Goal: Task Accomplishment & Management: Complete application form

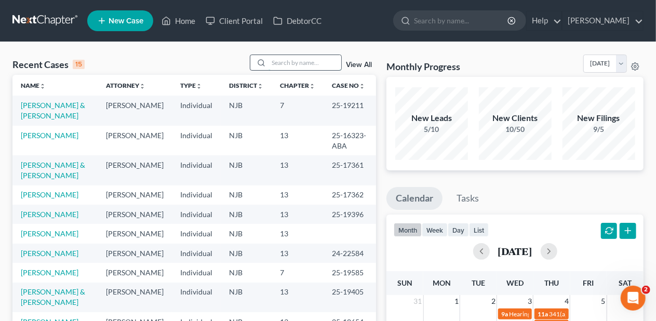
click at [275, 61] on input "search" at bounding box center [305, 62] width 73 height 15
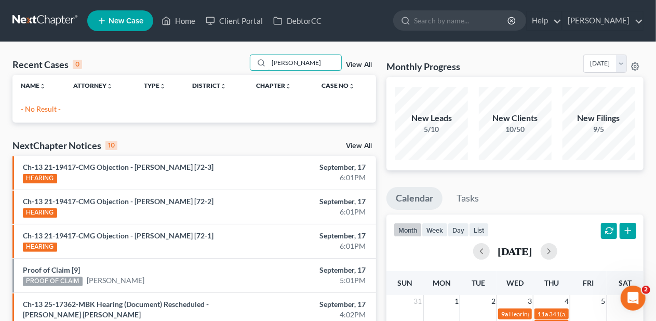
type input "[PERSON_NAME]"
click at [131, 22] on span "New Case" at bounding box center [126, 21] width 35 height 8
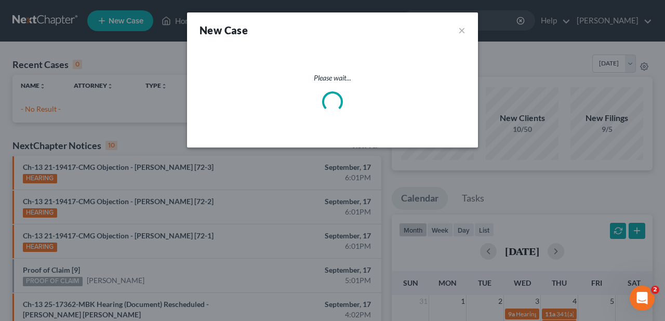
select select "51"
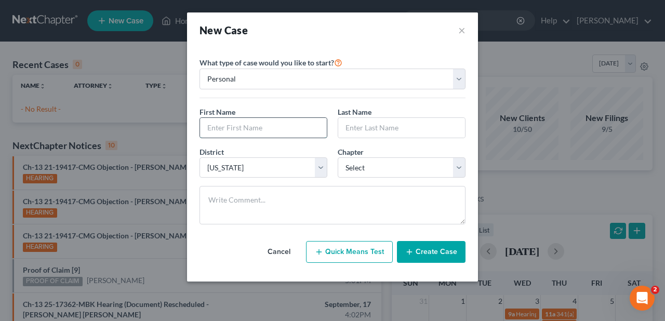
click at [207, 126] on input "text" at bounding box center [263, 128] width 127 height 20
type input "Rontavia"
click at [344, 127] on input "text" at bounding box center [401, 128] width 127 height 20
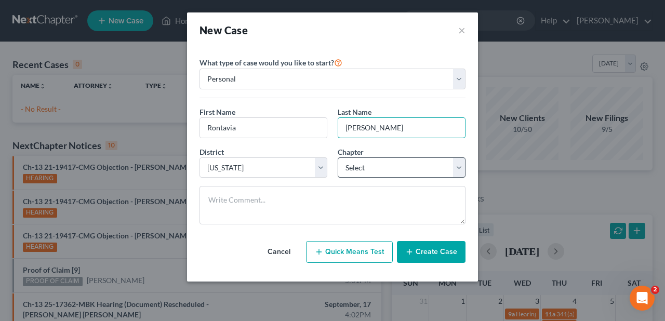
type input "[PERSON_NAME]"
click at [457, 166] on select "Select 7 11 12 13" at bounding box center [402, 167] width 128 height 21
select select "3"
click at [338, 157] on select "Select 7 11 12 13" at bounding box center [402, 167] width 128 height 21
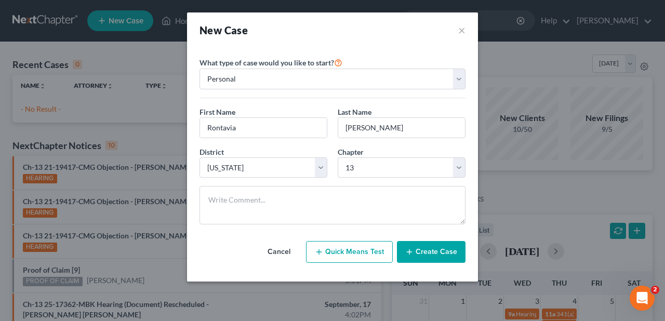
click at [435, 247] on button "Create Case" at bounding box center [431, 252] width 69 height 22
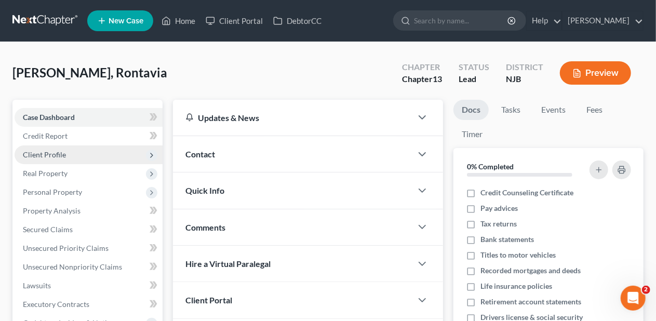
click at [112, 155] on span "Client Profile" at bounding box center [89, 155] width 148 height 19
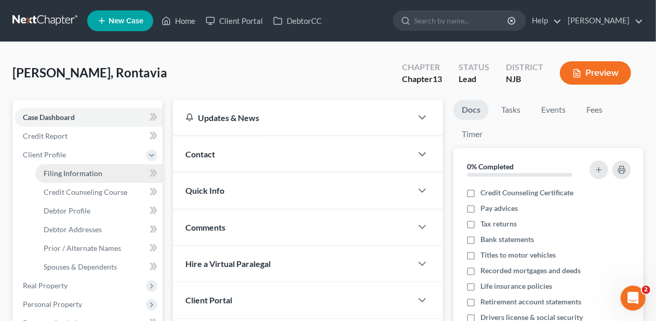
click at [114, 168] on link "Filing Information" at bounding box center [98, 173] width 127 height 19
select select "1"
select select "0"
select select "3"
select select "51"
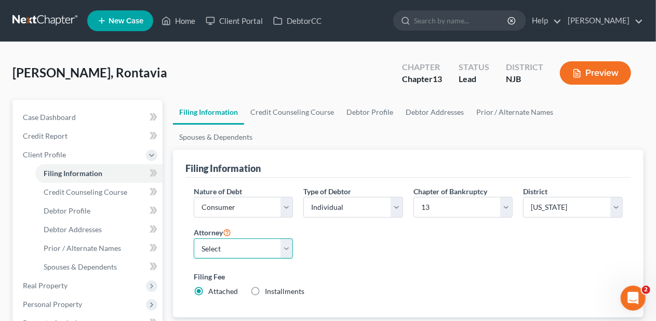
click at [286, 239] on select "Select [PERSON_NAME] - [GEOGRAPHIC_DATA]" at bounding box center [244, 249] width 100 height 21
select select "0"
click at [194, 239] on select "Select [PERSON_NAME] - [GEOGRAPHIC_DATA]" at bounding box center [244, 249] width 100 height 21
click at [376, 239] on div "Nature of Debt Select Business Consumer Other Nature of Business Select Clearin…" at bounding box center [409, 246] width 440 height 120
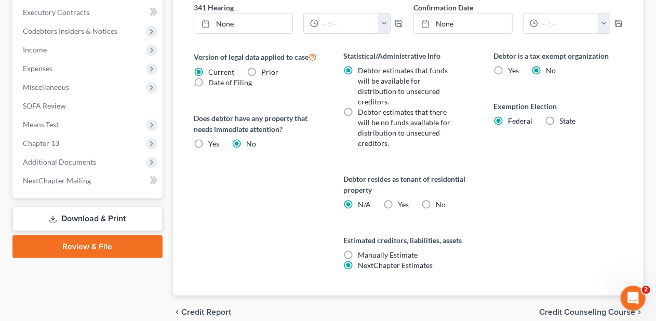
scroll to position [414, 0]
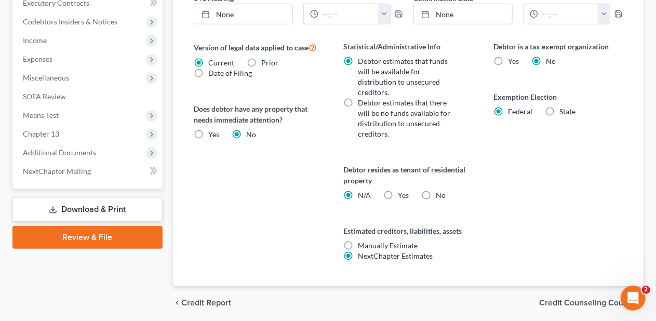
click at [570, 299] on span "Credit Counseling Course" at bounding box center [587, 303] width 96 height 8
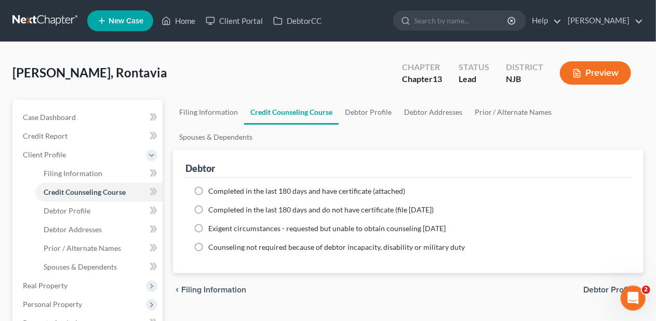
click at [600, 286] on span "Debtor Profile" at bounding box center [610, 290] width 52 height 8
select select "0"
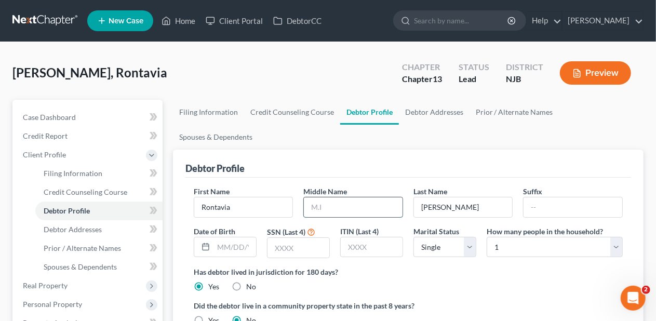
click at [312, 198] on input "text" at bounding box center [353, 208] width 99 height 20
type input "L"
click at [271, 238] on input "text" at bounding box center [299, 248] width 62 height 20
type input "2492"
click at [468, 267] on div "Has debtor lived in jurisdiction for 180 days? Yes No Debtor must reside in jur…" at bounding box center [408, 279] width 429 height 25
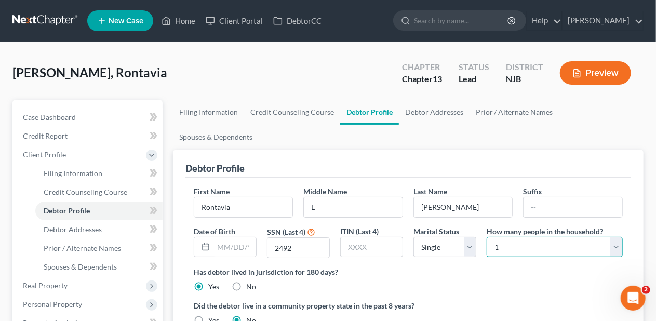
click at [615, 237] on select "Select 1 2 3 4 5 6 7 8 9 10 11 12 13 14 15 16 17 18 19 20" at bounding box center [555, 247] width 136 height 21
select select "2"
click at [487, 237] on select "Select 1 2 3 4 5 6 7 8 9 10 11 12 13 14 15 16 17 18 19 20" at bounding box center [555, 247] width 136 height 21
click at [449, 267] on div "Has debtor lived in jurisdiction for 180 days? Yes No Debtor must reside in jur…" at bounding box center [408, 279] width 429 height 25
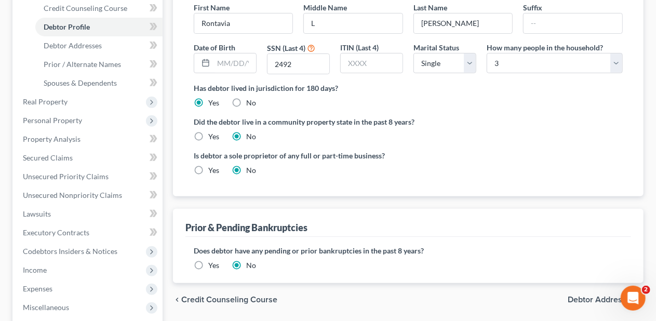
scroll to position [208, 0]
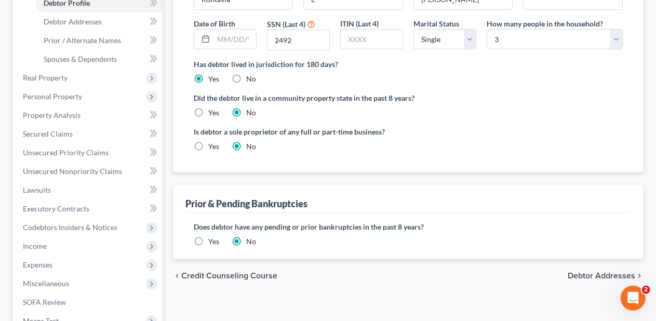
click at [585, 272] on span "Debtor Addresses" at bounding box center [602, 276] width 68 height 8
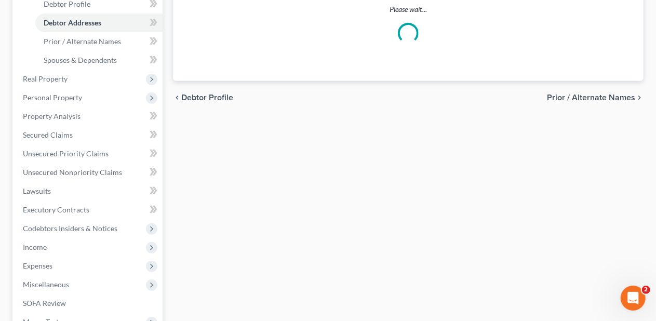
select select "0"
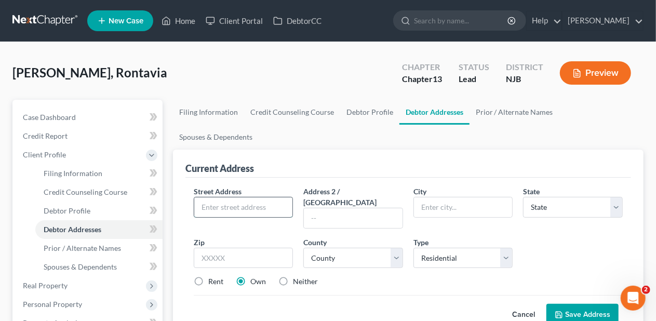
click at [200, 198] on input "text" at bounding box center [243, 208] width 99 height 20
type input "[STREET_ADDRESS][PERSON_NAME]"
click at [422, 198] on input "text" at bounding box center [463, 208] width 99 height 20
type input "Browns [PERSON_NAME]"
select select "33"
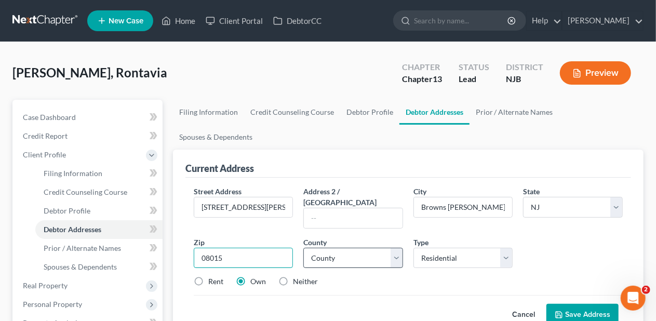
type input "08015"
click at [393, 248] on select "County [GEOGRAPHIC_DATA] [GEOGRAPHIC_DATA] [GEOGRAPHIC_DATA] [GEOGRAPHIC_DATA] …" at bounding box center [354, 258] width 100 height 21
select select "2"
click at [304, 248] on select "County [GEOGRAPHIC_DATA] [GEOGRAPHIC_DATA] [GEOGRAPHIC_DATA] [GEOGRAPHIC_DATA] …" at bounding box center [354, 258] width 100 height 21
click at [392, 253] on div "Street Address * 609 [PERSON_NAME] Dr Address [GEOGRAPHIC_DATA] * [GEOGRAPHIC_D…" at bounding box center [409, 241] width 440 height 110
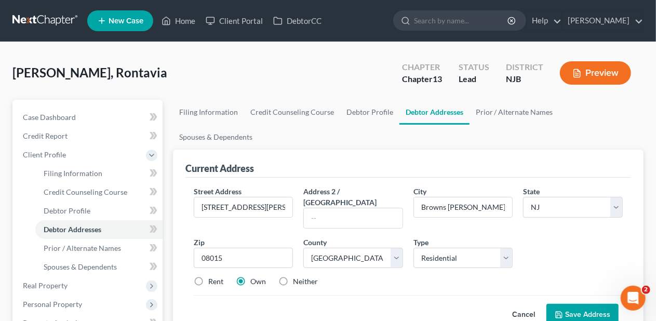
click at [398, 295] on div "Cancel Save Address" at bounding box center [408, 310] width 429 height 31
click at [586, 304] on button "Save Address" at bounding box center [583, 315] width 72 height 22
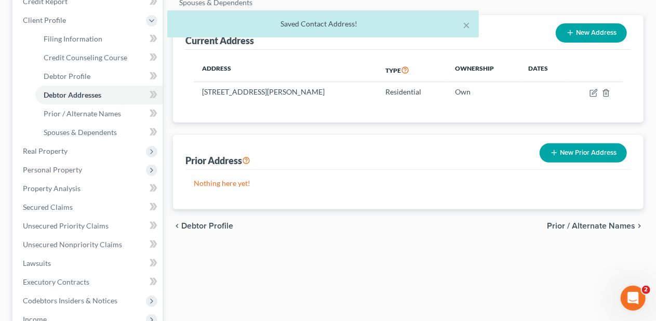
scroll to position [156, 0]
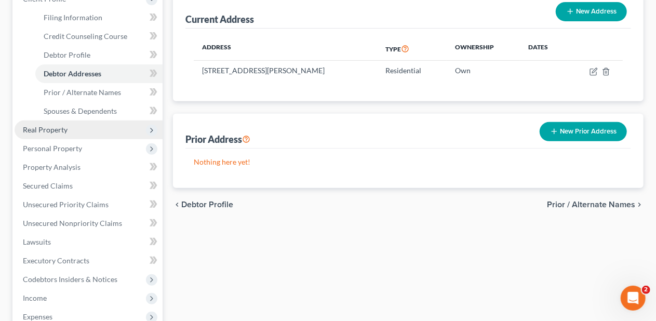
click at [91, 128] on span "Real Property" at bounding box center [89, 130] width 148 height 19
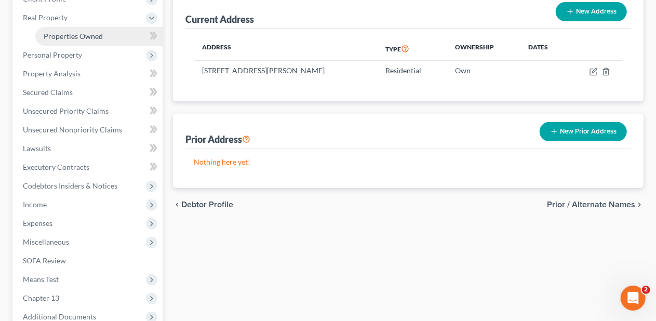
click at [99, 34] on span "Properties Owned" at bounding box center [73, 36] width 59 height 9
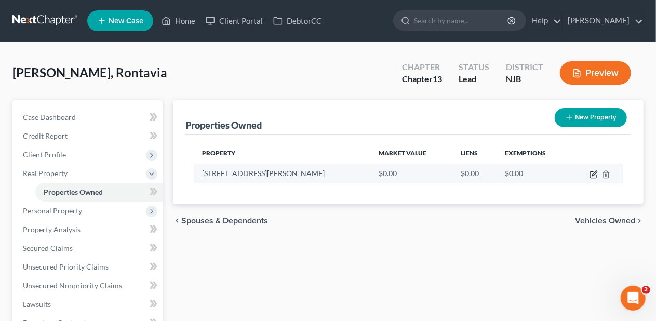
click at [593, 172] on icon "button" at bounding box center [594, 174] width 8 height 8
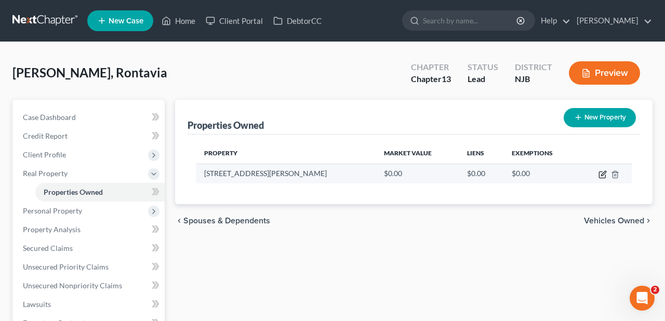
select select "33"
select select "2"
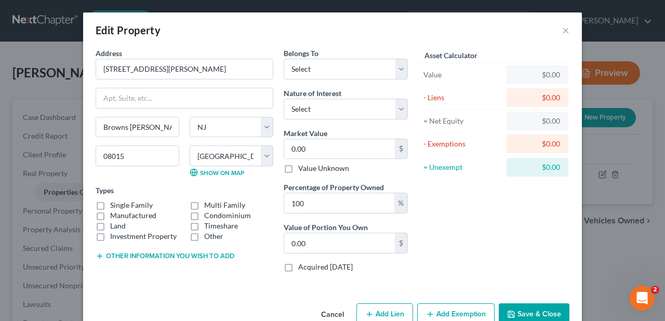
click at [110, 204] on label "Single Family" at bounding box center [131, 205] width 43 height 10
click at [114, 204] on input "Single Family" at bounding box center [117, 203] width 7 height 7
checkbox input "true"
click at [392, 71] on select "Select Debtor 1 Only Debtor 2 Only Debtor 1 And Debtor 2 Only At Least One Of T…" at bounding box center [346, 69] width 124 height 21
select select "0"
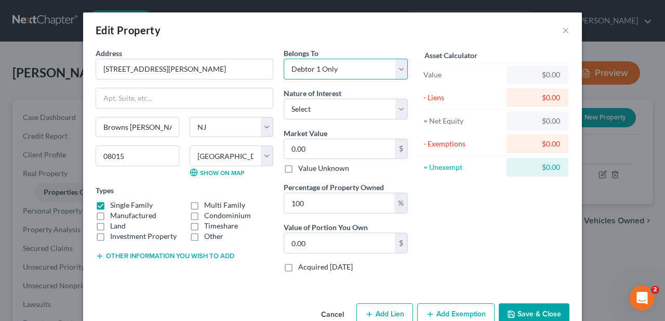
click at [284, 59] on select "Select Debtor 1 Only Debtor 2 Only Debtor 1 And Debtor 2 Only At Least One Of T…" at bounding box center [346, 69] width 124 height 21
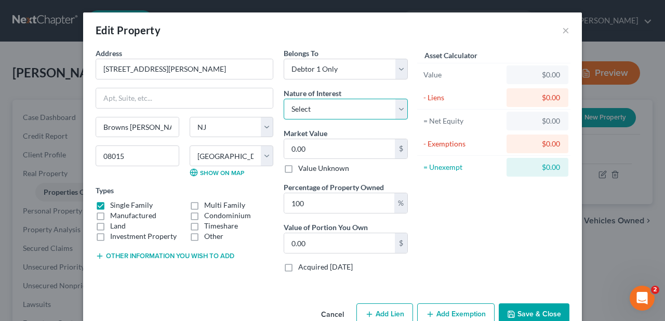
click at [397, 107] on select "Select Fee Simple Joint Tenant Life Estate Equitable Interest Future Interest T…" at bounding box center [346, 109] width 124 height 21
select select "0"
click at [284, 99] on select "Select Fee Simple Joint Tenant Life Estate Equitable Interest Future Interest T…" at bounding box center [346, 109] width 124 height 21
click at [285, 147] on input "0.00" at bounding box center [339, 149] width 111 height 20
type input "3"
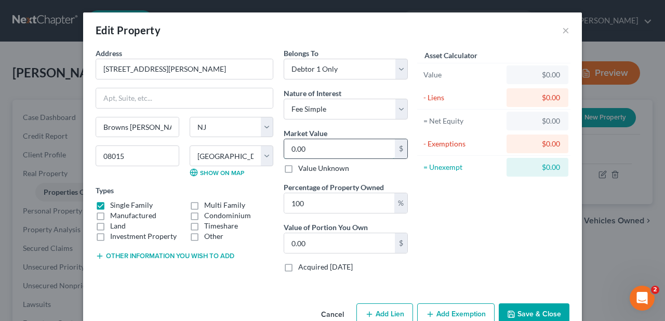
type input "3.00"
type input "31"
type input "31.00"
type input "318"
type input "318.00"
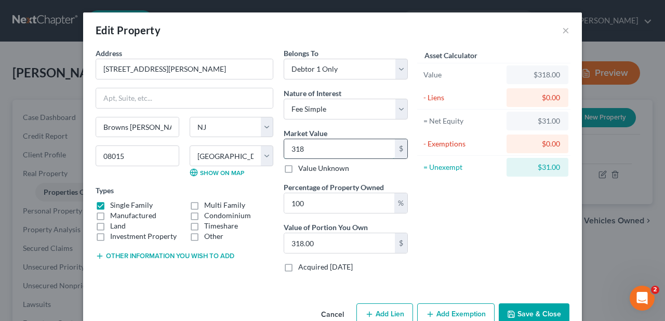
type input "3180"
type input "3,180.00"
type input "3,1800"
type input "31,800.00"
type input "31,8000"
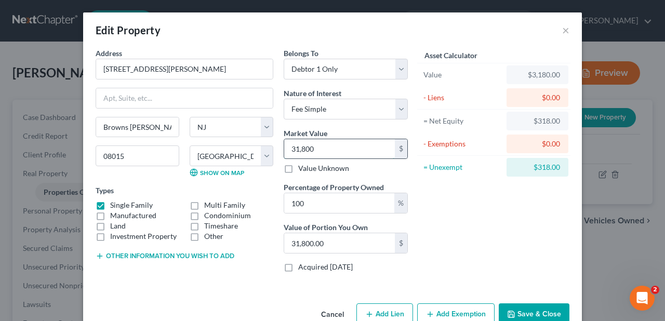
type input "318,000.00"
type input "318,000"
click at [437, 207] on div "Asset Calculator Value $318,000.00 - Liens $0.00 = Net Equity $3,180.00 - Exemp…" at bounding box center [494, 164] width 162 height 233
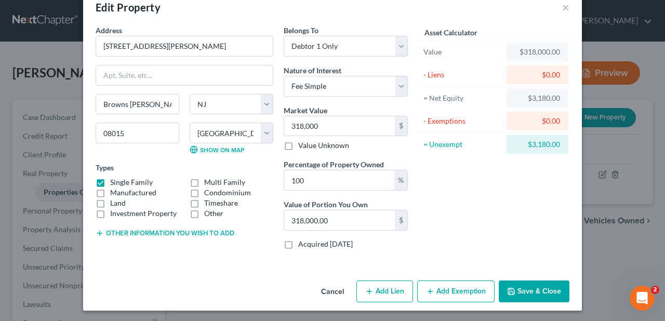
click at [382, 287] on button "Add Lien" at bounding box center [385, 292] width 57 height 22
select select "0"
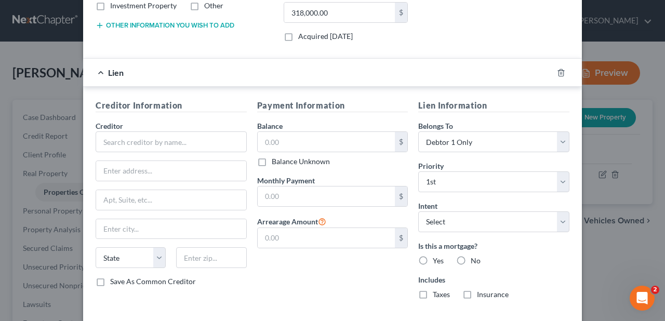
scroll to position [280, 0]
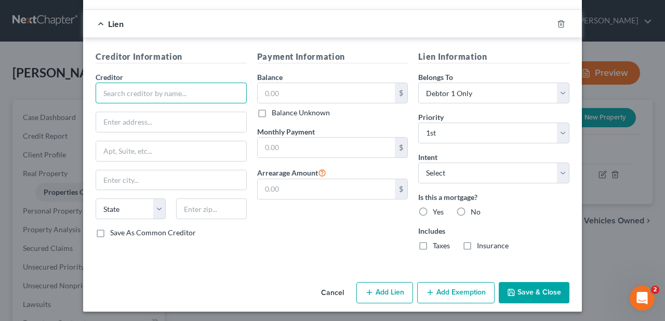
click at [96, 87] on input "text" at bounding box center [171, 93] width 151 height 21
type input "LoanCare"
click at [99, 120] on input "text" at bounding box center [171, 122] width 150 height 20
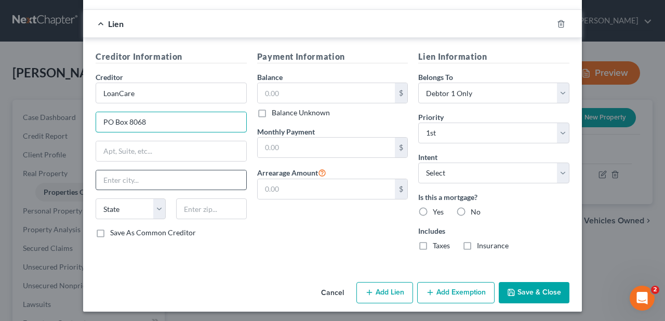
type input "PO Box 8068"
click at [96, 173] on input "text" at bounding box center [171, 180] width 150 height 20
type input "[US_STATE][GEOGRAPHIC_DATA]"
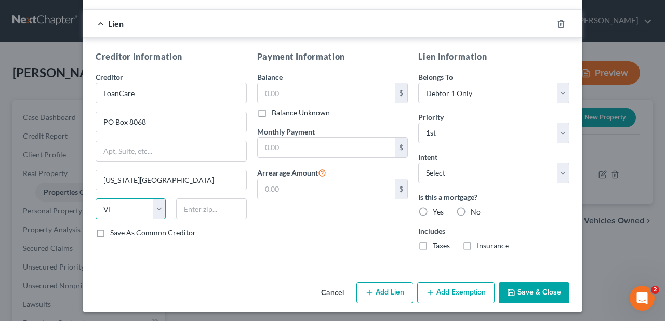
select select "48"
type input "23450"
click at [273, 230] on div "Payment Information Balance $ Balance Unknown Balance Undetermined $ Balance Un…" at bounding box center [333, 154] width 162 height 208
click at [258, 89] on input "text" at bounding box center [327, 93] width 138 height 20
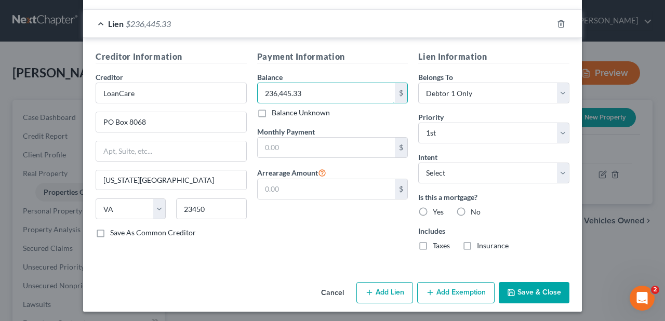
type input "236,445.33"
click at [288, 229] on div "Payment Information Balance 236,445.33 $ Balance Unknown Balance Undetermined 2…" at bounding box center [333, 154] width 162 height 208
click at [258, 139] on input "text" at bounding box center [327, 148] width 138 height 20
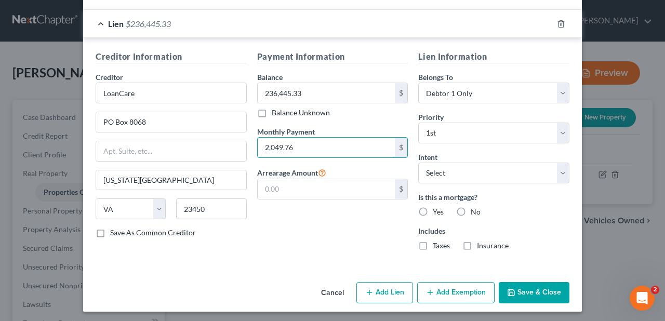
type input "2,049.76"
click at [308, 218] on div "Payment Information Balance 236,445.33 $ Balance Unknown Balance Undetermined 2…" at bounding box center [333, 154] width 162 height 208
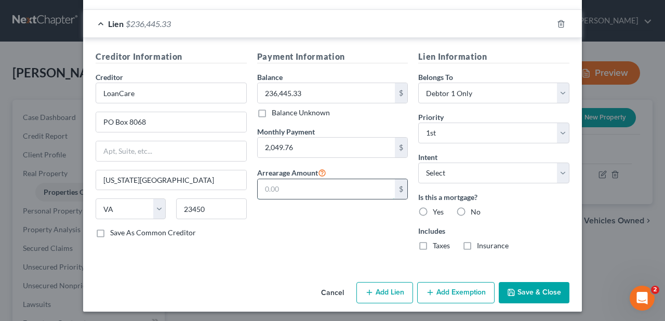
click at [260, 187] on input "text" at bounding box center [327, 189] width 138 height 20
type input "14,719.96"
click at [297, 226] on div "Payment Information Balance 236,445.33 $ Balance Unknown Balance Undetermined 2…" at bounding box center [333, 154] width 162 height 208
click at [433, 207] on label "Yes" at bounding box center [438, 212] width 11 height 10
click at [437, 207] on input "Yes" at bounding box center [440, 210] width 7 height 7
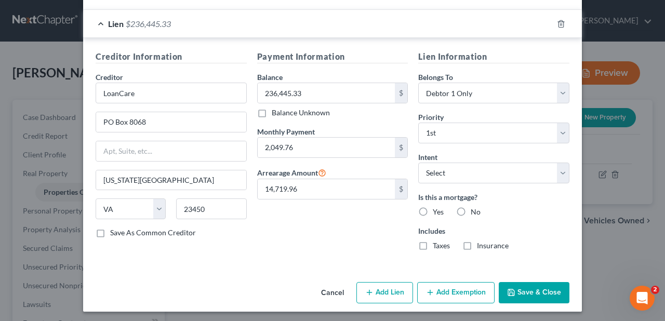
radio input "true"
click at [433, 241] on label "Taxes" at bounding box center [441, 246] width 17 height 10
click at [437, 241] on input "Taxes" at bounding box center [440, 244] width 7 height 7
checkbox input "true"
click at [477, 243] on label "Insurance" at bounding box center [493, 246] width 32 height 10
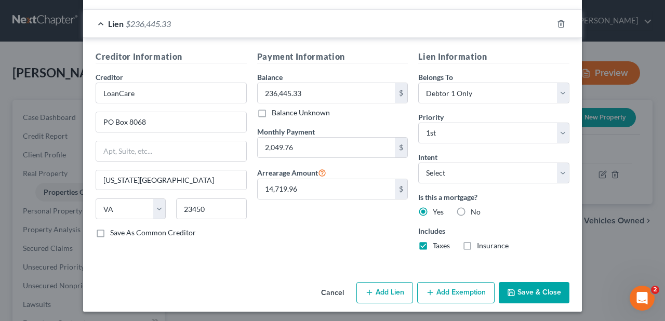
click at [481, 243] on input "Insurance" at bounding box center [484, 244] width 7 height 7
checkbox input "true"
click at [344, 228] on div "Payment Information Balance 236,445.33 $ Balance Unknown Balance Undetermined 2…" at bounding box center [333, 154] width 162 height 208
click at [110, 229] on label "Save As Common Creditor" at bounding box center [153, 233] width 86 height 10
click at [114, 229] on input "Save As Common Creditor" at bounding box center [117, 231] width 7 height 7
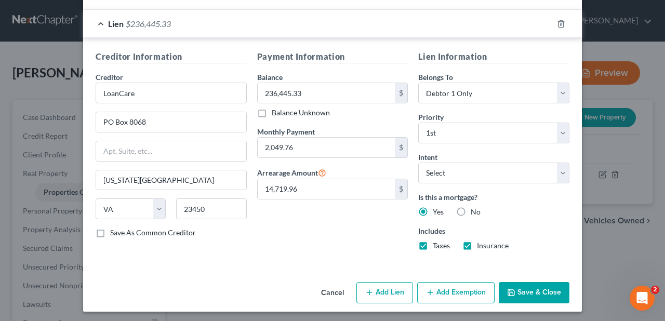
checkbox input "true"
click at [449, 287] on button "Add Exemption" at bounding box center [455, 293] width 77 height 22
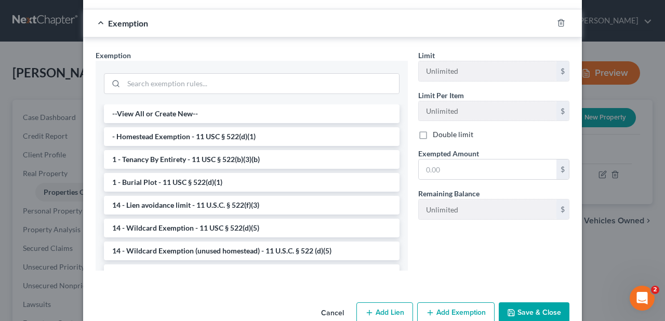
scroll to position [539, 0]
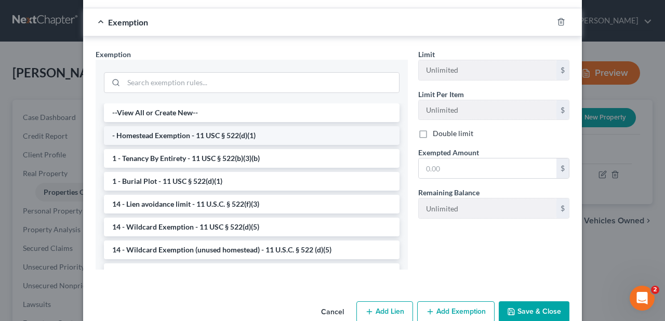
click at [247, 128] on li "- Homestead Exemption - 11 USC § 522(d)(1)" at bounding box center [252, 135] width 296 height 19
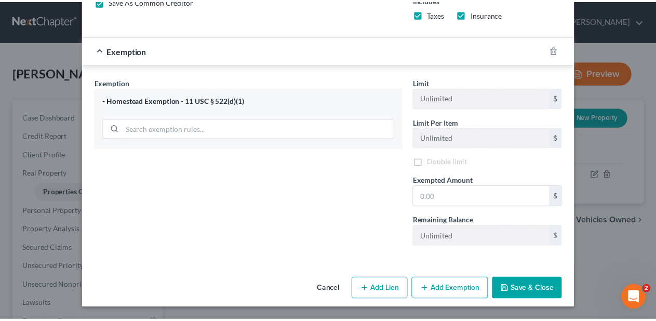
scroll to position [506, 0]
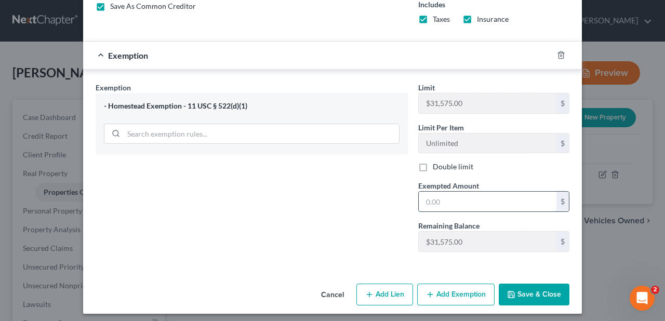
click at [419, 194] on input "text" at bounding box center [488, 202] width 138 height 20
type input "31,575.00"
click at [364, 201] on div "Exemption Set must be selected for CA. Exemption * - Homestead Exemption - 11 U…" at bounding box center [251, 171] width 323 height 178
click at [529, 287] on button "Save & Close" at bounding box center [534, 295] width 71 height 22
checkbox input "false"
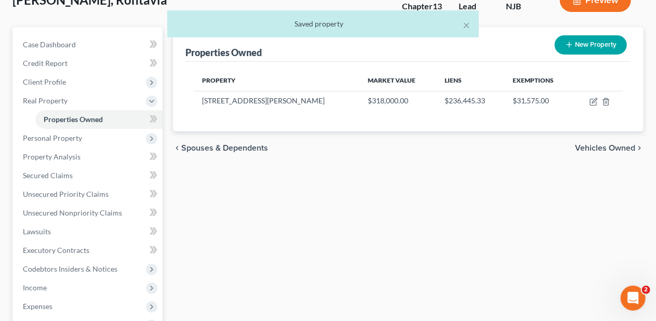
scroll to position [104, 0]
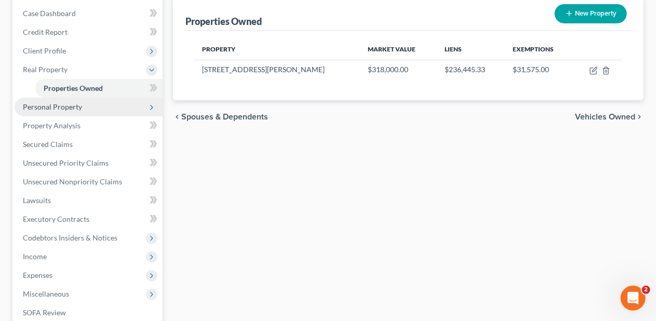
click at [83, 110] on span "Personal Property" at bounding box center [89, 107] width 148 height 19
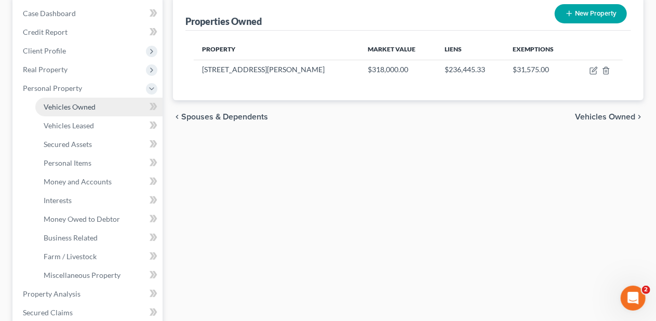
click at [95, 107] on link "Vehicles Owned" at bounding box center [98, 107] width 127 height 19
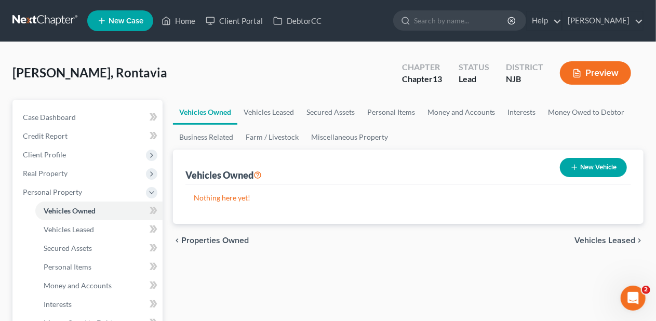
click at [588, 166] on button "New Vehicle" at bounding box center [593, 167] width 67 height 19
select select "0"
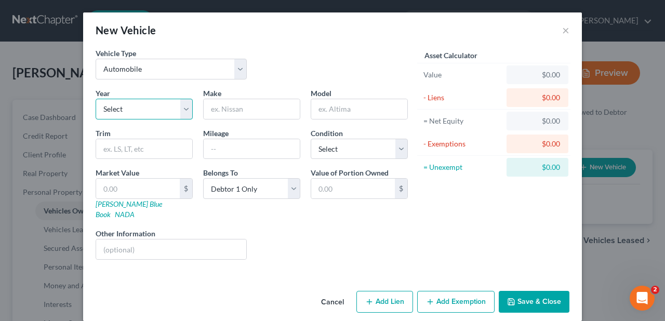
click at [185, 107] on select "Select 2026 2025 2024 2023 2022 2021 2020 2019 2018 2017 2016 2015 2014 2013 20…" at bounding box center [144, 109] width 97 height 21
select select "8"
click at [96, 99] on select "Select 2026 2025 2024 2023 2022 2021 2020 2019 2018 2017 2016 2015 2014 2013 20…" at bounding box center [144, 109] width 97 height 21
click at [223, 106] on input "text" at bounding box center [252, 109] width 96 height 20
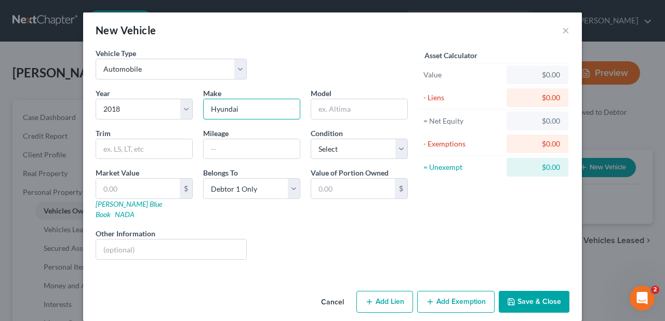
type input "Hyundai"
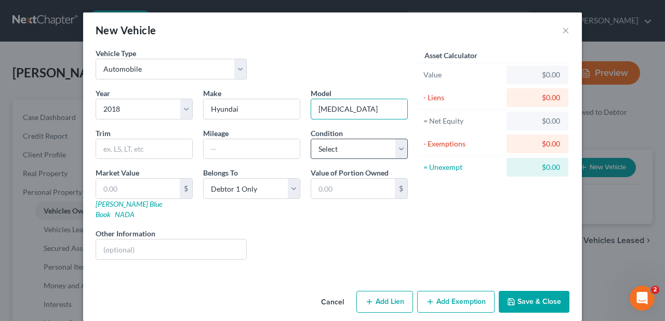
type input "[MEDICAL_DATA]"
click at [400, 148] on select "Select Excellent Very Good Good Fair Poor" at bounding box center [359, 149] width 97 height 21
select select "2"
click at [311, 139] on select "Select Excellent Very Good Good Fair Poor" at bounding box center [359, 149] width 97 height 21
click at [541, 291] on button "Save & Close" at bounding box center [534, 302] width 71 height 22
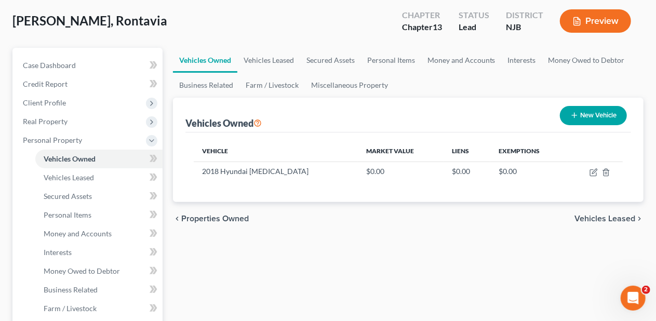
scroll to position [104, 0]
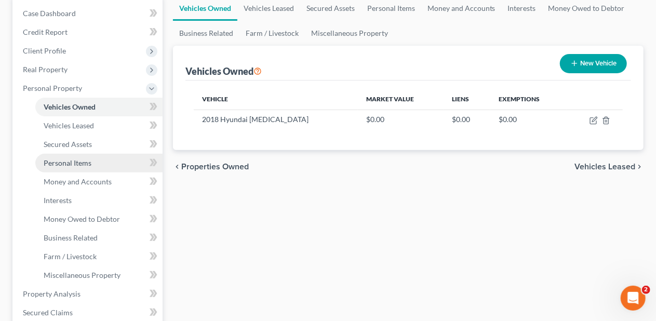
click at [113, 160] on link "Personal Items" at bounding box center [98, 163] width 127 height 19
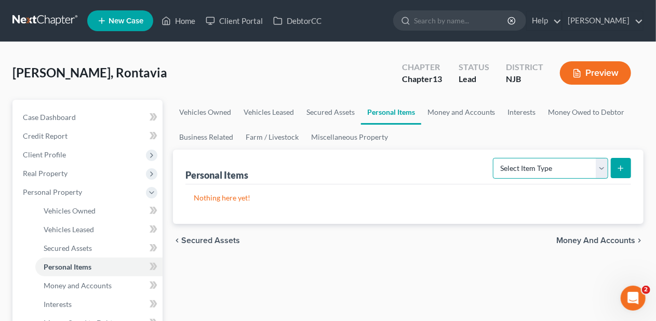
click at [603, 165] on select "Select Item Type Clothing Collectibles Of Value Electronics Firearms Household …" at bounding box center [550, 168] width 115 height 21
select select "clothing"
click at [495, 158] on select "Select Item Type Clothing Collectibles Of Value Electronics Firearms Household …" at bounding box center [550, 168] width 115 height 21
click at [623, 166] on icon "submit" at bounding box center [621, 168] width 8 height 8
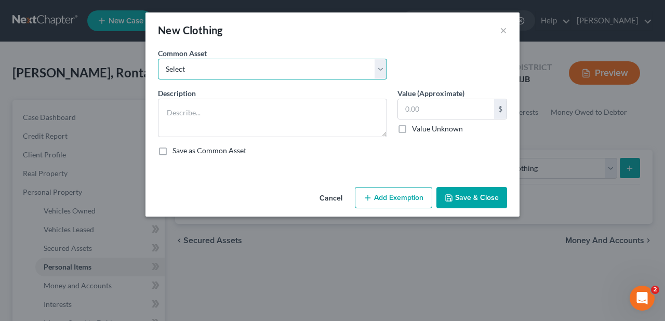
click at [380, 69] on select "Select Miscellaneous wearing apparel" at bounding box center [272, 69] width 229 height 21
select select "0"
click at [158, 59] on select "Select Miscellaneous wearing apparel" at bounding box center [272, 69] width 229 height 21
type textarea "Miscellaneous wearing apparel"
type input "200.00"
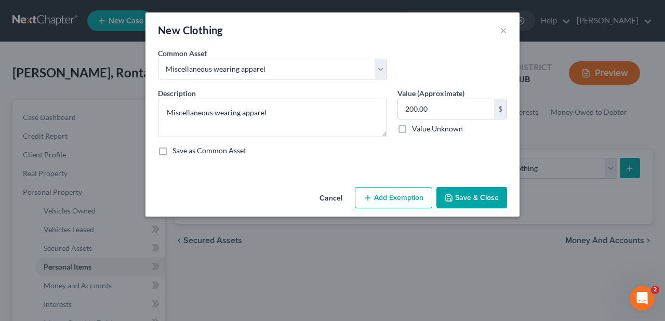
click at [397, 192] on button "Add Exemption" at bounding box center [393, 198] width 77 height 22
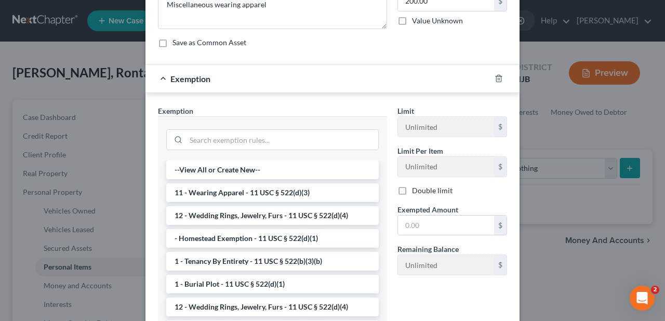
scroll to position [156, 0]
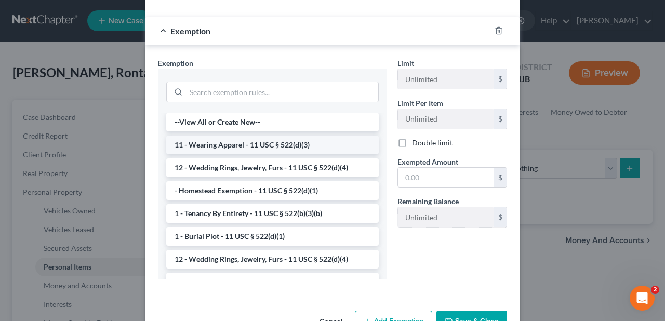
click at [300, 142] on li "11 - Wearing Apparel - 11 USC § 522(d)(3)" at bounding box center [272, 145] width 213 height 19
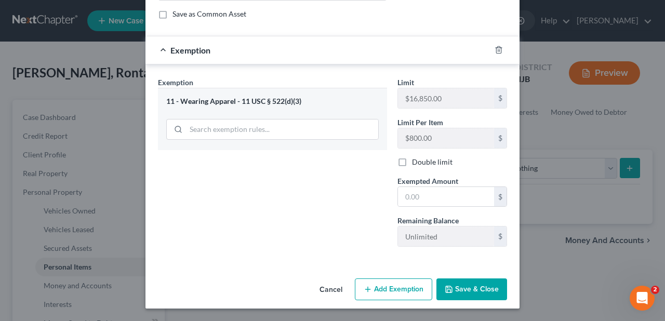
scroll to position [134, 0]
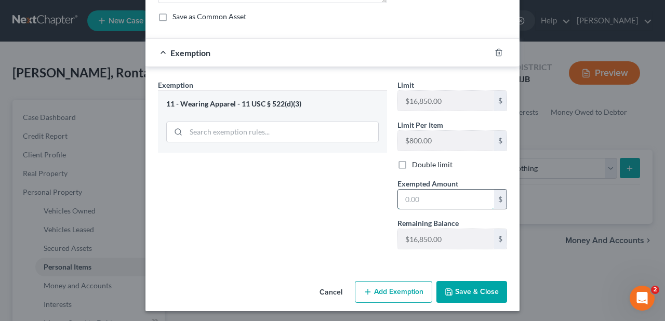
click at [401, 195] on input "text" at bounding box center [446, 200] width 96 height 20
type input "200.00"
click at [306, 202] on div "Exemption Set must be selected for CA. Exemption * 11 - Wearing Apparel - 11 US…" at bounding box center [273, 169] width 240 height 178
click at [471, 289] on button "Save & Close" at bounding box center [472, 292] width 71 height 22
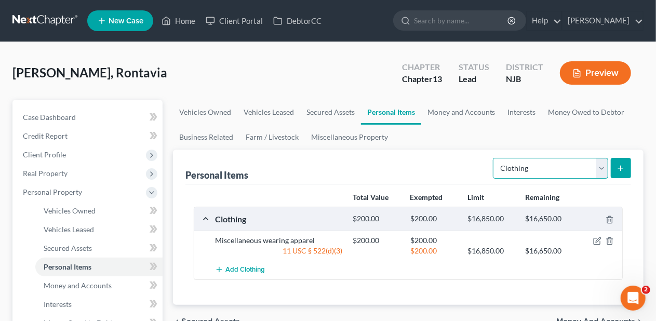
click at [604, 173] on select "Select Item Type Clothing Collectibles Of Value Electronics Firearms Household …" at bounding box center [550, 168] width 115 height 21
select select "household_goods"
click at [495, 158] on select "Select Item Type Clothing Collectibles Of Value Electronics Firearms Household …" at bounding box center [550, 168] width 115 height 21
click at [622, 168] on line "submit" at bounding box center [621, 168] width 5 height 0
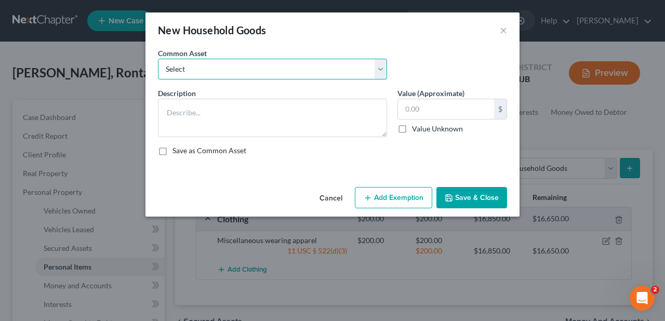
click at [380, 69] on select "Select Miscellaneous household goods Miscellaneous household goods and furnishi…" at bounding box center [272, 69] width 229 height 21
select select "1"
click at [158, 59] on select "Select Miscellaneous household goods Miscellaneous household goods and furnishi…" at bounding box center [272, 69] width 229 height 21
type textarea "Miscellaneous household goods and furnishings"
type input "3,500.00"
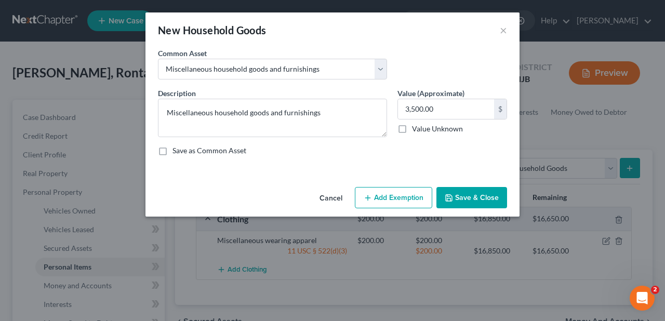
click at [391, 196] on button "Add Exemption" at bounding box center [393, 198] width 77 height 22
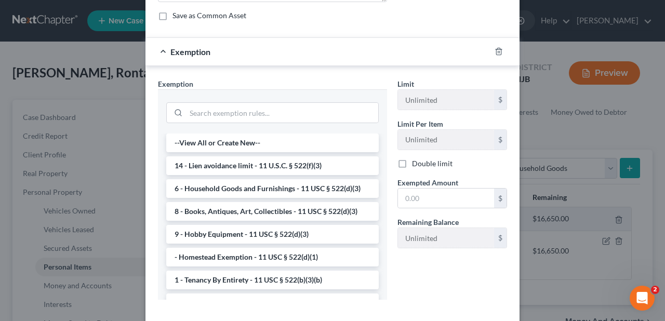
scroll to position [156, 0]
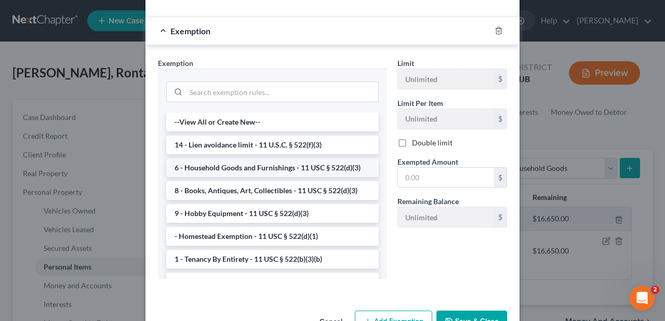
click at [316, 167] on li "6 - Household Goods and Furnishings - 11 USC § 522(d)(3)" at bounding box center [272, 168] width 213 height 19
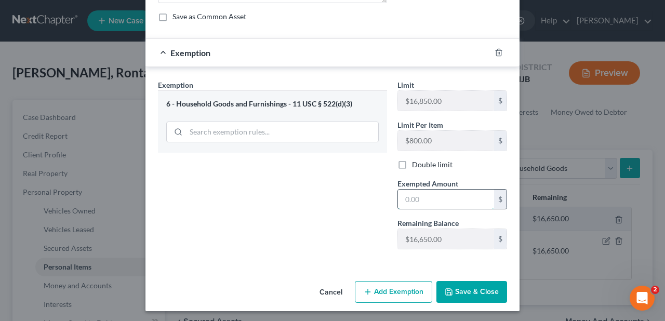
click at [398, 196] on input "text" at bounding box center [446, 200] width 96 height 20
type input "3,500"
click at [348, 219] on div "Exemption Set must be selected for CA. Exemption * 6 - Household Goods and Furn…" at bounding box center [273, 169] width 240 height 178
click at [467, 286] on button "Save & Close" at bounding box center [472, 292] width 71 height 22
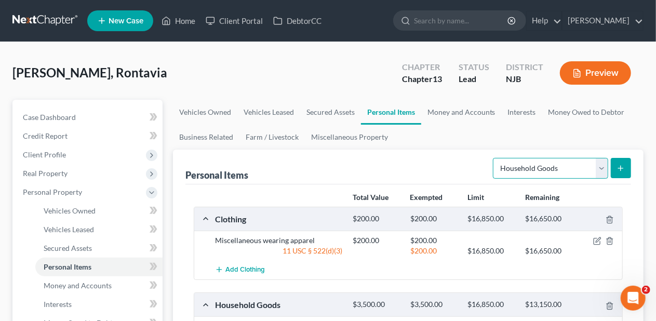
click at [603, 167] on select "Select Item Type Clothing Collectibles Of Value Electronics Firearms Household …" at bounding box center [550, 168] width 115 height 21
select select "jewelry"
click at [495, 158] on select "Select Item Type Clothing Collectibles Of Value Electronics Firearms Household …" at bounding box center [550, 168] width 115 height 21
click at [622, 165] on icon "submit" at bounding box center [621, 168] width 8 height 8
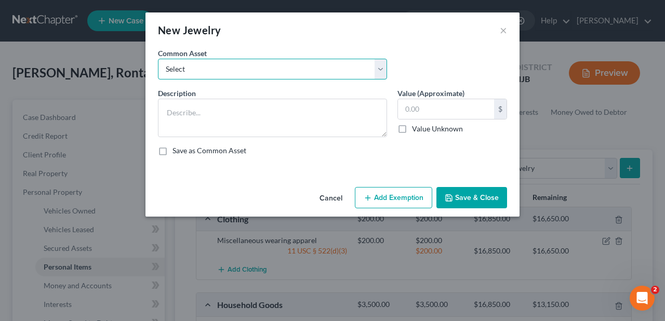
click at [379, 71] on select "Select Miscellaneous jewelry" at bounding box center [272, 69] width 229 height 21
select select "0"
click at [158, 59] on select "Select Miscellaneous jewelry" at bounding box center [272, 69] width 229 height 21
type textarea "Miscellaneous jewelry"
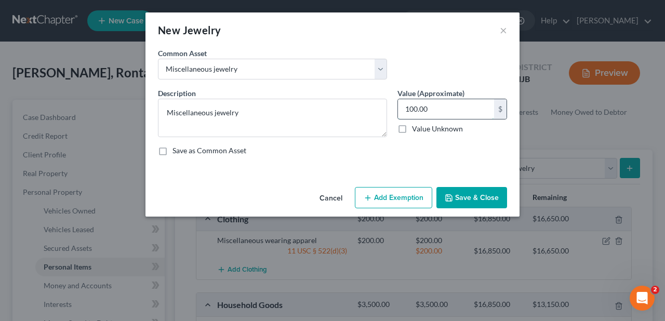
click at [404, 109] on input "100.00" at bounding box center [446, 109] width 96 height 20
type input "1,200.00"
click at [394, 196] on button "Add Exemption" at bounding box center [393, 198] width 77 height 22
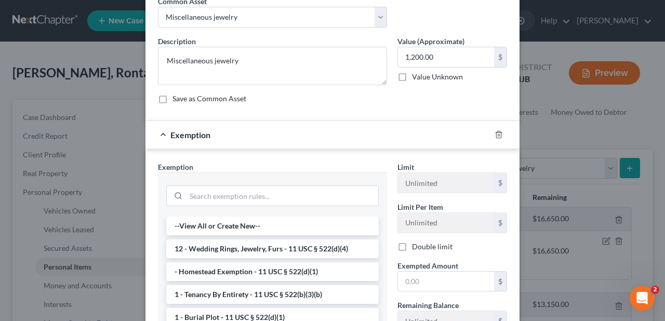
scroll to position [104, 0]
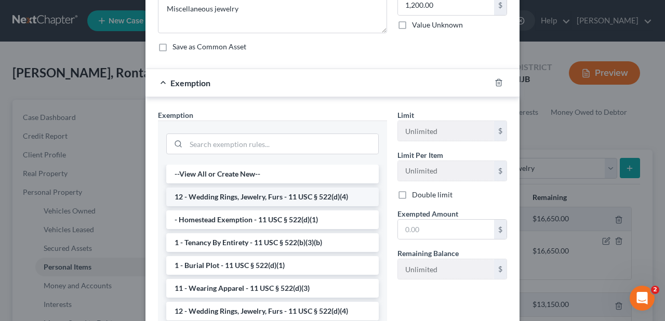
click at [304, 191] on li "12 - Wedding Rings, Jewelry, Furs - 11 USC § 522(d)(4)" at bounding box center [272, 197] width 213 height 19
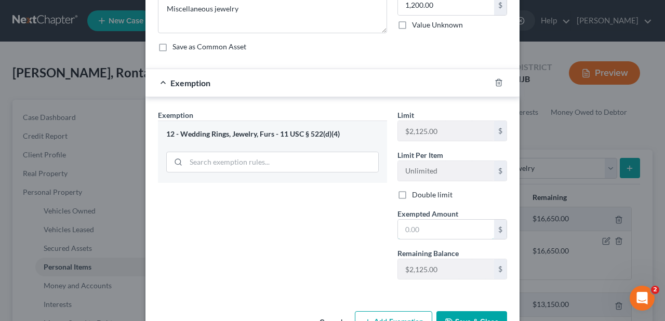
drag, startPoint x: 401, startPoint y: 226, endPoint x: 389, endPoint y: 220, distance: 13.3
click at [401, 226] on input "text" at bounding box center [446, 230] width 96 height 20
type input "1,200.00"
click at [379, 216] on div "Exemption Set must be selected for CA. Exemption * 12 - Wedding Rings, Jewelry,…" at bounding box center [273, 199] width 240 height 178
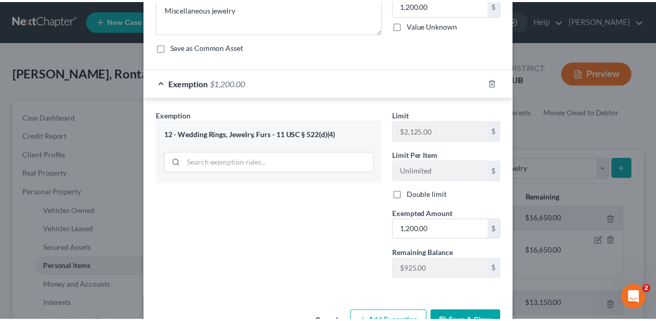
scroll to position [134, 0]
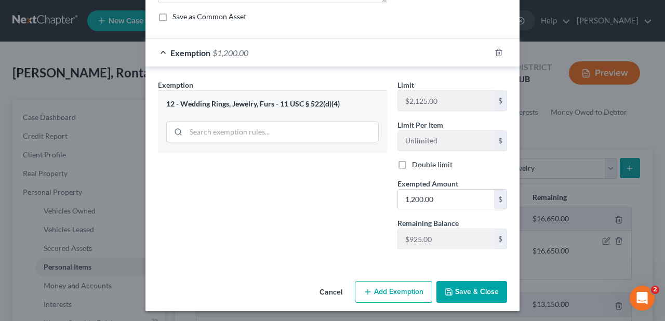
click at [461, 292] on button "Save & Close" at bounding box center [472, 292] width 71 height 22
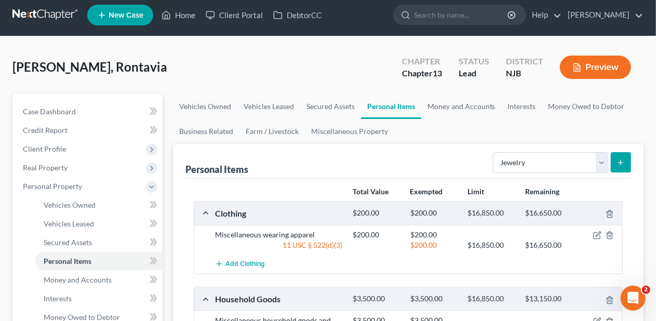
scroll to position [0, 0]
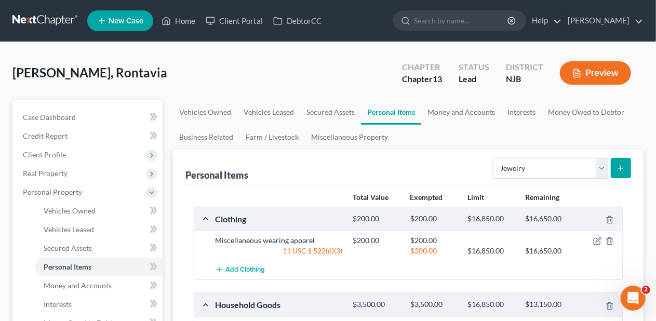
click at [324, 164] on div "Personal Items Select Item Type Clothing Collectibles Of Value Electronics Fire…" at bounding box center [409, 167] width 446 height 35
click at [328, 166] on div "Personal Items Select Item Type Clothing Collectibles Of Value Electronics Fire…" at bounding box center [409, 167] width 446 height 35
click at [312, 169] on div "Personal Items Select Item Type Clothing Collectibles Of Value Electronics Fire…" at bounding box center [409, 167] width 446 height 35
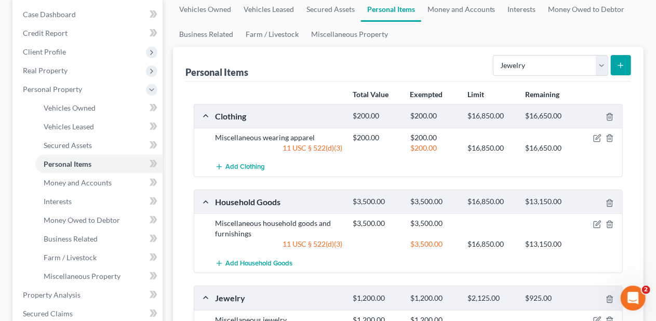
scroll to position [156, 0]
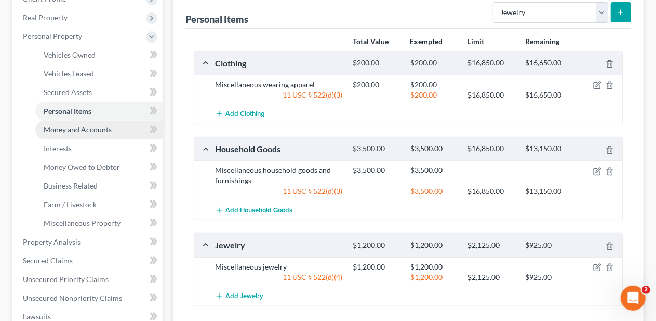
click at [107, 130] on span "Money and Accounts" at bounding box center [78, 129] width 68 height 9
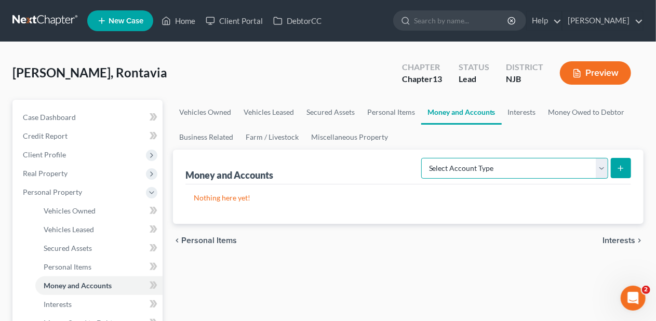
click at [602, 172] on select "Select Account Type Brokerage Cash on Hand Certificates of Deposit Checking Acc…" at bounding box center [515, 168] width 187 height 21
select select "checking"
click at [424, 158] on select "Select Account Type Brokerage Cash on Hand Certificates of Deposit Checking Acc…" at bounding box center [515, 168] width 187 height 21
click at [623, 164] on icon "submit" at bounding box center [621, 168] width 8 height 8
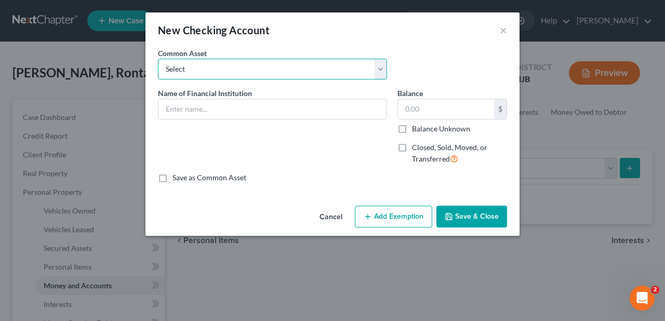
click at [380, 68] on select "Select Bank of America [GEOGRAPHIC_DATA] Manasquan Bank PNC TD Bank Chase Bank …" at bounding box center [272, 69] width 229 height 21
select select "4"
click at [158, 59] on select "Select Bank of America [GEOGRAPHIC_DATA] Manasquan Bank PNC TD Bank Chase Bank …" at bounding box center [272, 69] width 229 height 21
type input "TD Bank"
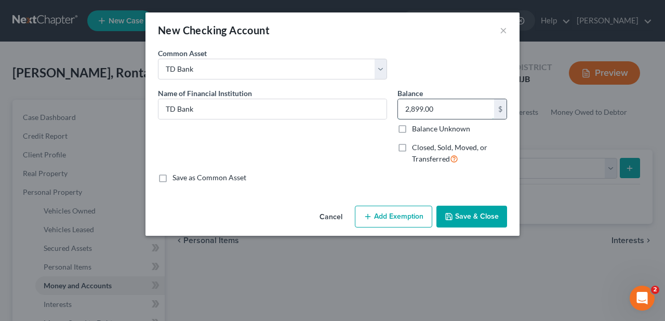
click at [424, 108] on input "2,899.00" at bounding box center [446, 109] width 96 height 20
type input "1,459.40"
click at [400, 216] on button "Add Exemption" at bounding box center [393, 217] width 77 height 22
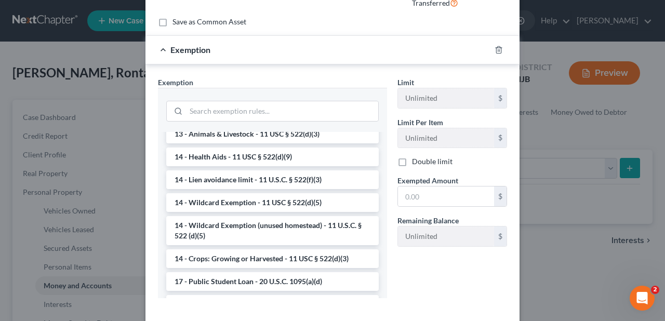
scroll to position [173, 0]
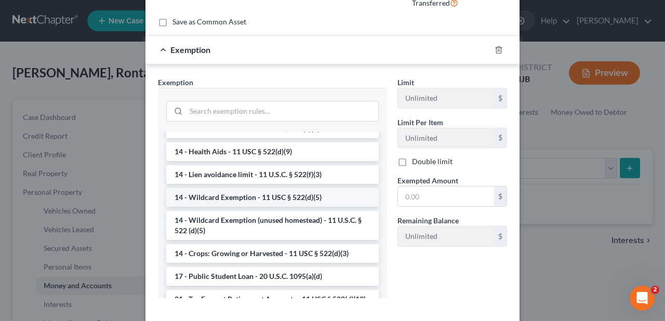
click at [296, 196] on li "14 - Wildcard Exemption - 11 USC § 522(d)(5)" at bounding box center [272, 197] width 213 height 19
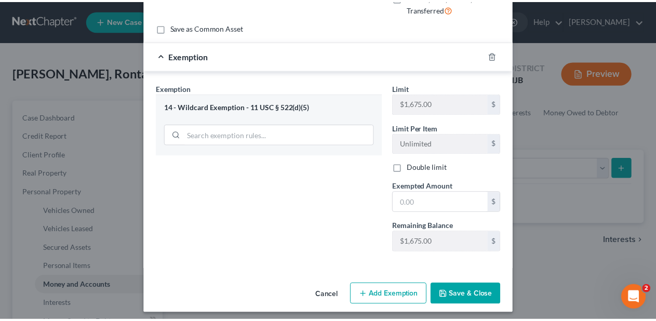
scroll to position [153, 0]
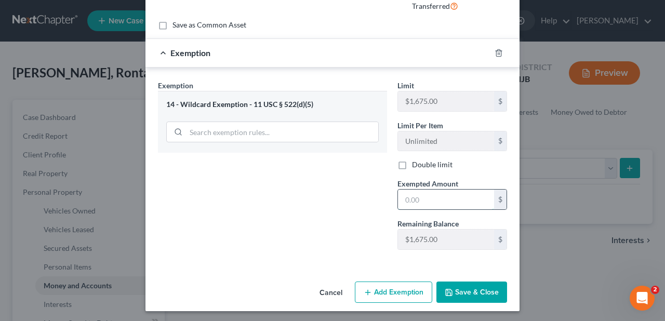
click at [398, 192] on input "text" at bounding box center [446, 200] width 96 height 20
type input "1,459.40"
click at [317, 194] on div "Exemption Set must be selected for CA. Exemption * 14 - Wildcard Exemption - 11…" at bounding box center [273, 169] width 240 height 178
click at [467, 291] on button "Save & Close" at bounding box center [472, 293] width 71 height 22
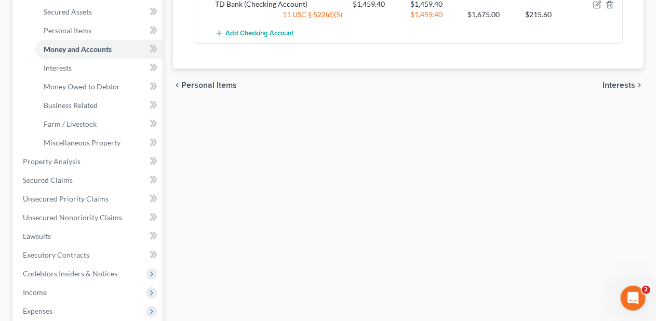
scroll to position [312, 0]
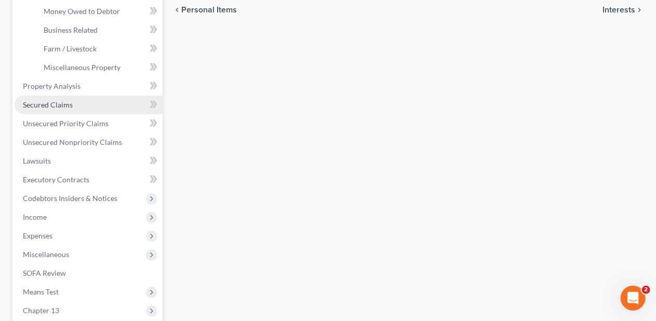
click at [113, 106] on link "Secured Claims" at bounding box center [89, 105] width 148 height 19
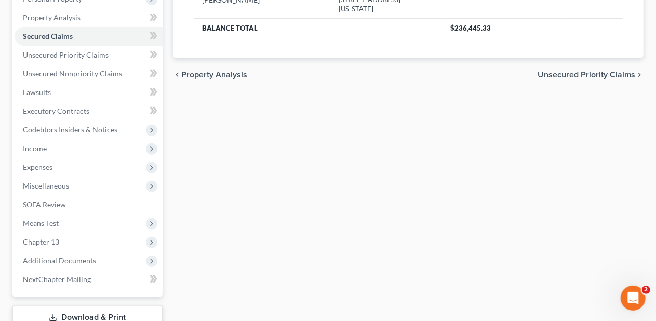
scroll to position [208, 0]
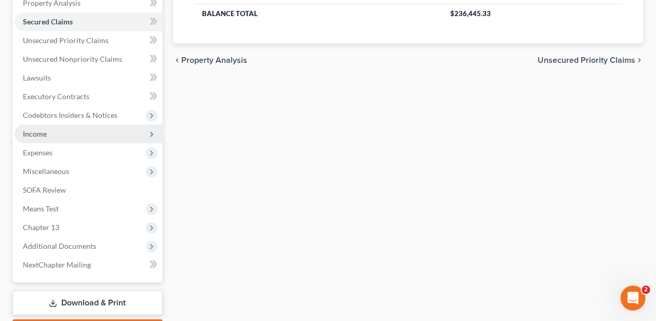
click at [107, 133] on span "Income" at bounding box center [89, 134] width 148 height 19
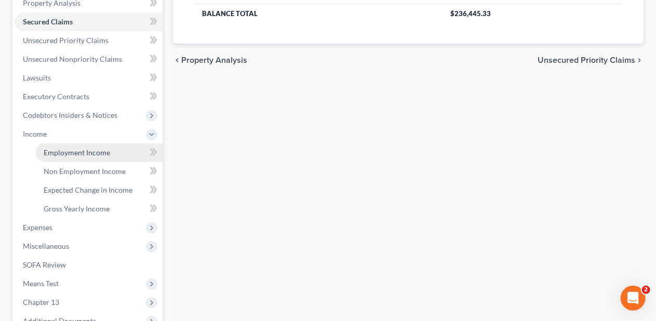
click at [108, 151] on span "Employment Income" at bounding box center [77, 152] width 67 height 9
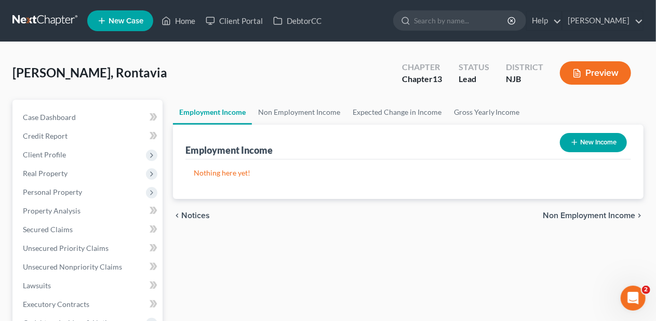
click at [593, 141] on button "New Income" at bounding box center [593, 142] width 67 height 19
select select "0"
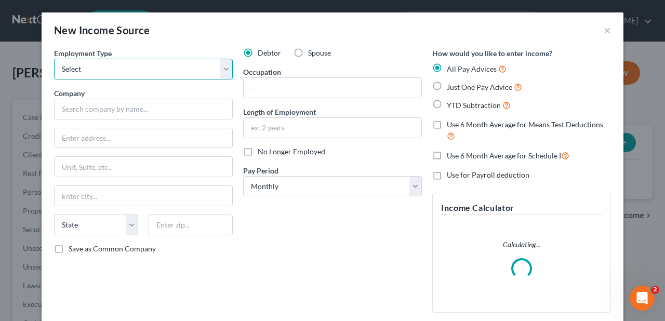
click at [220, 69] on select "Select Full or [DEMOGRAPHIC_DATA] Employment Self Employment" at bounding box center [143, 69] width 179 height 21
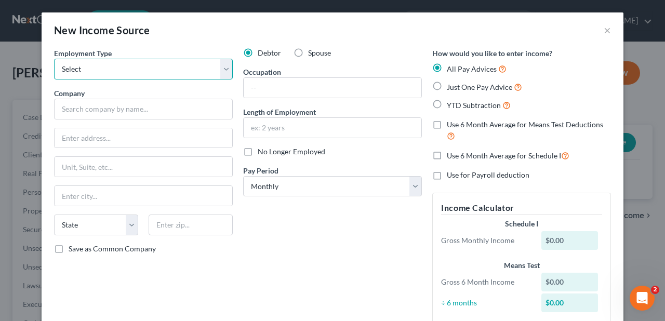
select select "0"
click at [54, 59] on select "Select Full or [DEMOGRAPHIC_DATA] Employment Self Employment" at bounding box center [143, 69] width 179 height 21
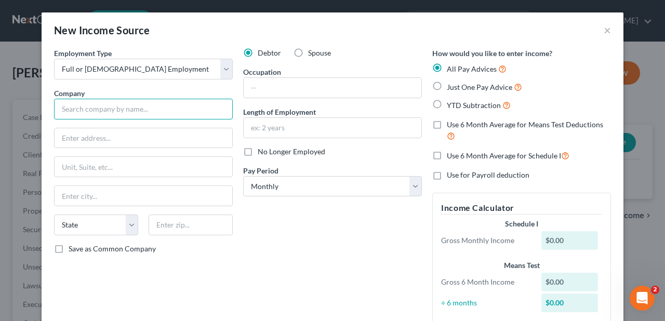
click at [60, 107] on input "text" at bounding box center [143, 109] width 179 height 21
click at [56, 108] on input "text" at bounding box center [143, 109] width 179 height 21
type input "Complete Care at [GEOGRAPHIC_DATA]"
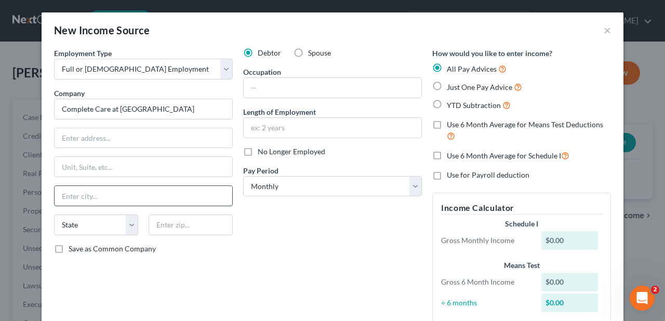
click at [83, 192] on input "text" at bounding box center [144, 196] width 178 height 20
type input "Toms River"
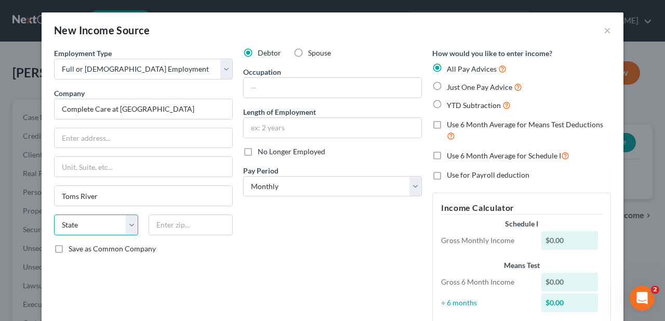
click at [69, 220] on select "State [US_STATE] AK AR AZ CA CO CT DE DC [GEOGRAPHIC_DATA] [GEOGRAPHIC_DATA] GU…" at bounding box center [96, 225] width 84 height 21
select select "33"
click at [54, 215] on select "State [US_STATE] AK AR AZ CA CO CT DE DC [GEOGRAPHIC_DATA] [GEOGRAPHIC_DATA] GU…" at bounding box center [96, 225] width 84 height 21
click at [260, 230] on div "Debtor Spouse Occupation Length of Employment No Longer Employed Pay Period * S…" at bounding box center [332, 190] width 189 height 284
click at [264, 86] on input "text" at bounding box center [333, 88] width 178 height 20
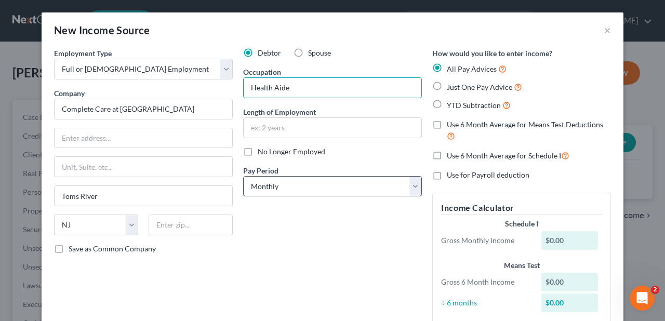
type input "Health Aide"
click at [414, 183] on select "Select Monthly Twice Monthly Every Other Week Weekly" at bounding box center [332, 186] width 179 height 21
select select "3"
click at [243, 176] on select "Select Monthly Twice Monthly Every Other Week Weekly" at bounding box center [332, 186] width 179 height 21
click at [325, 222] on div "Debtor Spouse Occupation Health Aide Length of Employment No Longer Employed Pa…" at bounding box center [332, 190] width 189 height 284
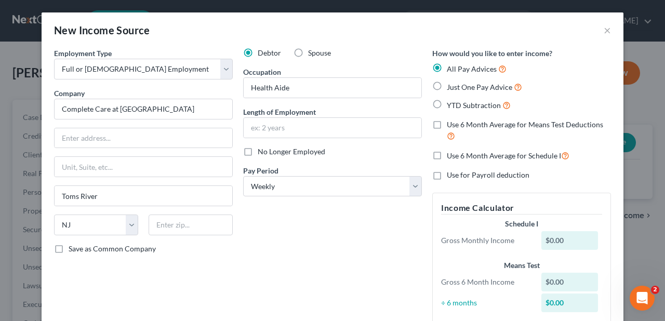
click at [447, 84] on label "Just One Pay Advice" at bounding box center [484, 87] width 75 height 12
click at [451, 84] on input "Just One Pay Advice" at bounding box center [454, 84] width 7 height 7
radio input "true"
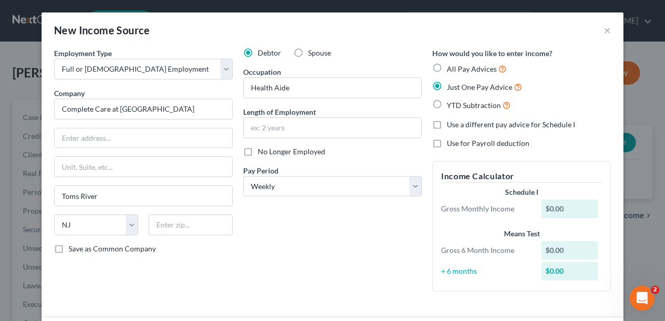
click at [311, 229] on div "Debtor Spouse Occupation Health Aide Length of Employment No Longer Employed Pa…" at bounding box center [332, 174] width 189 height 252
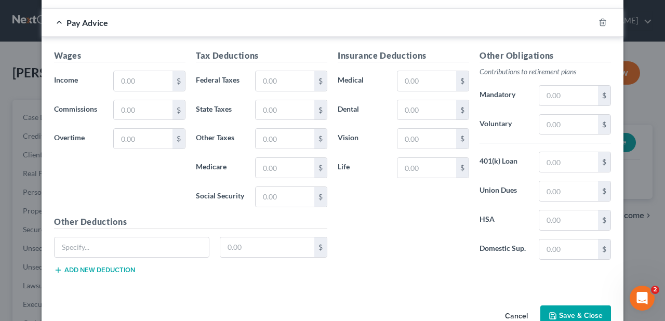
scroll to position [333, 0]
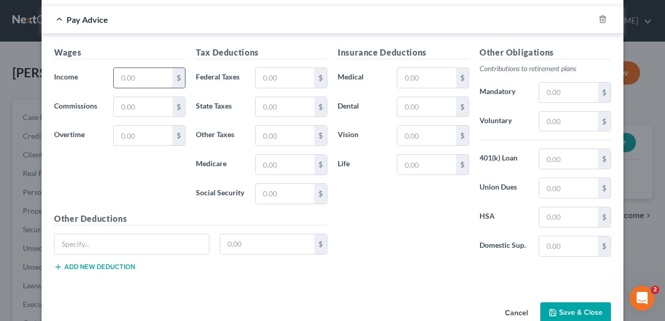
click at [114, 77] on input "text" at bounding box center [143, 78] width 59 height 20
type input "693.88"
click at [391, 207] on div "Insurance Deductions Medical $ Dental $ Vision $ Life $" at bounding box center [404, 155] width 142 height 219
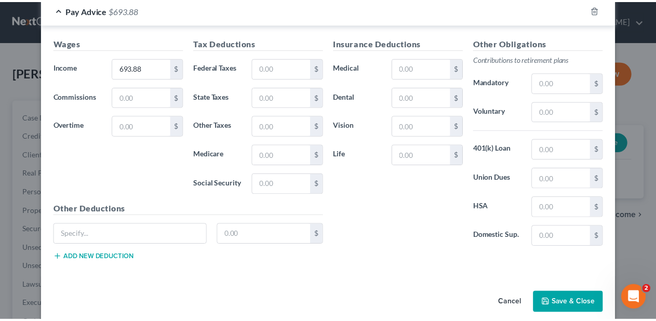
scroll to position [352, 0]
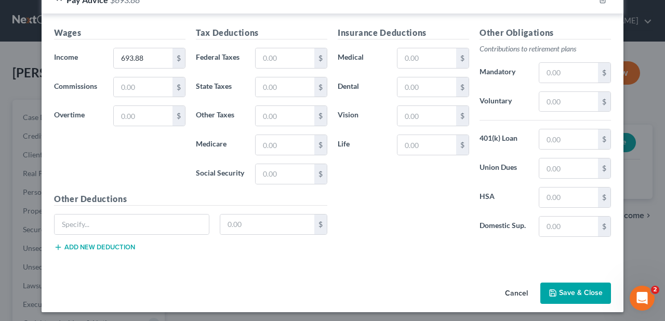
click at [576, 290] on button "Save & Close" at bounding box center [576, 294] width 71 height 22
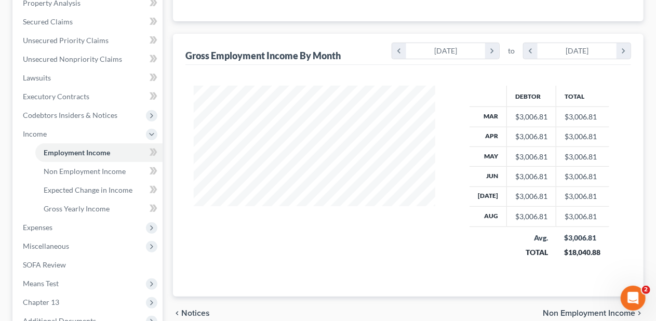
scroll to position [260, 0]
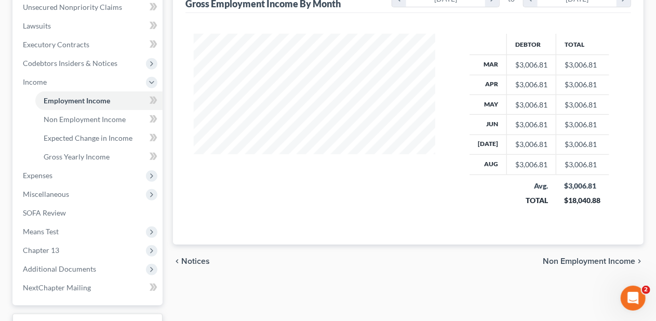
click at [167, 127] on div "Case Dashboard Payments Invoices Payments Payments Credit Report Client Profile" at bounding box center [87, 102] width 161 height 525
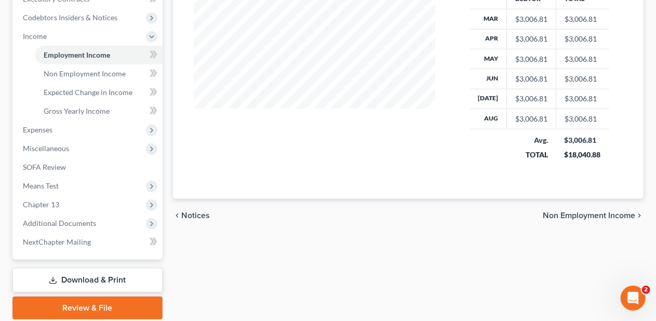
scroll to position [312, 0]
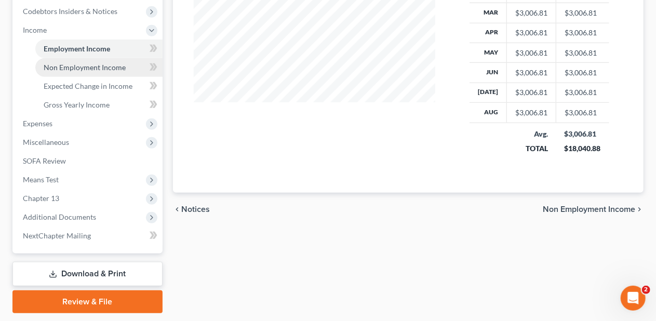
click at [106, 65] on span "Non Employment Income" at bounding box center [85, 67] width 82 height 9
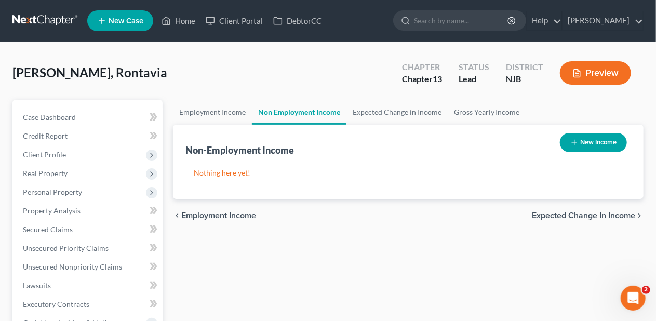
click at [604, 142] on button "New Income" at bounding box center [593, 142] width 67 height 19
select select "0"
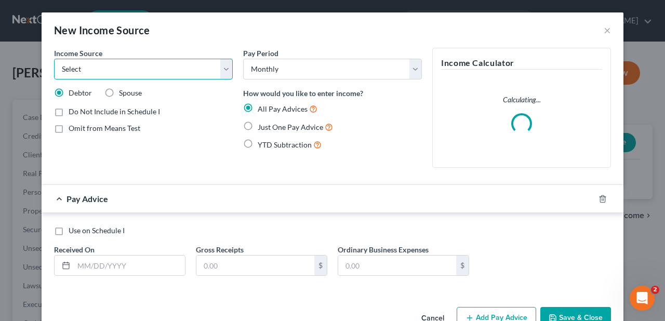
click at [220, 71] on select "Select Unemployment Disability (from employer) Pension Retirement Social Securi…" at bounding box center [143, 69] width 179 height 21
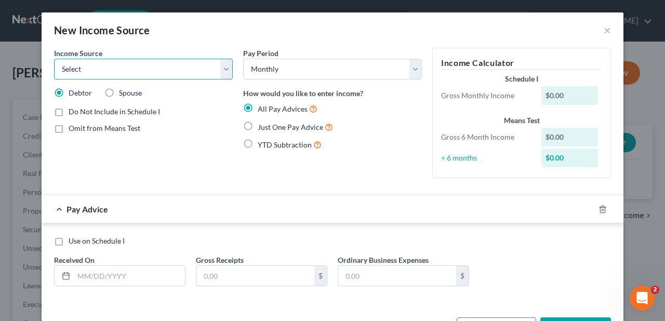
select select "4"
click at [54, 59] on select "Select Unemployment Disability (from employer) Pension Retirement Social Securi…" at bounding box center [143, 69] width 179 height 21
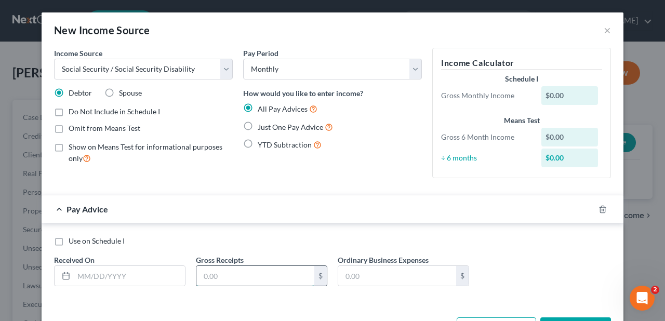
click at [196, 271] on input "text" at bounding box center [255, 276] width 118 height 20
type input "1,274.00"
click at [198, 234] on div "Use on Schedule I Received On * Gross Receipts 1,274.00 $ Ordinary Business Exp…" at bounding box center [333, 263] width 582 height 80
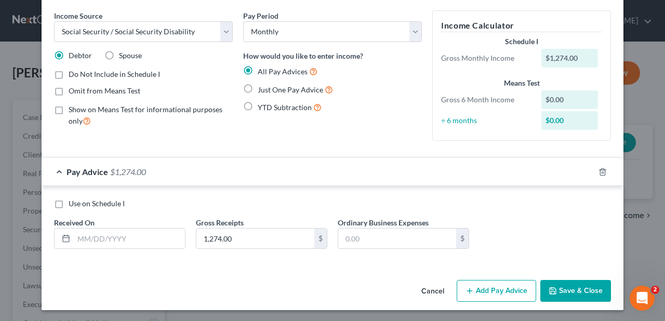
click at [575, 286] on button "Save & Close" at bounding box center [576, 291] width 71 height 22
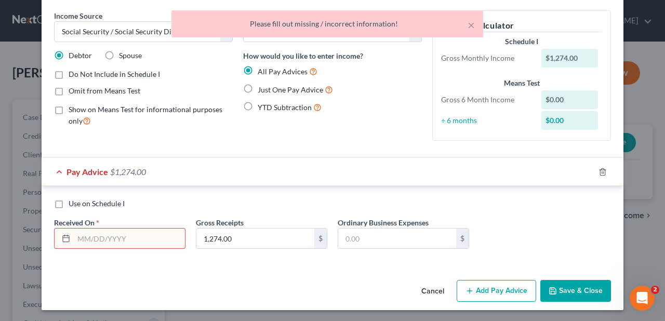
click at [94, 238] on input "text" at bounding box center [129, 239] width 111 height 20
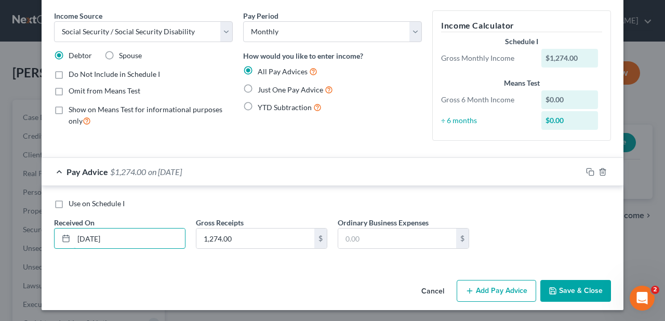
type input "[DATE]"
click at [213, 269] on div "Income Source * Select Unemployment Disability (from employer) Pension Retireme…" at bounding box center [333, 143] width 582 height 266
click at [576, 288] on button "Save & Close" at bounding box center [576, 291] width 71 height 22
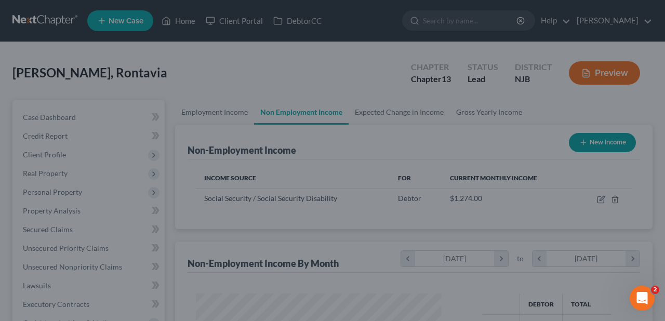
scroll to position [185, 262]
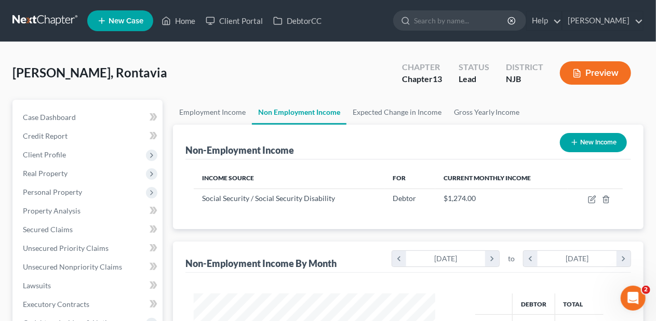
click at [595, 140] on button "New Income" at bounding box center [593, 142] width 67 height 19
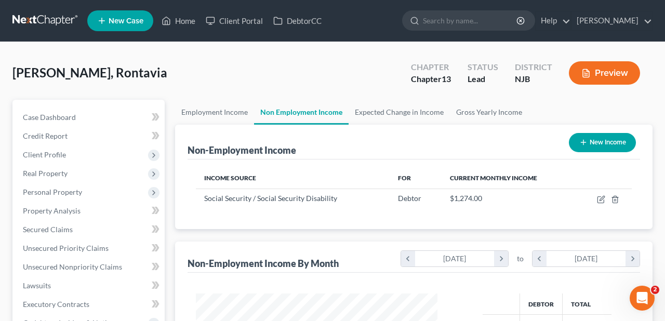
select select "0"
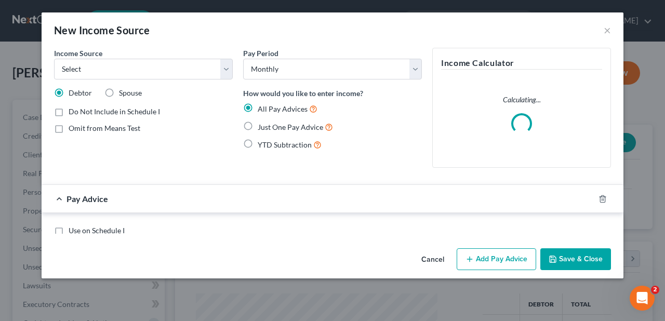
scroll to position [185, 266]
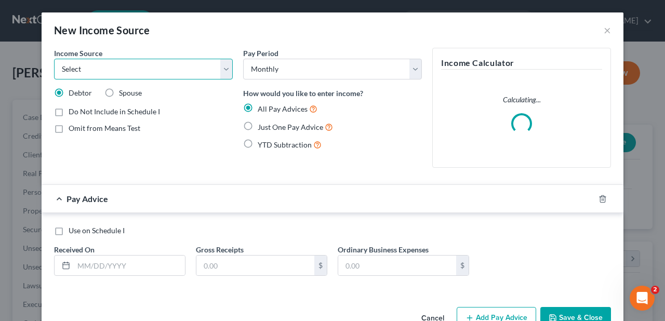
click at [220, 72] on select "Select Unemployment Disability (from employer) Pension Retirement Social Securi…" at bounding box center [143, 69] width 179 height 21
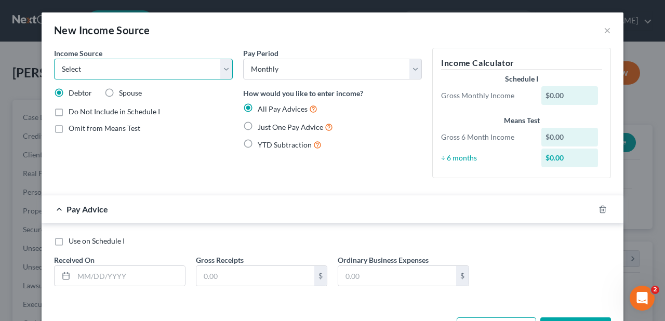
select select "4"
click at [54, 59] on select "Select Unemployment Disability (from employer) Pension Retirement Social Securi…" at bounding box center [143, 69] width 179 height 21
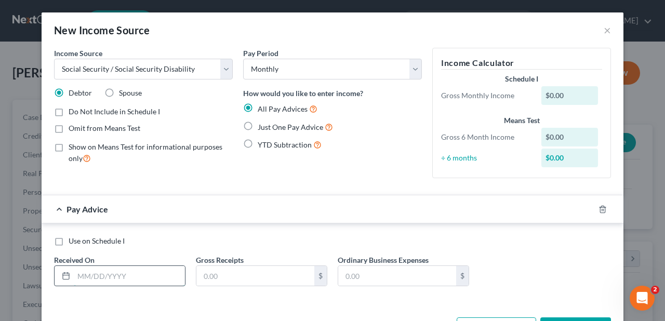
click at [74, 272] on input "text" at bounding box center [129, 276] width 111 height 20
type input "[DATE]"
click at [196, 271] on input "text" at bounding box center [255, 276] width 118 height 20
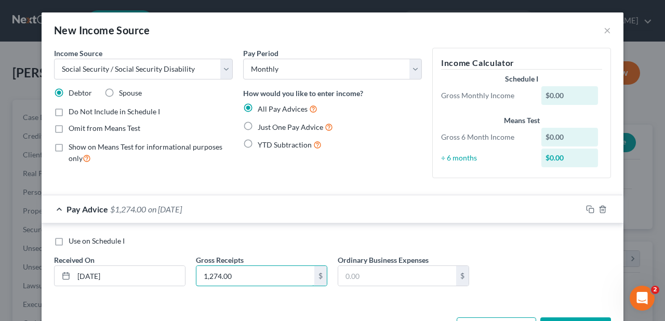
type input "1,274.00"
click at [304, 244] on div "Use on Schedule I" at bounding box center [332, 241] width 557 height 10
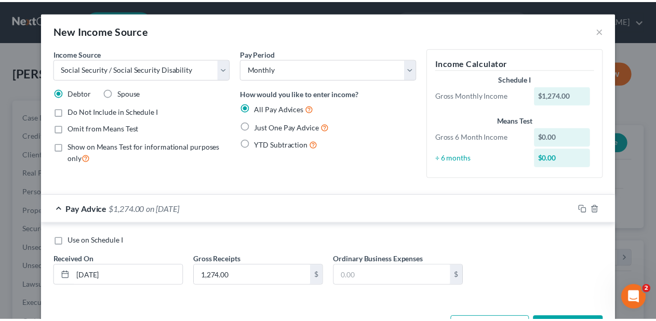
scroll to position [37, 0]
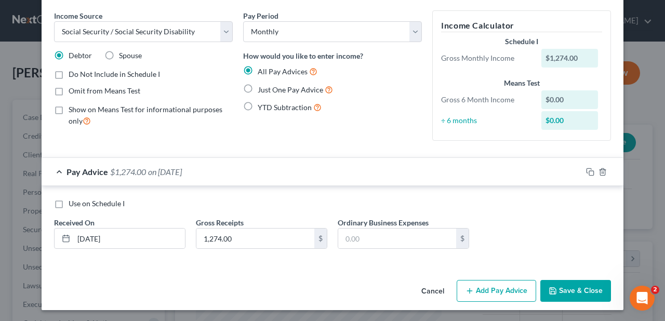
click at [578, 288] on button "Save & Close" at bounding box center [576, 291] width 71 height 22
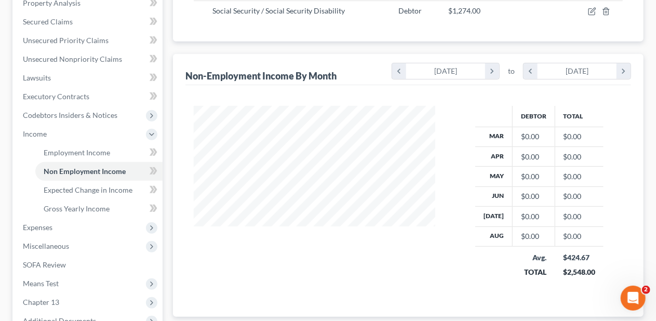
scroll to position [260, 0]
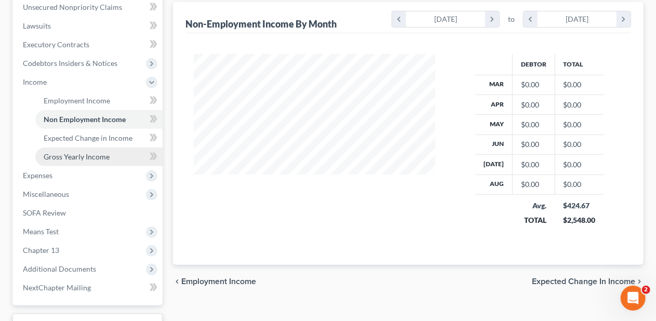
click at [115, 156] on link "Gross Yearly Income" at bounding box center [98, 157] width 127 height 19
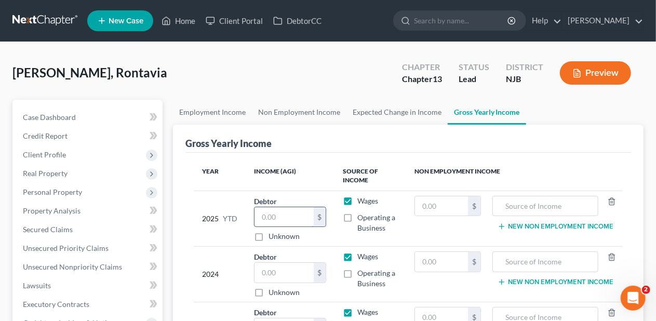
click at [256, 214] on input "text" at bounding box center [284, 217] width 59 height 20
type input "23,864"
click at [234, 264] on div "2024" at bounding box center [219, 275] width 35 height 46
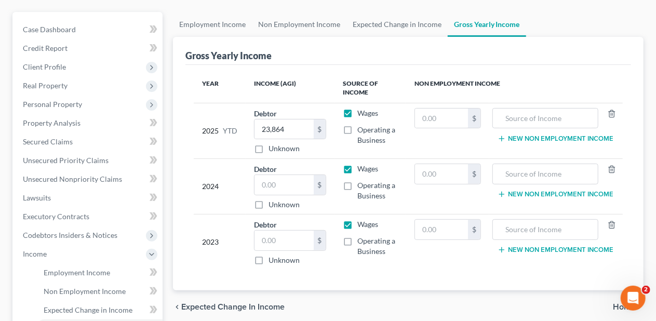
scroll to position [104, 0]
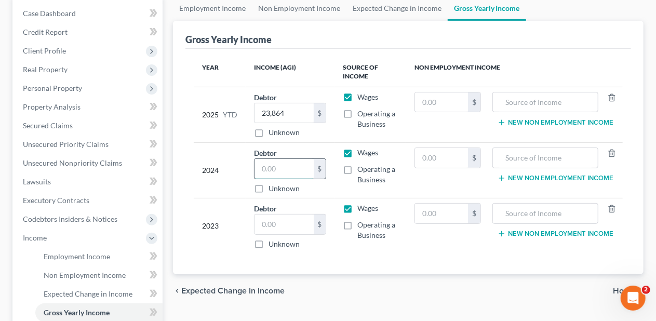
click at [261, 165] on input "text" at bounding box center [284, 169] width 59 height 20
type input "42,637"
click at [258, 221] on input "text" at bounding box center [284, 225] width 59 height 20
click at [258, 219] on input "text" at bounding box center [284, 225] width 59 height 20
type input "42,637"
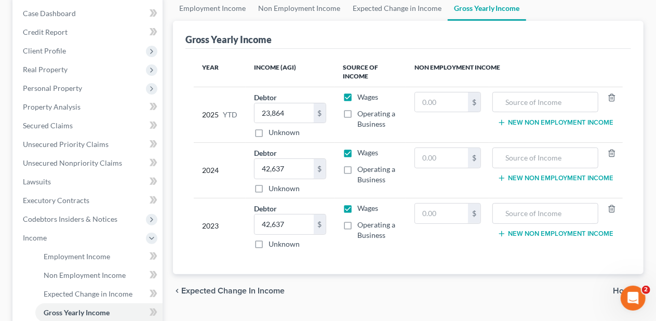
click at [225, 244] on div "2023" at bounding box center [219, 226] width 35 height 46
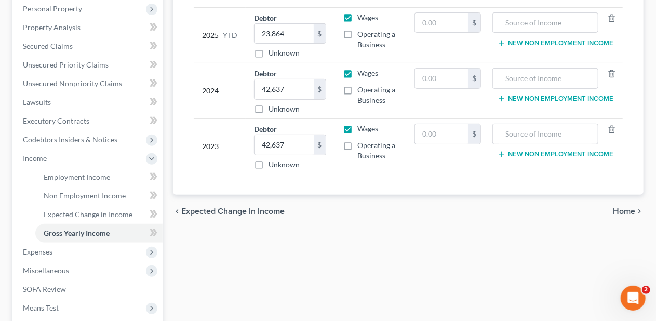
scroll to position [208, 0]
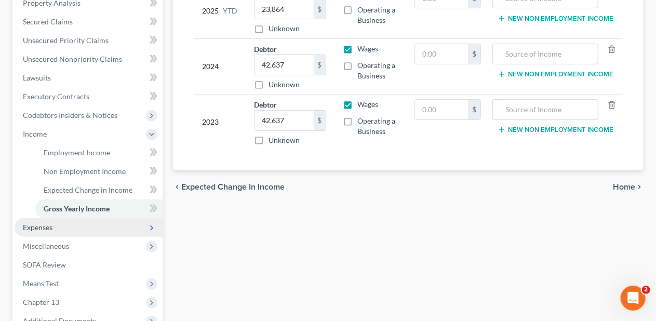
click at [103, 223] on span "Expenses" at bounding box center [89, 227] width 148 height 19
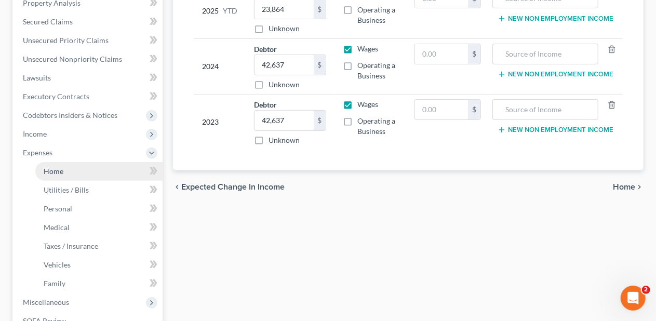
click at [112, 170] on link "Home" at bounding box center [98, 171] width 127 height 19
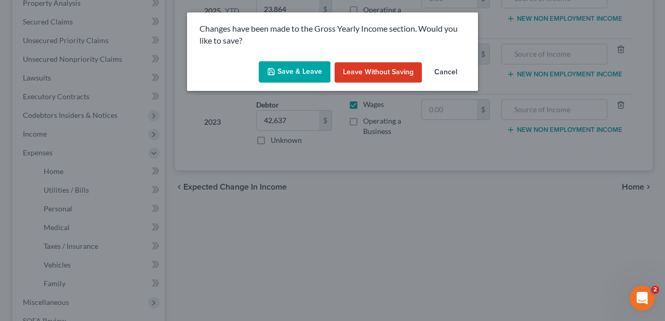
click at [305, 68] on button "Save & Leave" at bounding box center [295, 72] width 72 height 22
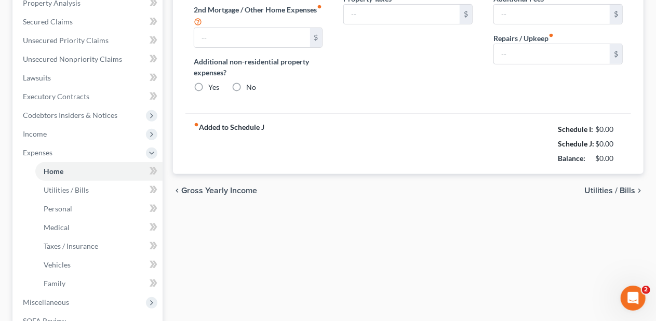
type input "0.00"
radio input "true"
type input "0.00"
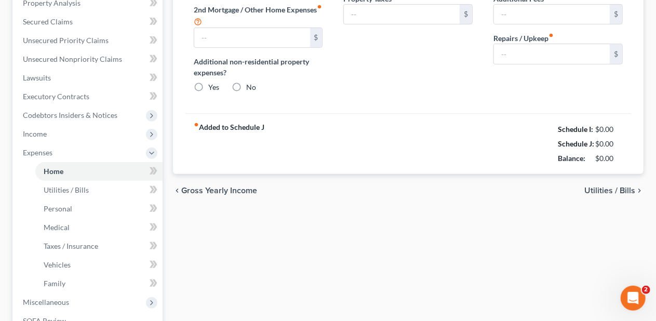
type input "0.00"
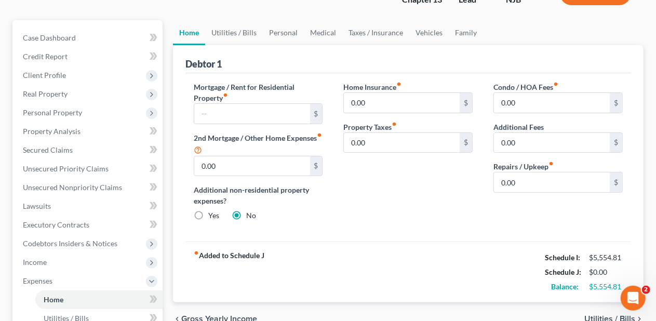
scroll to position [104, 0]
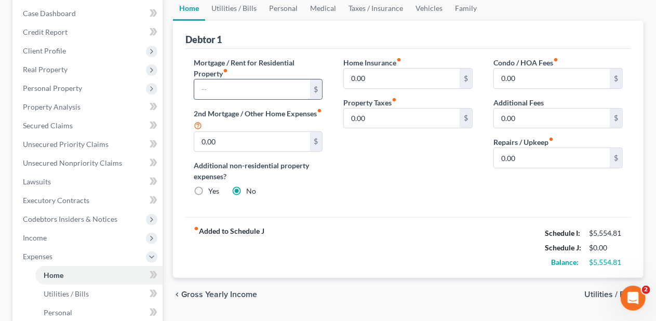
click at [207, 87] on input "text" at bounding box center [252, 90] width 116 height 20
type input "2,049.76"
click at [393, 178] on div "Home Insurance fiber_manual_record 0.00 $ Property Taxes fiber_manual_record 0.…" at bounding box center [408, 131] width 150 height 148
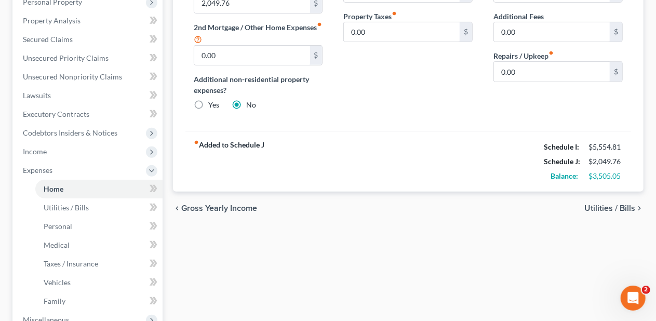
scroll to position [208, 0]
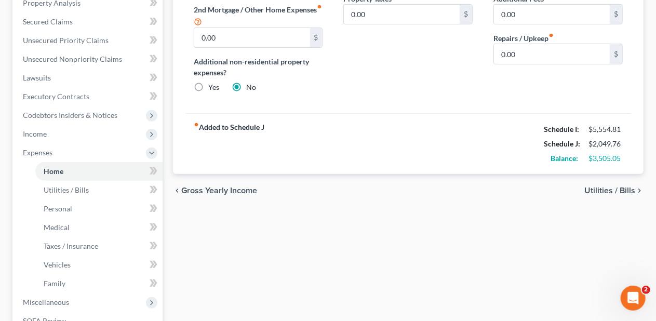
click at [603, 188] on span "Utilities / Bills" at bounding box center [610, 191] width 51 height 8
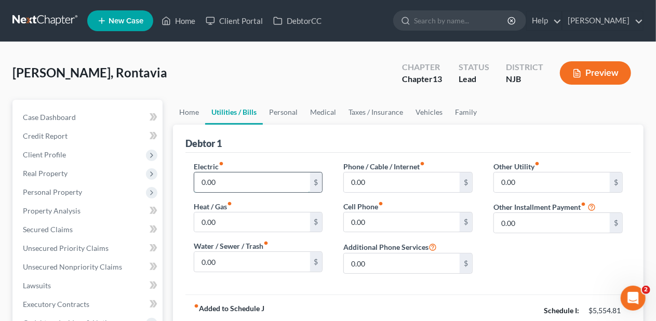
click at [226, 180] on input "0.00" at bounding box center [252, 183] width 116 height 20
type input "180.00"
click at [217, 216] on input "0.00" at bounding box center [252, 223] width 116 height 20
type input "120.00"
click at [227, 255] on input "0.00" at bounding box center [252, 262] width 116 height 20
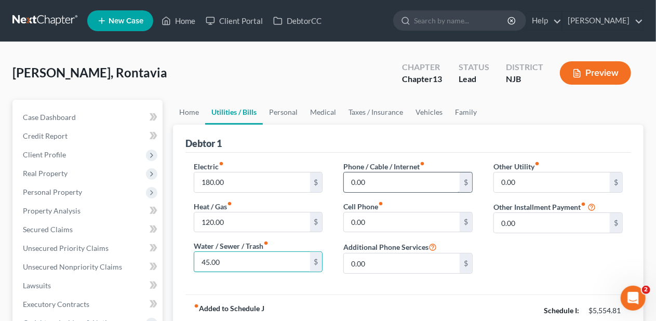
type input "45.00"
click at [353, 180] on input "0.00" at bounding box center [402, 183] width 116 height 20
type input "110.00"
click at [353, 220] on input "0.00" at bounding box center [402, 223] width 116 height 20
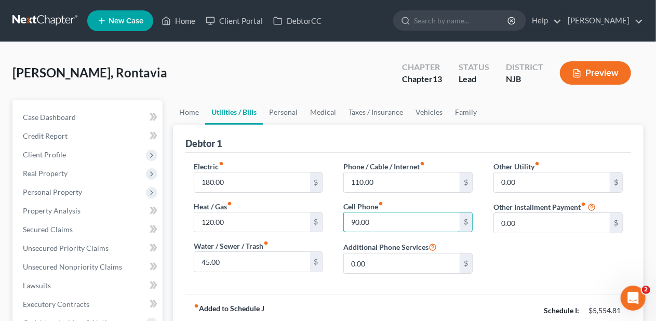
type input "90.00"
click at [501, 257] on div "Other Utility fiber_manual_record 0.00 $ Other Installment Payment fiber_manual…" at bounding box center [558, 221] width 150 height 121
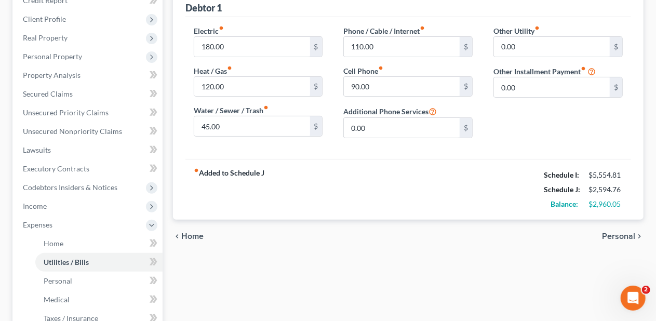
scroll to position [156, 0]
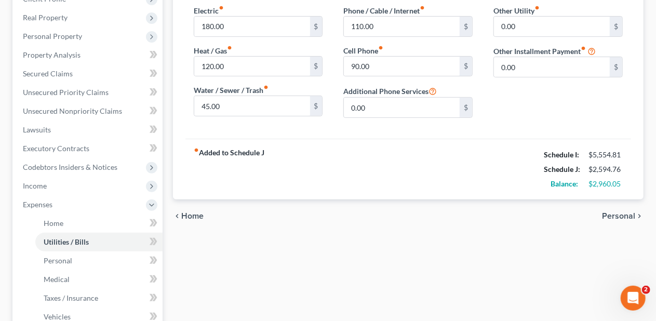
click at [623, 213] on span "Personal" at bounding box center [618, 216] width 33 height 8
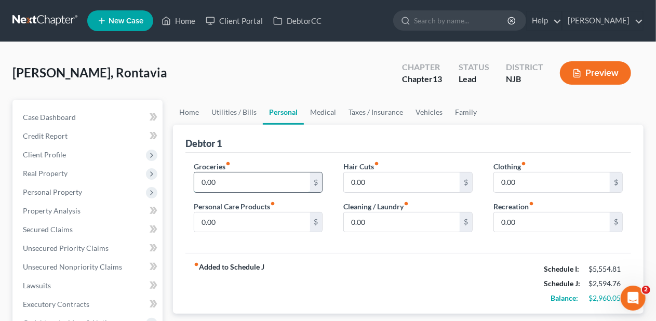
click at [221, 181] on input "0.00" at bounding box center [252, 183] width 116 height 20
type input "800.00"
click at [219, 214] on input "0.00" at bounding box center [252, 223] width 116 height 20
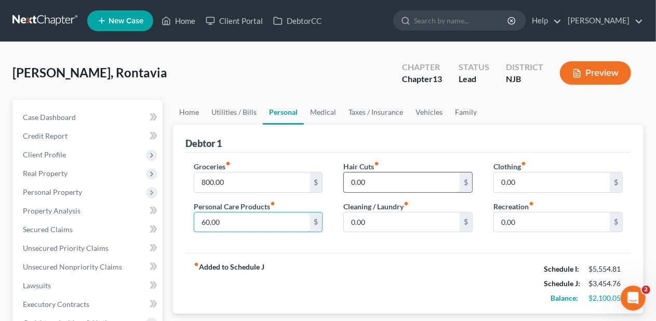
type input "60.00"
click at [348, 182] on input "0.00" at bounding box center [402, 183] width 116 height 20
type input "30.00"
click at [349, 221] on input "0.00" at bounding box center [402, 223] width 116 height 20
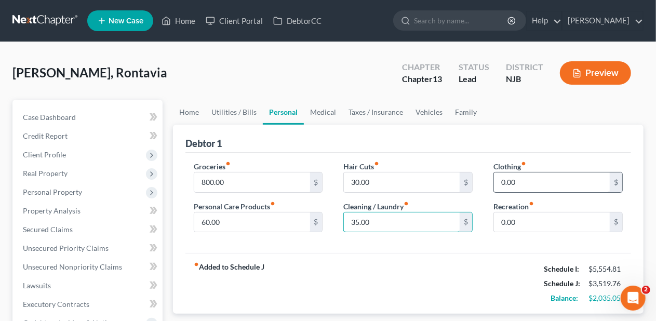
type input "35.00"
click at [498, 177] on input "0.00" at bounding box center [552, 183] width 116 height 20
type input "180.00"
click at [497, 222] on input "0.00" at bounding box center [552, 223] width 116 height 20
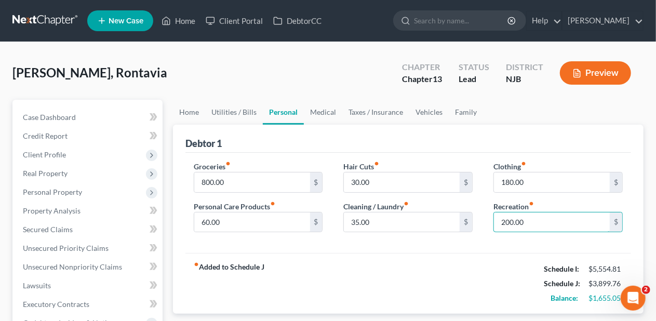
type input "200.00"
click at [438, 253] on div "fiber_manual_record Added to Schedule J Schedule I: $5,554.81 Schedule J: $3,89…" at bounding box center [409, 283] width 446 height 61
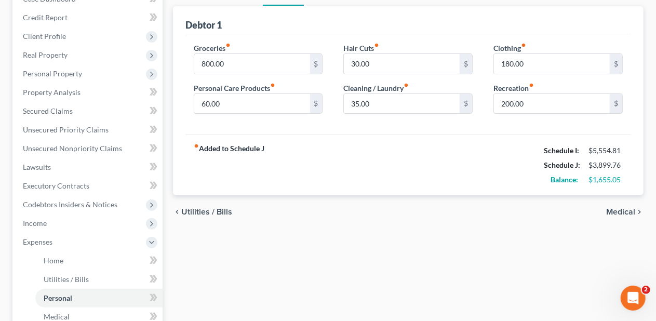
scroll to position [156, 0]
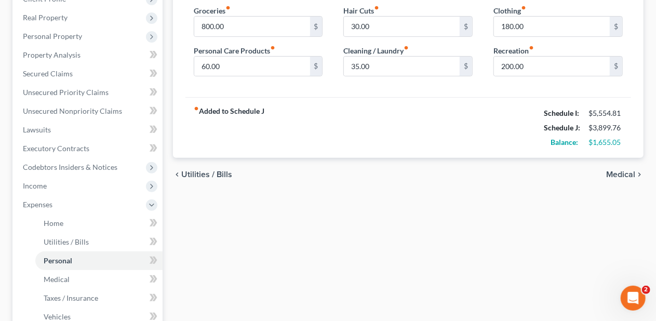
click at [617, 171] on span "Medical" at bounding box center [621, 174] width 29 height 8
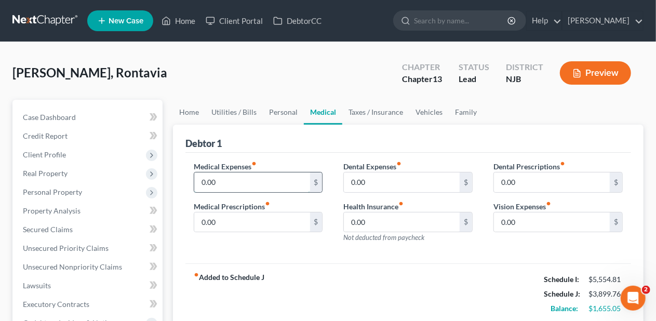
click at [218, 176] on input "0.00" at bounding box center [252, 183] width 116 height 20
type input "80.00"
click at [214, 217] on input "0.00" at bounding box center [252, 223] width 116 height 20
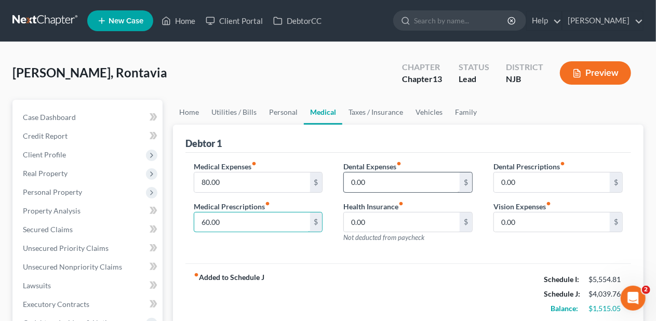
type input "60.00"
click at [358, 182] on input "0.00" at bounding box center [402, 183] width 116 height 20
type input "20.00"
click at [451, 253] on div "Medical Expenses fiber_manual_record 80.00 $ Medical Prescriptions fiber_manual…" at bounding box center [409, 208] width 446 height 111
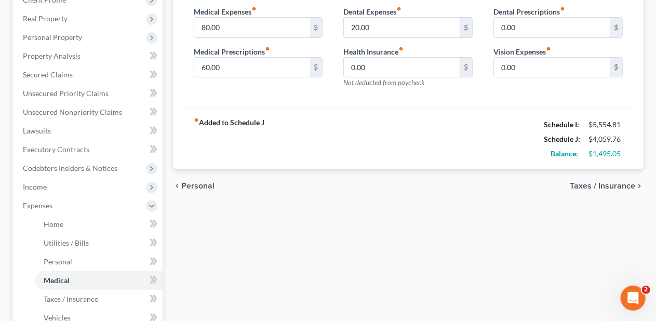
scroll to position [156, 0]
click at [594, 183] on span "Taxes / Insurance" at bounding box center [602, 185] width 65 height 8
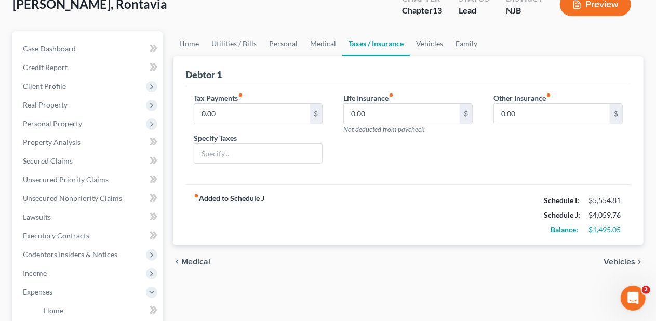
scroll to position [104, 0]
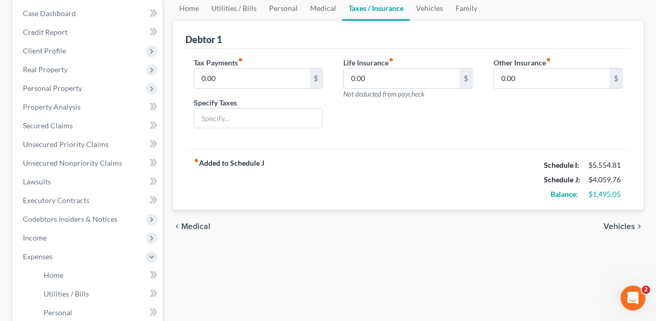
click at [612, 223] on span "Vehicles" at bounding box center [620, 226] width 32 height 8
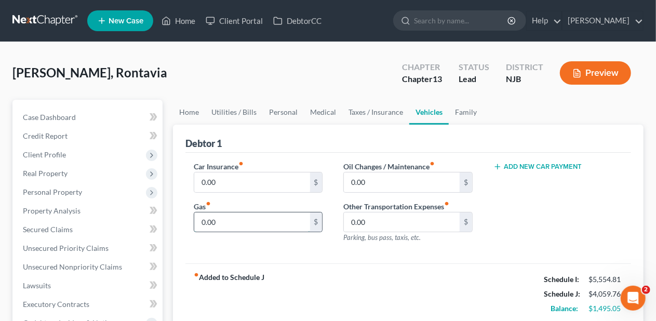
click at [217, 221] on input "0.00" at bounding box center [252, 223] width 116 height 20
type input "140.00"
click at [352, 182] on input "0.00" at bounding box center [402, 183] width 116 height 20
type input "160.00"
click at [212, 182] on input "0.00" at bounding box center [252, 183] width 116 height 20
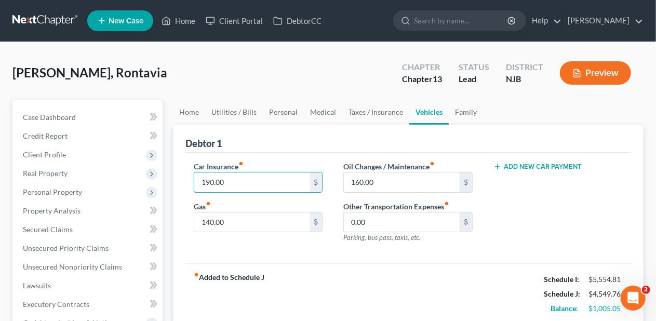
type input "190.00"
click at [365, 256] on div "Car Insurance fiber_manual_record 190.00 $ Gas fiber_manual_record 140.00 $ Oil…" at bounding box center [409, 208] width 446 height 111
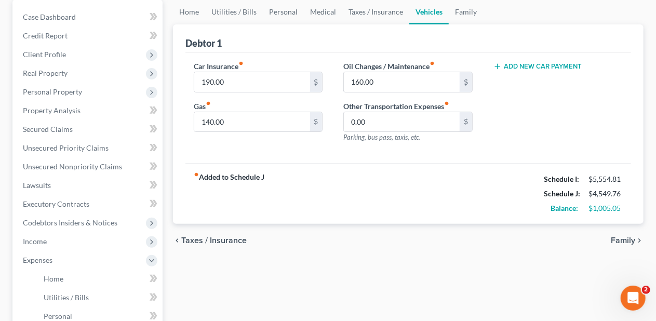
scroll to position [156, 0]
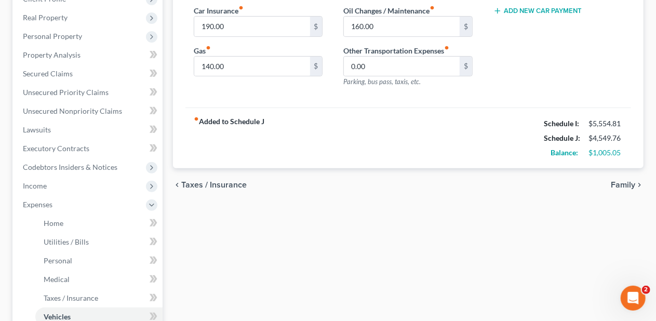
click at [622, 183] on span "Family" at bounding box center [623, 185] width 24 height 8
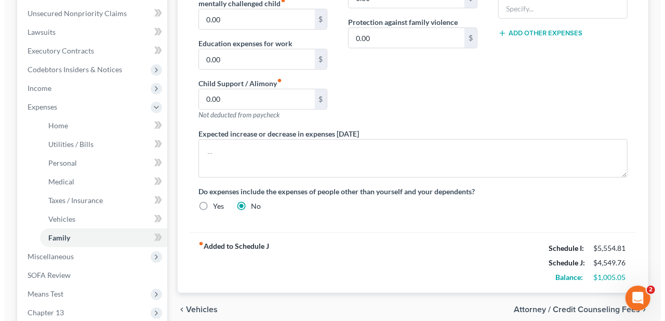
scroll to position [312, 0]
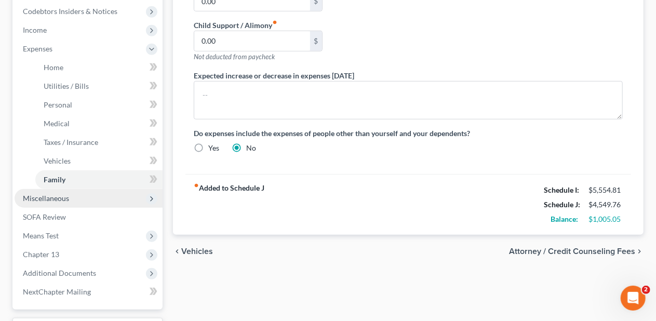
click at [133, 194] on span "Miscellaneous" at bounding box center [89, 198] width 148 height 19
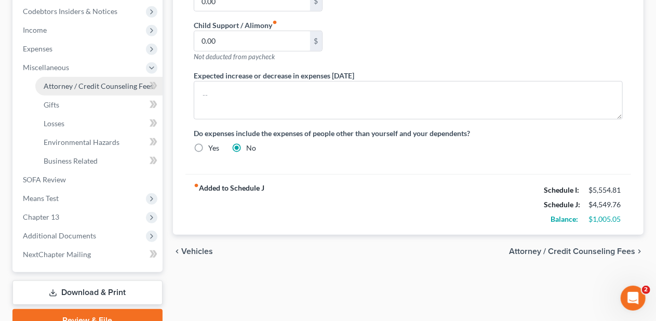
click at [119, 86] on span "Attorney / Credit Counseling Fees" at bounding box center [99, 86] width 110 height 9
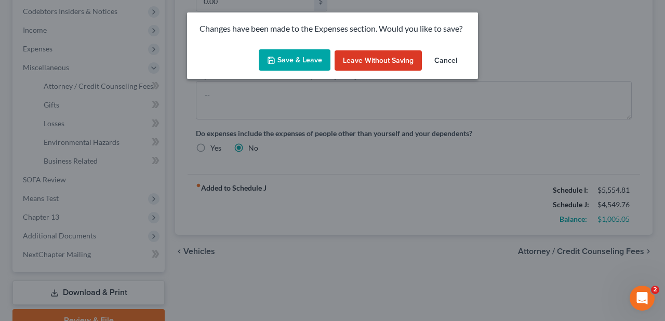
click at [293, 60] on button "Save & Leave" at bounding box center [295, 60] width 72 height 22
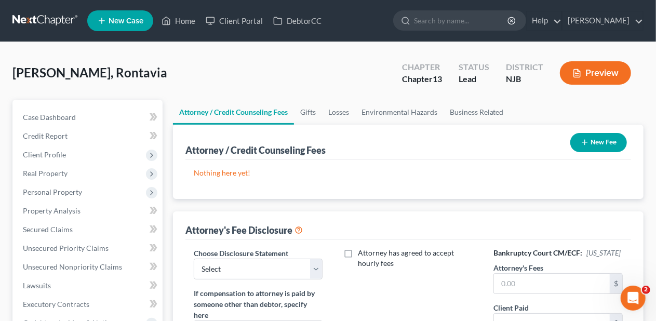
click at [611, 140] on button "New Fee" at bounding box center [599, 142] width 57 height 19
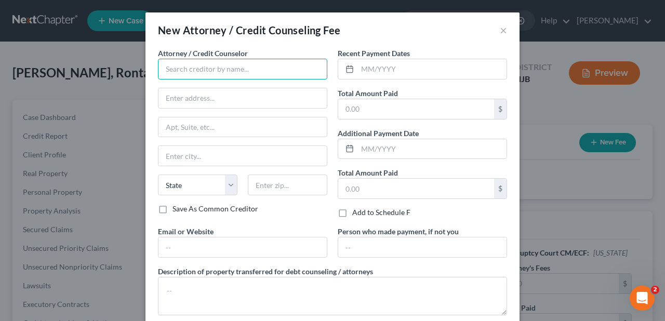
click at [221, 70] on input "text" at bounding box center [242, 69] width 169 height 21
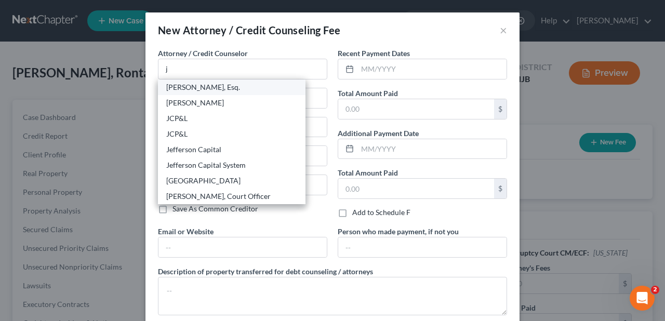
click at [212, 85] on div "[PERSON_NAME], Esq." at bounding box center [231, 87] width 131 height 10
type input "[PERSON_NAME], Esq."
type input "[STREET_ADDRESS][PERSON_NAME]"
type input "Suite 206"
type input "[GEOGRAPHIC_DATA]"
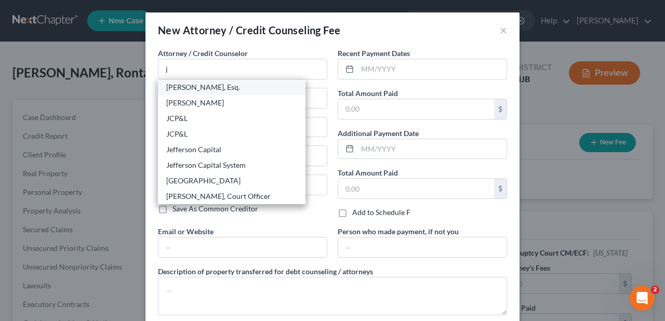
select select "33"
type input "07719"
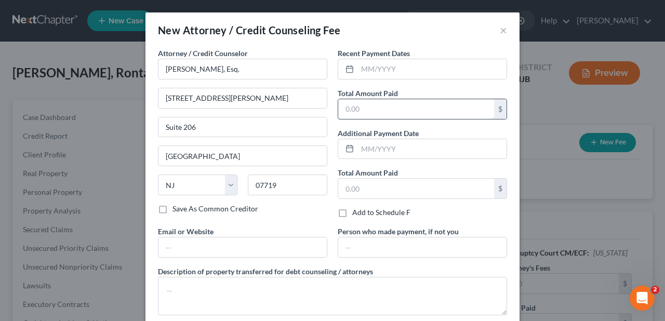
click at [338, 107] on input "text" at bounding box center [416, 109] width 156 height 20
type input "600.00"
click at [309, 210] on div "Save As Common Creditor" at bounding box center [242, 209] width 169 height 10
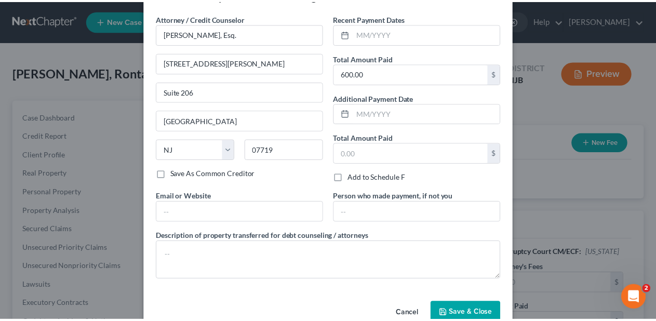
scroll to position [57, 0]
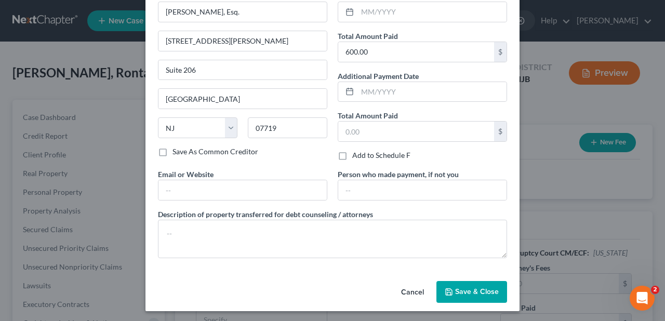
click at [485, 287] on span "Save & Close" at bounding box center [477, 291] width 44 height 9
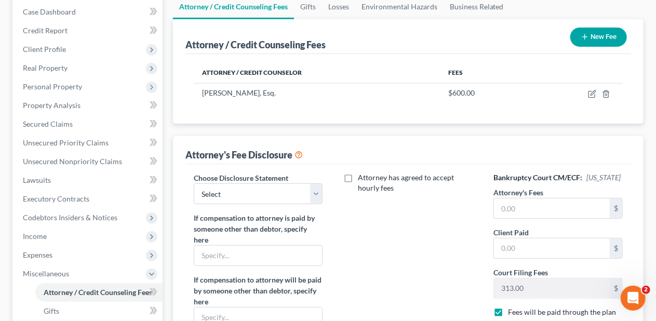
scroll to position [156, 0]
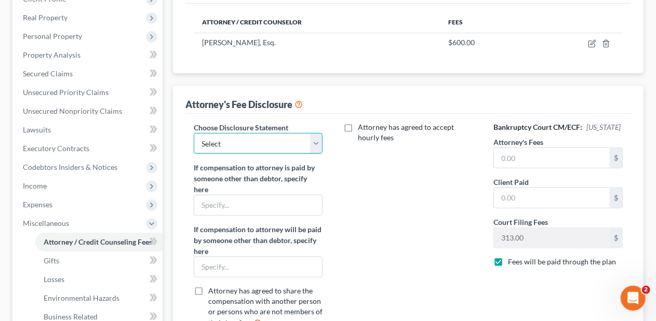
click at [316, 142] on select "Select Attorney Attorney" at bounding box center [258, 143] width 129 height 21
select select "0"
click at [194, 133] on select "Select Attorney Attorney" at bounding box center [258, 143] width 129 height 21
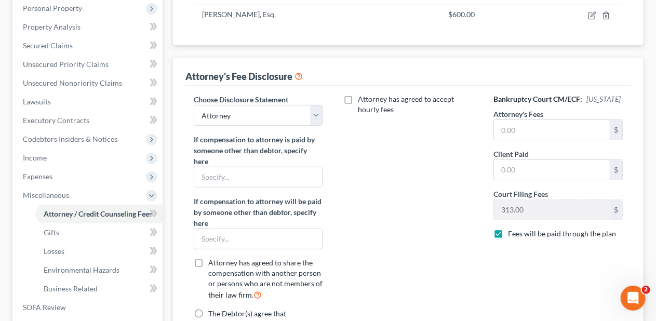
scroll to position [208, 0]
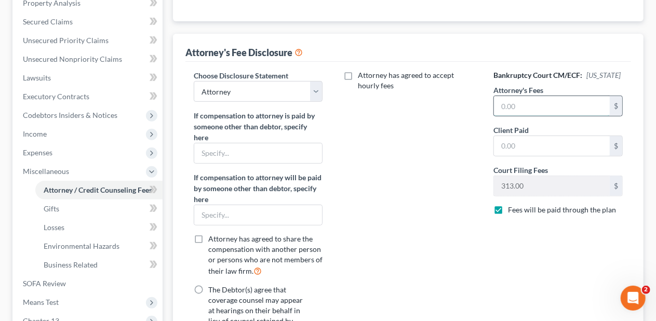
click at [498, 100] on input "text" at bounding box center [552, 106] width 116 height 20
type input "4,750.00"
click at [450, 162] on div "Attorney has agreed to accept hourly fees" at bounding box center [408, 316] width 150 height 493
click at [499, 143] on input "text" at bounding box center [552, 146] width 116 height 20
type input "600.00"
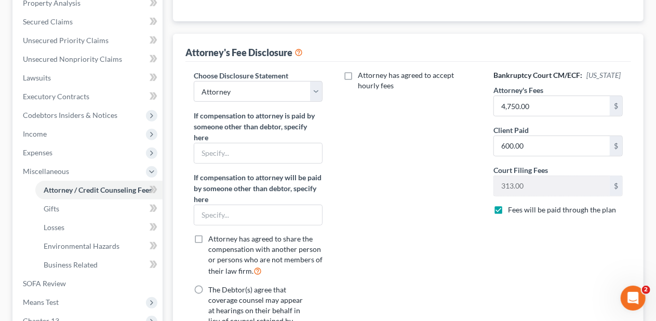
click at [456, 168] on div "Attorney has agreed to accept hourly fees" at bounding box center [408, 316] width 150 height 493
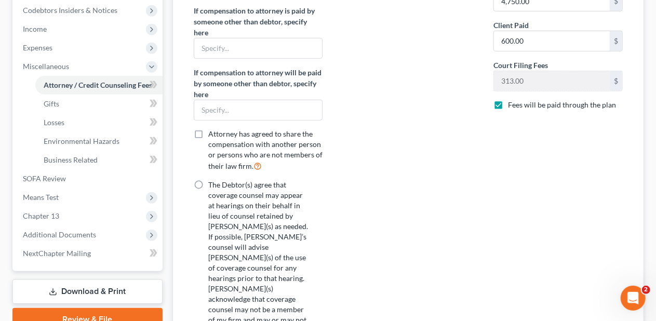
scroll to position [364, 0]
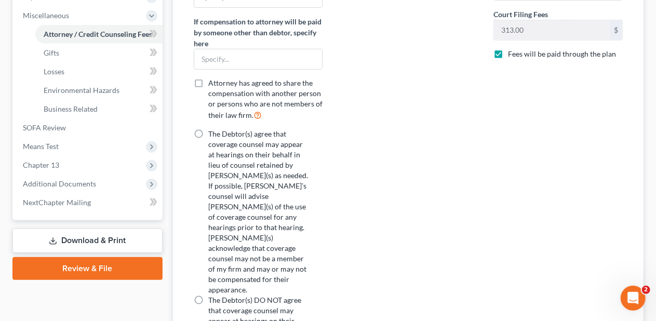
click at [208, 131] on label "The Debtor(s) agree that coverage counsel may appear at hearings on their behal…" at bounding box center [259, 212] width 102 height 166
click at [213, 131] on input "The Debtor(s) agree that coverage counsel may appear at hearings on their behal…" at bounding box center [216, 132] width 7 height 7
radio input "true"
click at [377, 178] on div "Attorney has agreed to accept hourly fees" at bounding box center [408, 160] width 150 height 493
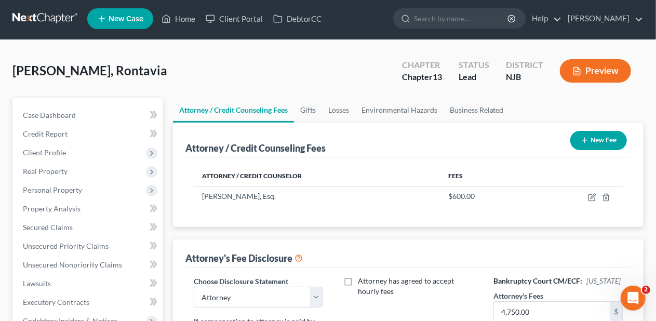
scroll to position [0, 0]
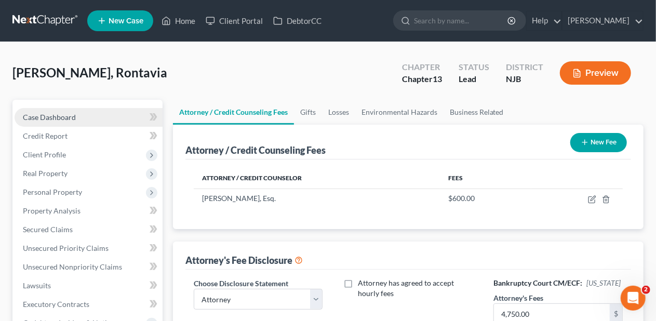
click at [80, 116] on link "Case Dashboard" at bounding box center [89, 117] width 148 height 19
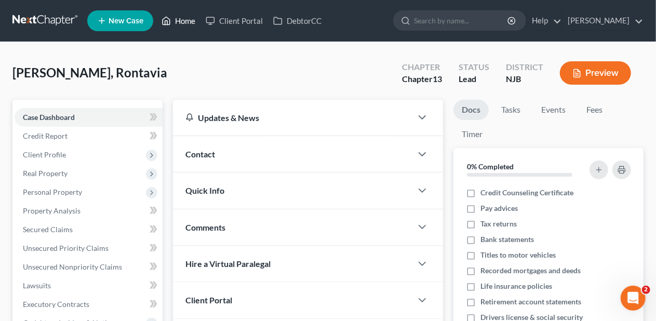
click at [187, 20] on link "Home" at bounding box center [178, 20] width 44 height 19
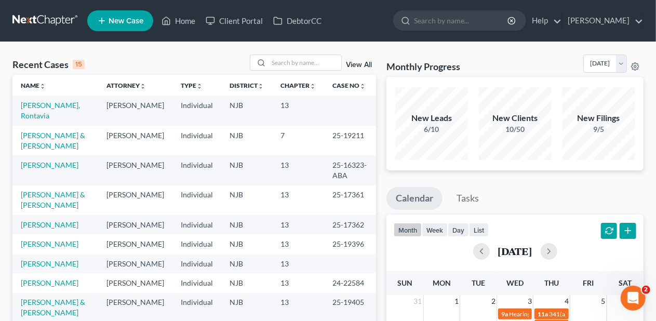
click at [64, 104] on link "[PERSON_NAME], Rontavia" at bounding box center [50, 110] width 59 height 19
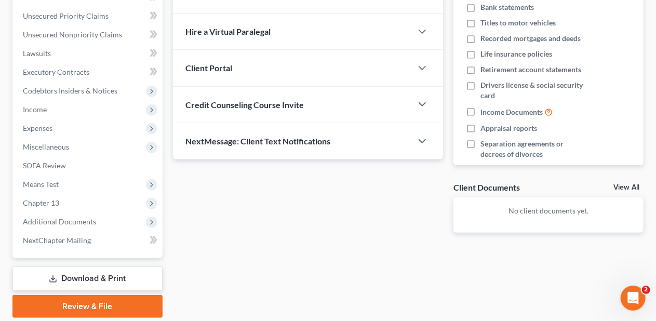
scroll to position [267, 0]
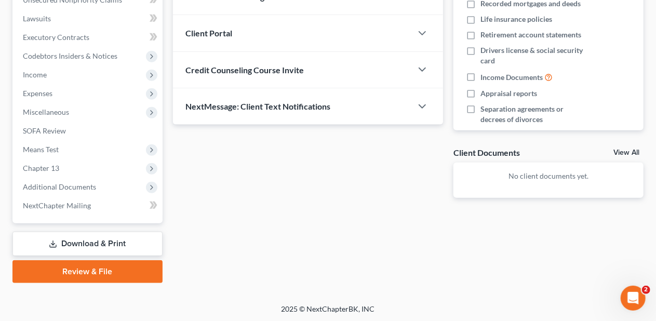
click at [96, 240] on link "Download & Print" at bounding box center [87, 244] width 150 height 24
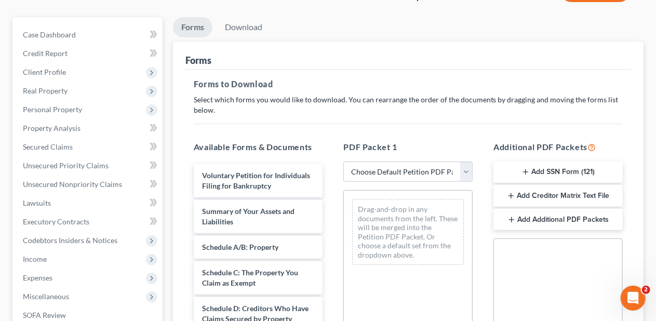
scroll to position [156, 0]
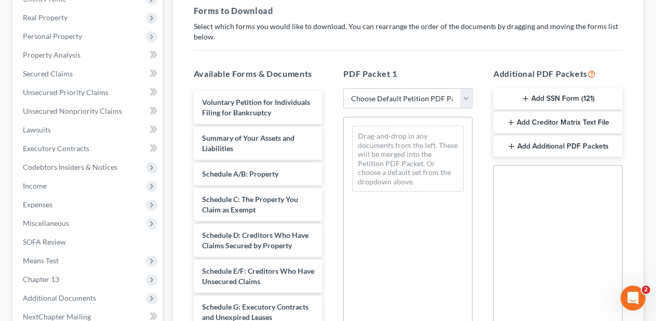
click at [560, 94] on button "Add SSN Form (121)" at bounding box center [558, 99] width 129 height 22
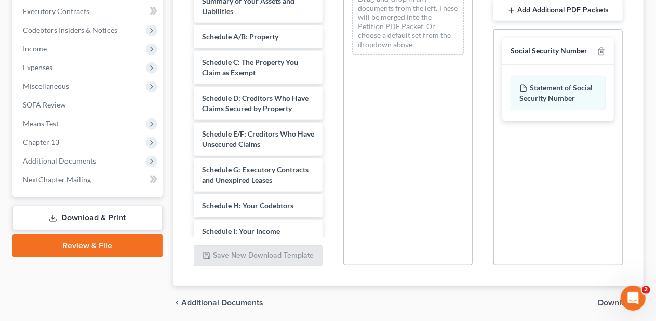
scroll to position [330, 0]
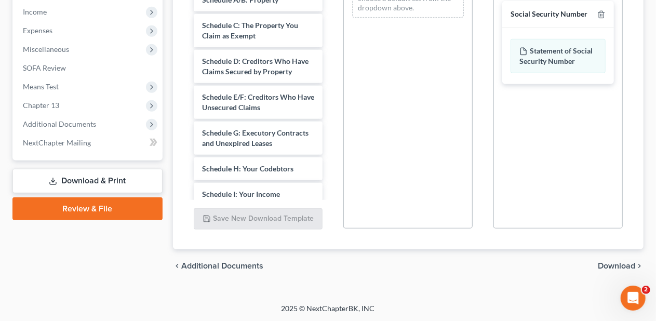
click at [481, 156] on div "PDF Packet 1 Choose Default Petition PDF Packet Complete Bankruptcy Petition (a…" at bounding box center [408, 61] width 150 height 352
click at [618, 263] on span "Download" at bounding box center [616, 266] width 37 height 8
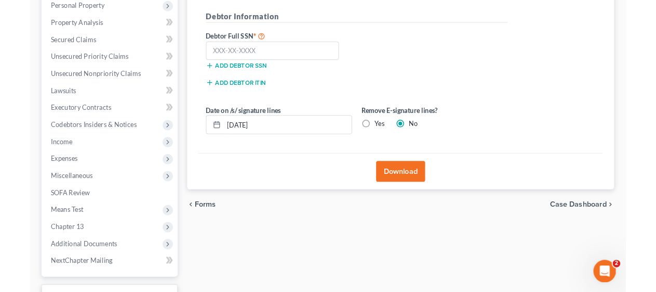
scroll to position [111, 0]
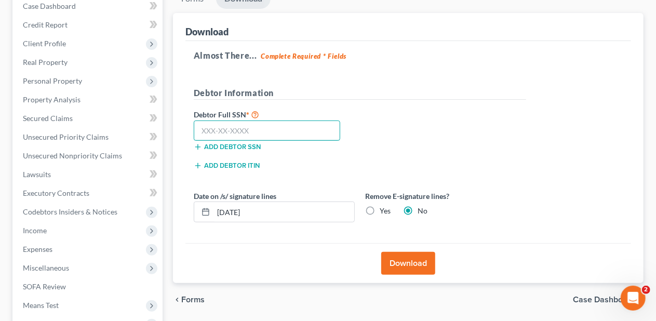
click at [199, 124] on input "text" at bounding box center [267, 131] width 147 height 21
type input "151-88-2492"
click at [345, 168] on div "Add debtor ITIN" at bounding box center [275, 165] width 172 height 10
click at [409, 262] on button "Download" at bounding box center [408, 263] width 54 height 23
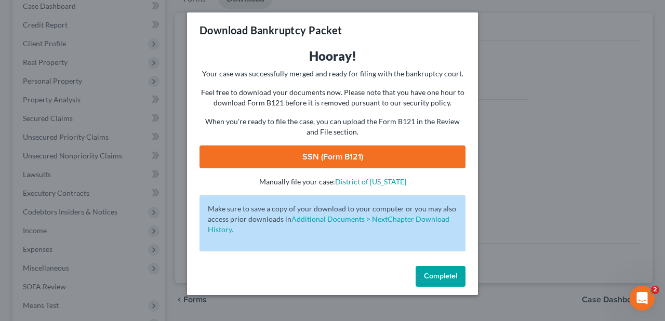
click at [336, 155] on link "SSN (Form B121)" at bounding box center [333, 157] width 266 height 23
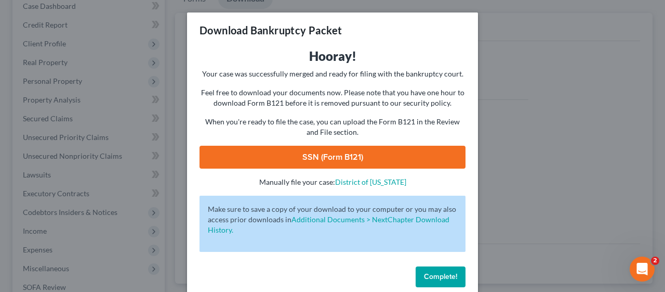
click at [440, 275] on span "Complete!" at bounding box center [440, 276] width 33 height 9
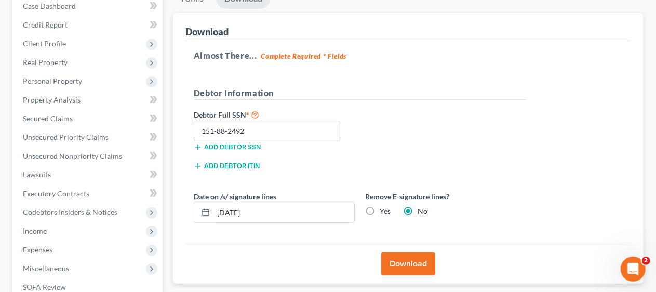
scroll to position [0, 0]
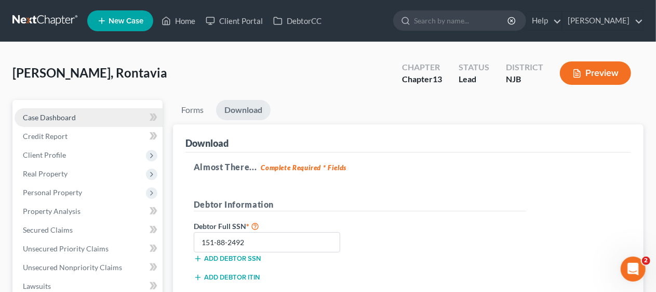
click at [86, 114] on link "Case Dashboard" at bounding box center [89, 117] width 148 height 19
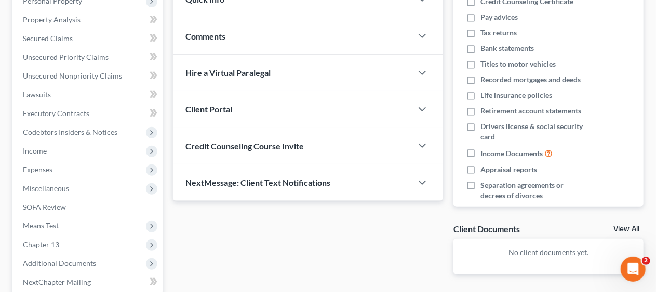
scroll to position [297, 0]
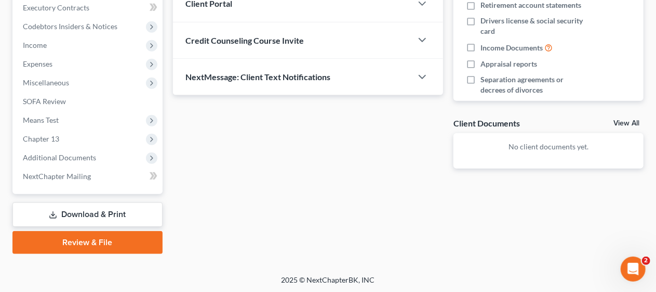
click at [102, 210] on link "Download & Print" at bounding box center [87, 214] width 150 height 24
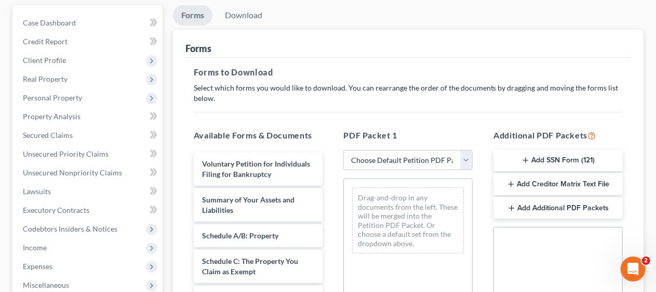
scroll to position [104, 0]
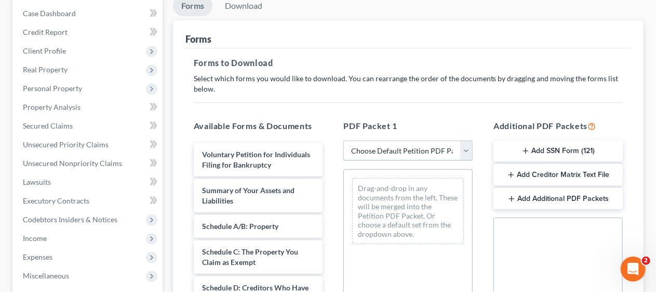
click at [468, 151] on select "Choose Default Petition PDF Packet Complete Bankruptcy Petition (all forms and …" at bounding box center [408, 150] width 129 height 21
select select "3"
click at [344, 140] on select "Choose Default Petition PDF Packet Complete Bankruptcy Petition (all forms and …" at bounding box center [408, 150] width 129 height 21
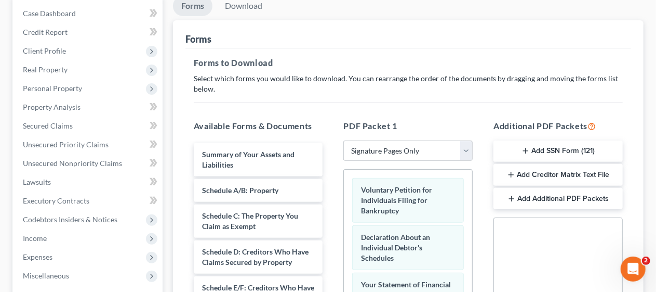
click at [339, 205] on div "PDF Packet 1 Choose Default Petition PDF Packet Complete Bankruptcy Petition (a…" at bounding box center [408, 287] width 150 height 352
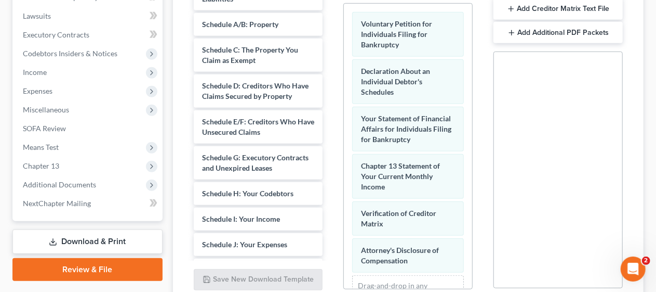
scroll to position [208, 0]
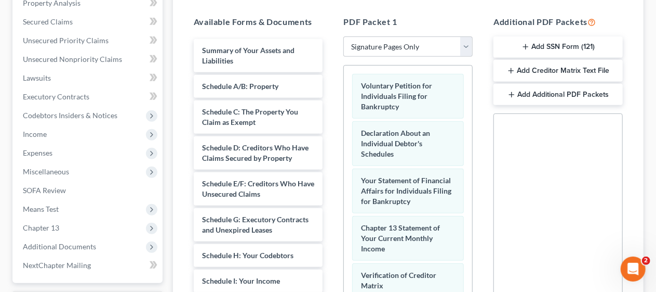
click at [339, 205] on div "PDF Packet 1 Choose Default Petition PDF Packet Complete Bankruptcy Petition (a…" at bounding box center [408, 183] width 150 height 352
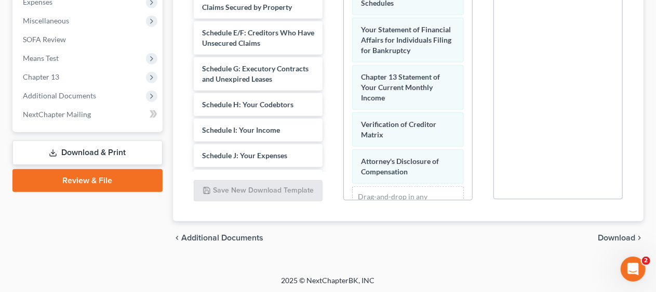
scroll to position [360, 0]
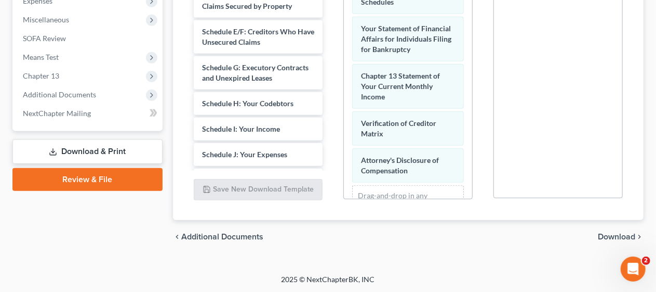
click at [614, 233] on span "Download" at bounding box center [616, 236] width 37 height 8
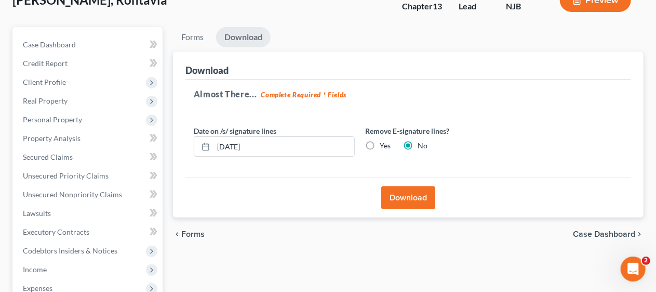
scroll to position [89, 0]
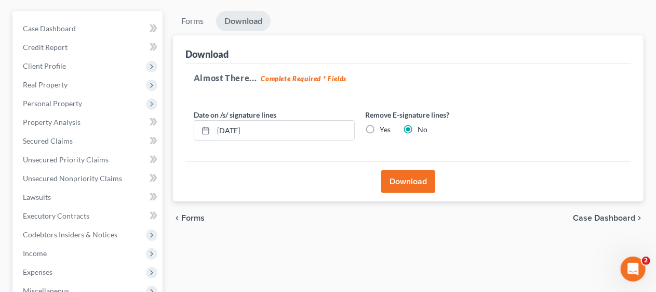
click at [411, 182] on button "Download" at bounding box center [408, 181] width 54 height 23
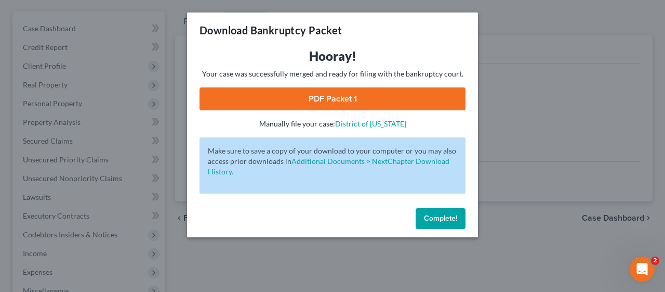
click at [349, 99] on link "PDF Packet 1" at bounding box center [333, 98] width 266 height 23
click at [441, 215] on span "Complete!" at bounding box center [440, 218] width 33 height 9
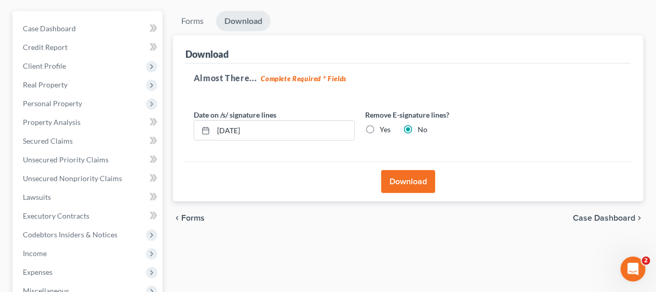
click at [166, 146] on div "Case Dashboard Payments Invoices Payments Payments Credit Report Client Profile" at bounding box center [87, 236] width 161 height 451
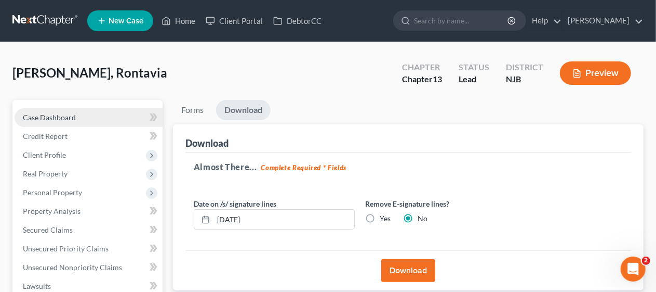
click at [58, 110] on link "Case Dashboard" at bounding box center [89, 117] width 148 height 19
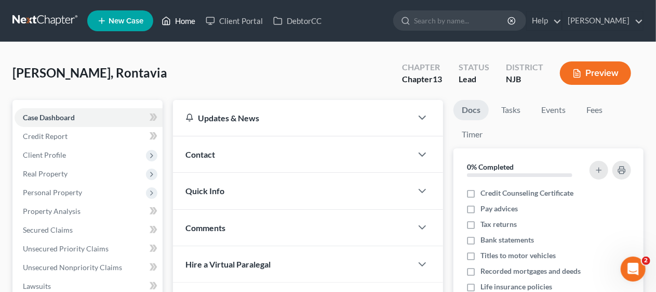
click at [185, 18] on link "Home" at bounding box center [178, 20] width 44 height 19
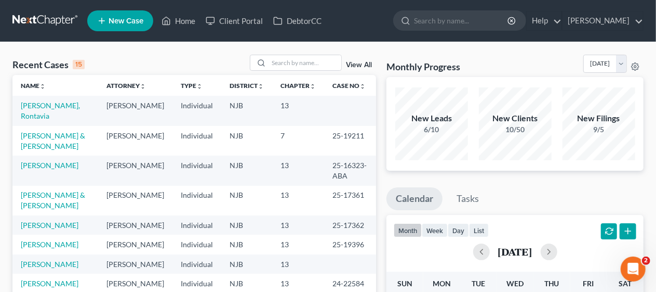
click at [114, 19] on span "New Case" at bounding box center [126, 21] width 35 height 8
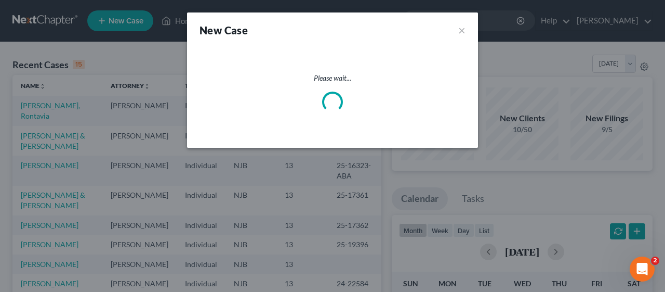
select select "51"
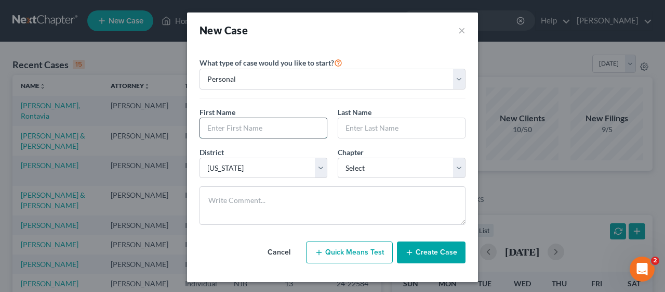
click at [267, 125] on input "text" at bounding box center [263, 128] width 127 height 20
type input "[PERSON_NAME]"
click at [347, 126] on input "text" at bounding box center [401, 128] width 127 height 20
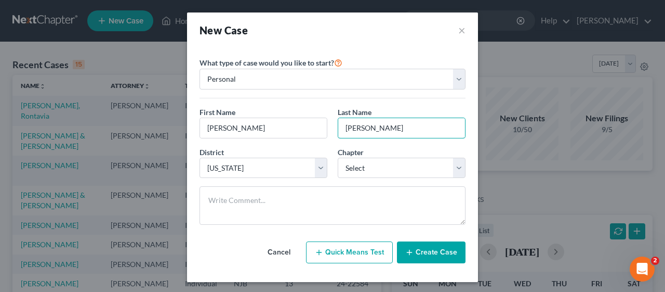
type input "[PERSON_NAME]"
click at [387, 42] on div "New Case ×" at bounding box center [332, 29] width 291 height 35
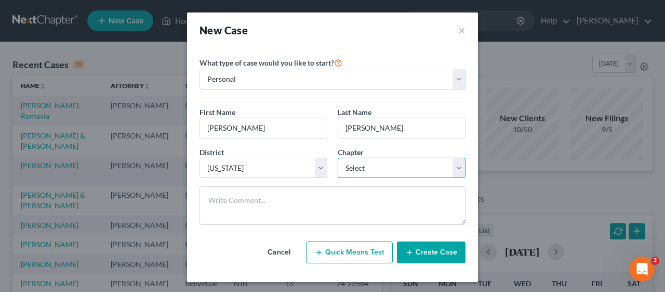
click at [456, 168] on select "Select 7 11 12 13" at bounding box center [402, 167] width 128 height 21
select select "3"
click at [338, 157] on select "Select 7 11 12 13" at bounding box center [402, 167] width 128 height 21
click at [439, 247] on button "Create Case" at bounding box center [431, 252] width 69 height 22
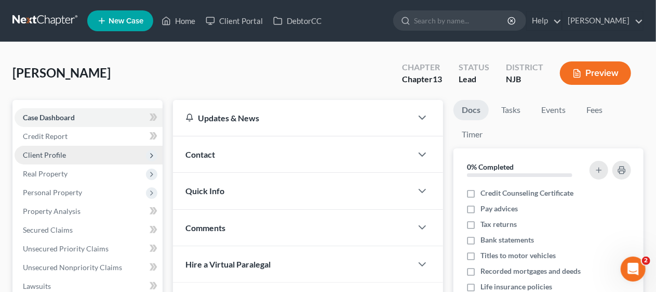
click at [95, 151] on span "Client Profile" at bounding box center [89, 155] width 148 height 19
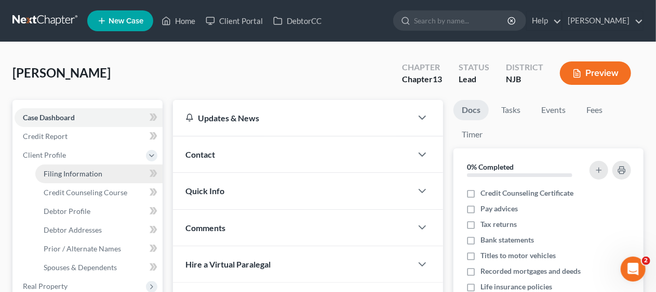
click at [132, 173] on link "Filing Information" at bounding box center [98, 173] width 127 height 19
select select "1"
select select "0"
select select "3"
select select "51"
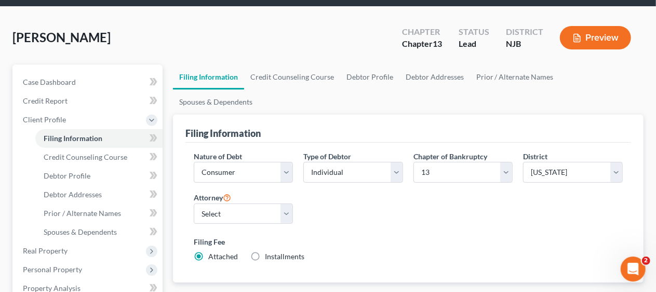
scroll to position [52, 0]
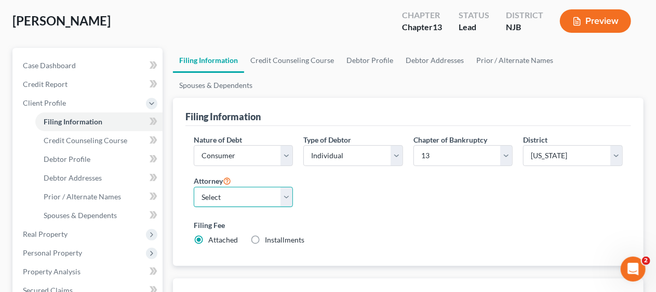
click at [290, 187] on select "Select [PERSON_NAME] - [GEOGRAPHIC_DATA]" at bounding box center [244, 197] width 100 height 21
select select "0"
click at [194, 187] on select "Select [PERSON_NAME] - [GEOGRAPHIC_DATA]" at bounding box center [244, 197] width 100 height 21
click at [358, 187] on div "Nature of Debt Select Business Consumer Other Nature of Business Select Clearin…" at bounding box center [409, 194] width 440 height 120
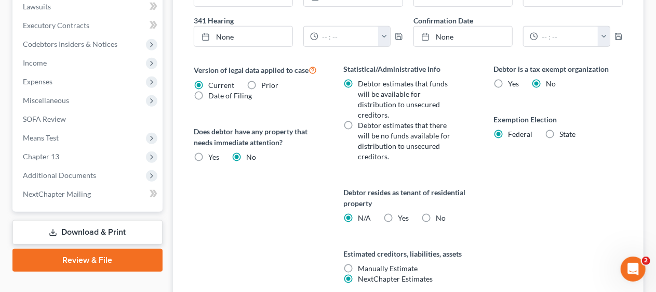
scroll to position [339, 0]
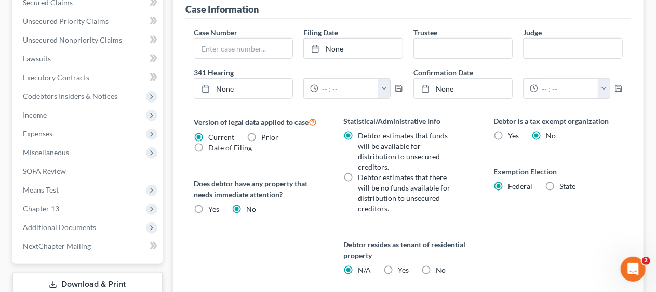
click at [313, 207] on div "Version of legal data applied to case Current Prior Date of Filing Legal data v…" at bounding box center [258, 237] width 150 height 245
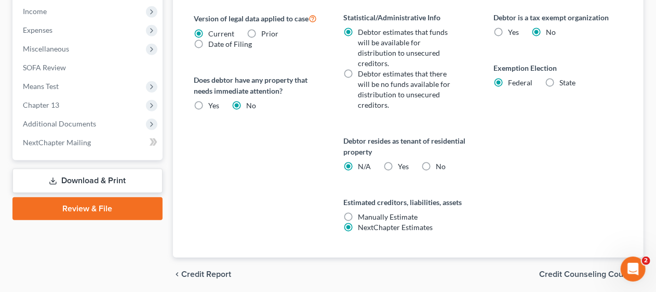
scroll to position [443, 0]
click at [571, 269] on span "Credit Counseling Course" at bounding box center [587, 273] width 96 height 8
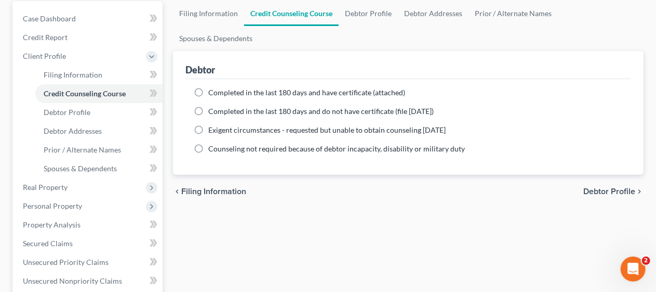
scroll to position [104, 0]
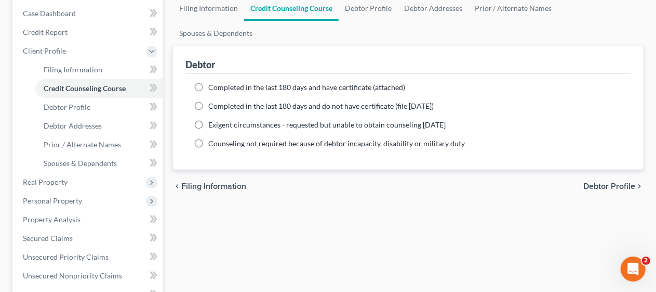
click at [602, 182] on span "Debtor Profile" at bounding box center [610, 186] width 52 height 8
select select "0"
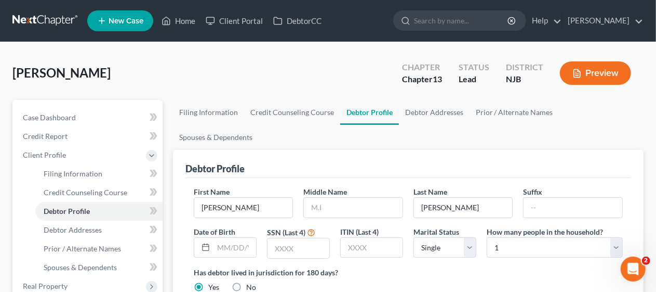
click at [277, 71] on div "[PERSON_NAME] Upgraded Chapter Chapter 13 Status [GEOGRAPHIC_DATA] [GEOGRAPHIC_…" at bounding box center [327, 77] width 631 height 45
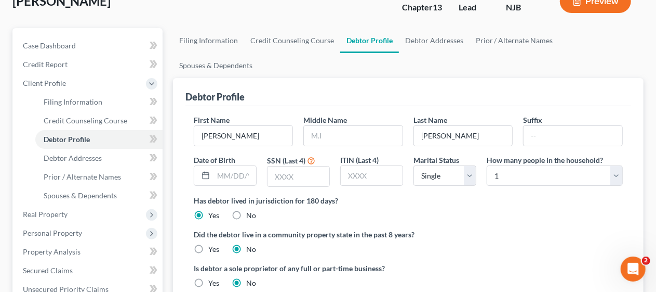
scroll to position [104, 0]
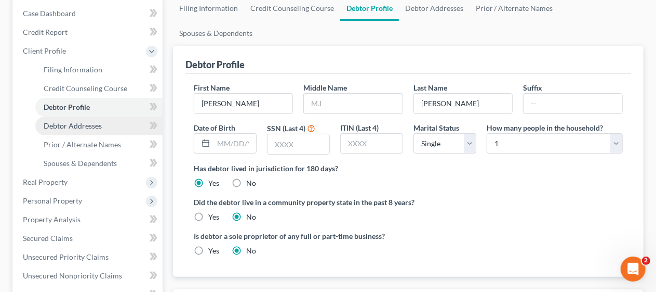
click at [106, 122] on link "Debtor Addresses" at bounding box center [98, 125] width 127 height 19
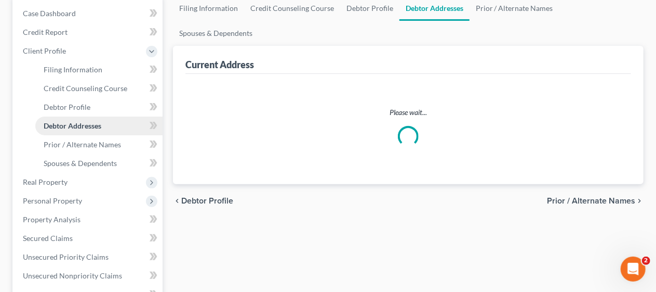
select select "0"
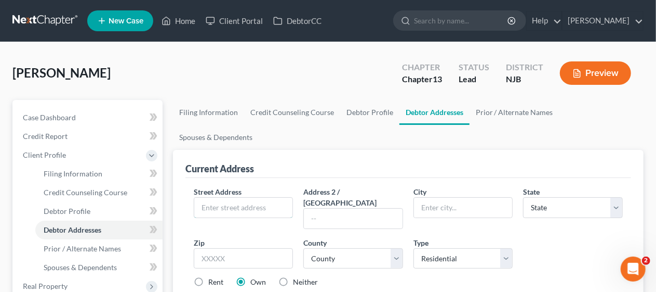
drag, startPoint x: 199, startPoint y: 177, endPoint x: 232, endPoint y: 147, distance: 44.9
click at [199, 198] on input "text" at bounding box center [243, 208] width 99 height 20
type input "[STREET_ADDRESS]"
type input "Keansburg"
select select "33"
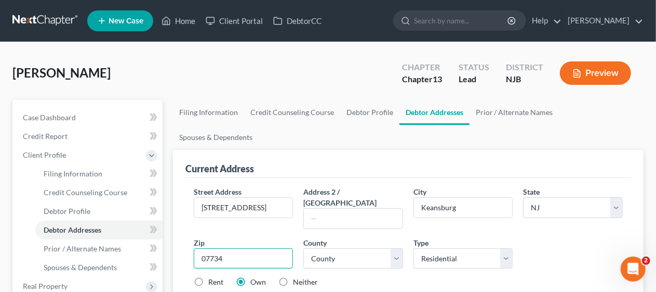
type input "07734"
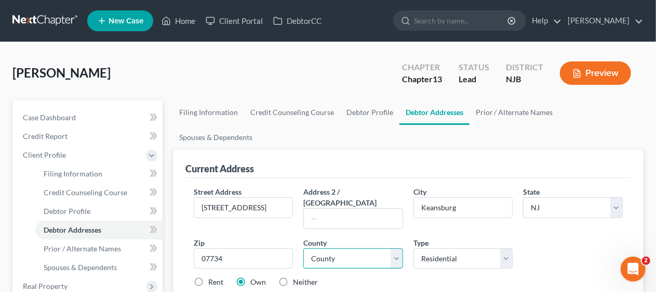
click at [394, 248] on select "County [GEOGRAPHIC_DATA] [GEOGRAPHIC_DATA] [GEOGRAPHIC_DATA] [GEOGRAPHIC_DATA] …" at bounding box center [354, 258] width 100 height 21
select select "12"
click at [304, 248] on select "County [GEOGRAPHIC_DATA] [GEOGRAPHIC_DATA] [GEOGRAPHIC_DATA] [GEOGRAPHIC_DATA] …" at bounding box center [354, 258] width 100 height 21
click at [388, 239] on div "Street Address * [STREET_ADDRESS] Address [GEOGRAPHIC_DATA] * [GEOGRAPHIC_DATA]…" at bounding box center [409, 241] width 440 height 110
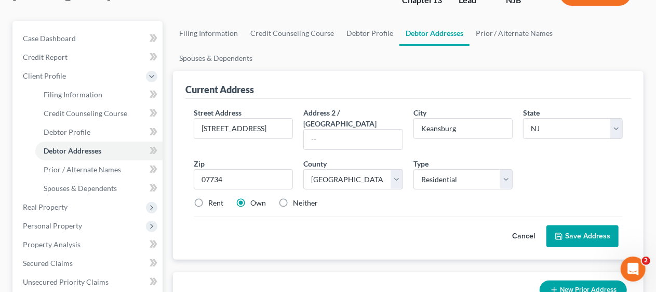
scroll to position [104, 0]
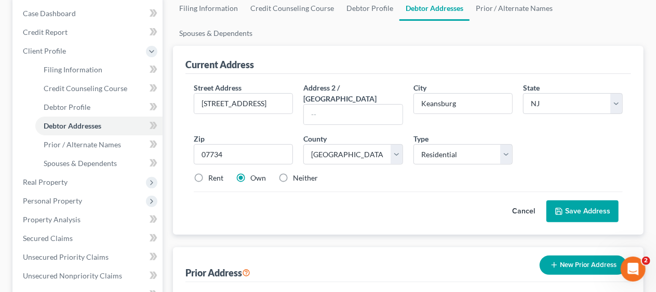
click at [590, 200] on button "Save Address" at bounding box center [583, 211] width 72 height 22
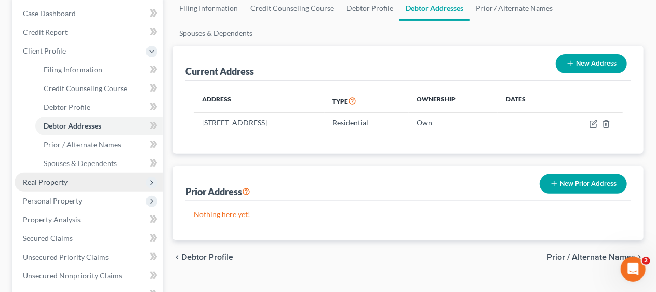
click at [105, 179] on span "Real Property" at bounding box center [89, 182] width 148 height 19
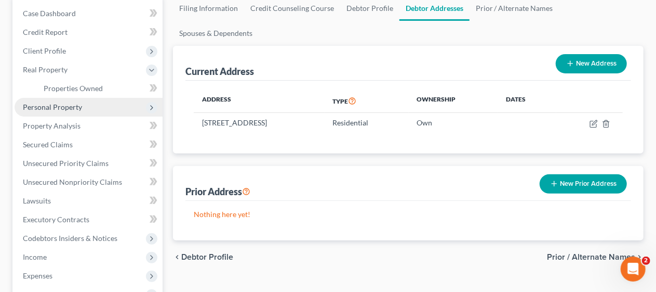
click at [109, 104] on span "Personal Property" at bounding box center [89, 107] width 148 height 19
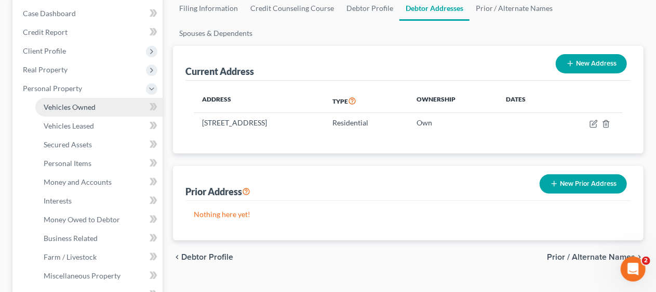
click at [94, 105] on span "Vehicles Owned" at bounding box center [70, 106] width 52 height 9
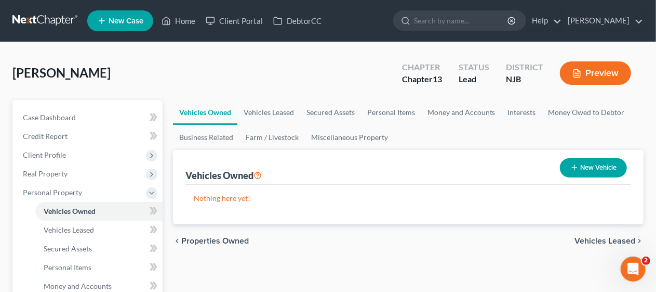
click at [587, 169] on button "New Vehicle" at bounding box center [593, 167] width 67 height 19
select select "0"
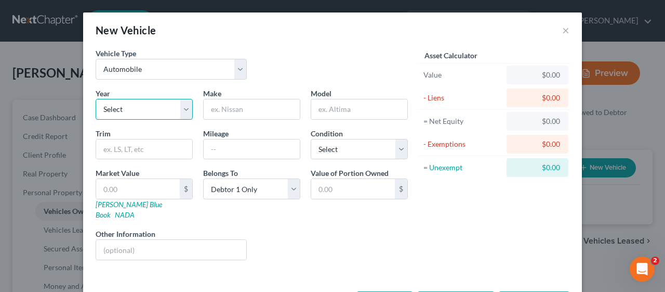
click at [180, 109] on select "Select 2026 2025 2024 2023 2022 2021 2020 2019 2018 2017 2016 2015 2014 2013 20…" at bounding box center [144, 109] width 97 height 21
click at [96, 99] on select "Select 2026 2025 2024 2023 2022 2021 2020 2019 2018 2017 2016 2015 2014 2013 20…" at bounding box center [144, 109] width 97 height 21
click at [181, 109] on select "Select 2026 2025 2024 2023 2022 2021 2020 2019 2018 2017 2016 2015 2014 2013 20…" at bounding box center [144, 109] width 97 height 21
select select "16"
click at [96, 99] on select "Select 2026 2025 2024 2023 2022 2021 2020 2019 2018 2017 2016 2015 2014 2013 20…" at bounding box center [144, 109] width 97 height 21
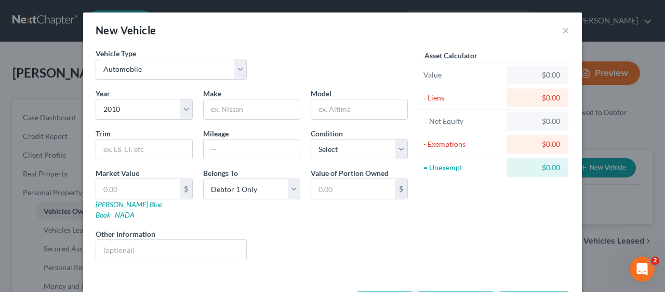
drag, startPoint x: 216, startPoint y: 109, endPoint x: 269, endPoint y: 73, distance: 64.4
click at [216, 109] on input "text" at bounding box center [252, 109] width 96 height 20
type input "Honda"
click at [311, 110] on input "text" at bounding box center [359, 109] width 96 height 20
type input "Fit"
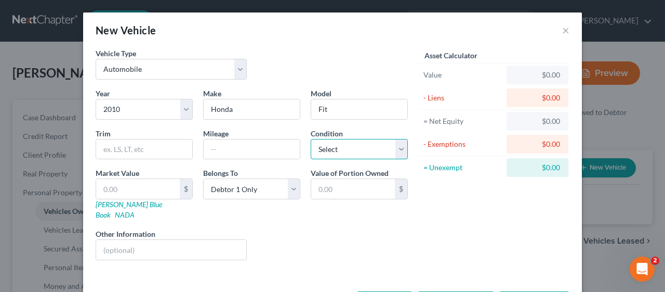
click at [397, 148] on select "Select Excellent Very Good Good Fair Poor" at bounding box center [359, 149] width 97 height 21
select select "3"
click at [311, 139] on select "Select Excellent Very Good Good Fair Poor" at bounding box center [359, 149] width 97 height 21
click at [233, 205] on div "Belongs To * Select Debtor 1 Only Debtor 2 Only Debtor 1 And Debtor 2 Only At L…" at bounding box center [252, 193] width 108 height 52
click at [287, 213] on div "Year Select 2026 2025 2024 2023 2022 2021 2020 2019 2018 2017 2016 2015 2014 20…" at bounding box center [251, 178] width 323 height 180
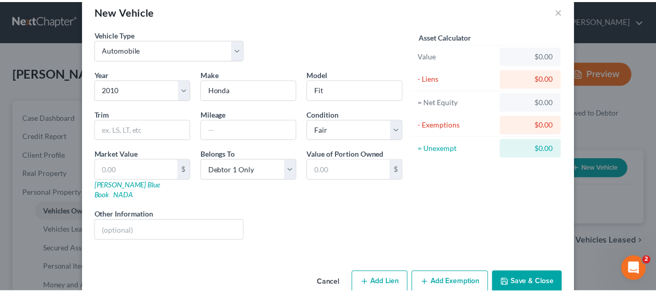
scroll to position [29, 0]
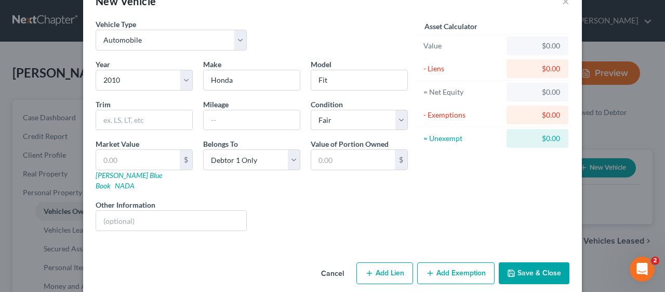
click at [532, 262] on button "Save & Close" at bounding box center [534, 273] width 71 height 22
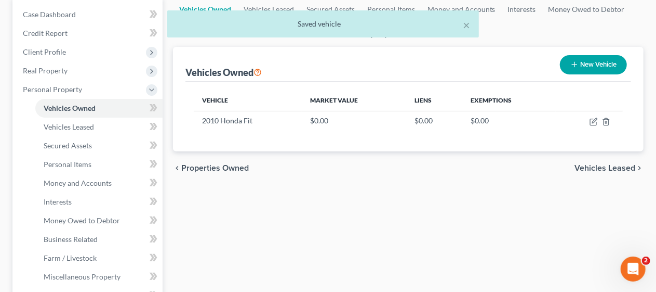
scroll to position [104, 0]
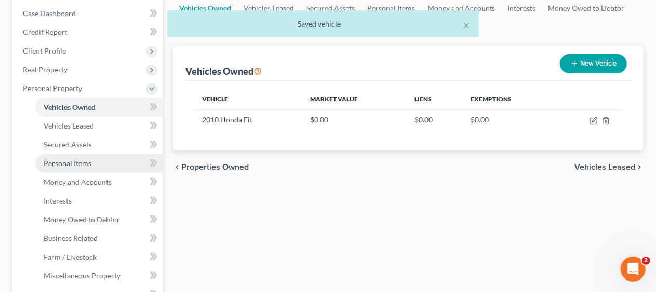
click at [111, 163] on link "Personal Items" at bounding box center [98, 163] width 127 height 19
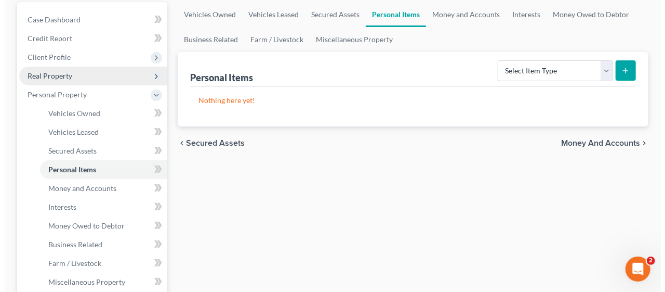
scroll to position [104, 0]
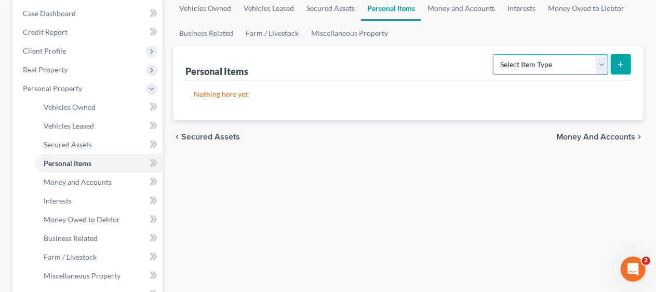
click at [601, 62] on select "Select Item Type Clothing Collectibles Of Value Electronics Firearms Household …" at bounding box center [550, 64] width 115 height 21
select select "clothing"
click at [495, 54] on select "Select Item Type Clothing Collectibles Of Value Electronics Firearms Household …" at bounding box center [550, 64] width 115 height 21
click at [624, 61] on icon "submit" at bounding box center [621, 64] width 8 height 8
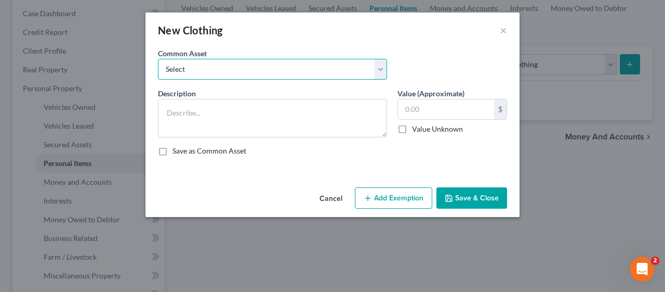
click at [380, 68] on select "Select Miscellaneous wearing apparel" at bounding box center [272, 69] width 229 height 21
select select "0"
click at [158, 59] on select "Select Miscellaneous wearing apparel" at bounding box center [272, 69] width 229 height 21
type textarea "Miscellaneous wearing apparel"
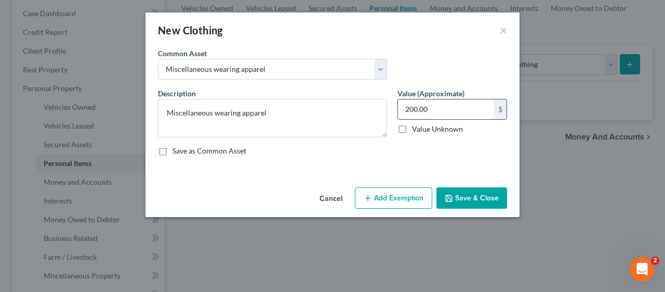
click at [405, 104] on input "200.00" at bounding box center [446, 109] width 96 height 20
type input "400.00"
click at [400, 150] on div "Save as Common Asset" at bounding box center [332, 151] width 349 height 10
click at [390, 196] on button "Add Exemption" at bounding box center [393, 198] width 77 height 22
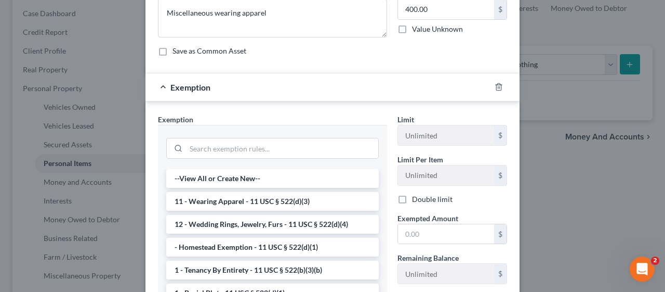
scroll to position [156, 0]
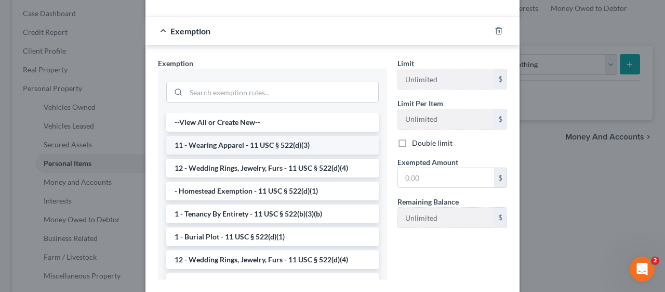
click at [282, 145] on li "11 - Wearing Apparel - 11 USC § 522(d)(3)" at bounding box center [272, 145] width 213 height 19
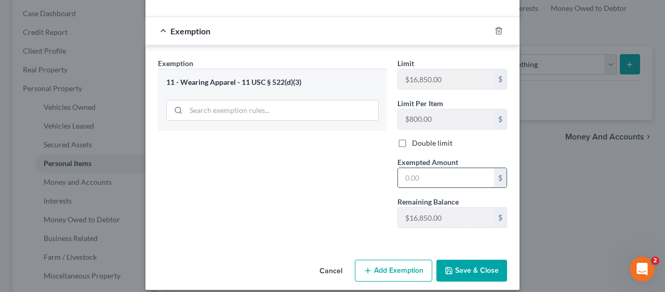
click at [398, 174] on input "text" at bounding box center [446, 178] width 96 height 20
type input "400.00"
click at [357, 188] on div "Exemption Set must be selected for CA. Exemption * 11 - Wearing Apparel - 11 US…" at bounding box center [273, 147] width 240 height 178
click at [472, 267] on button "Save & Close" at bounding box center [472, 270] width 71 height 22
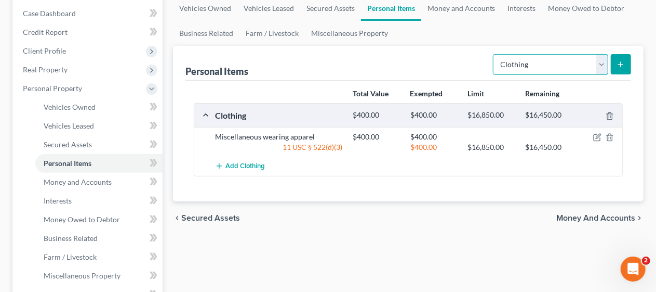
click at [600, 61] on select "Select Item Type Clothing Collectibles Of Value Electronics Firearms Household …" at bounding box center [550, 64] width 115 height 21
select select "household_goods"
click at [495, 54] on select "Select Item Type Clothing Collectibles Of Value Electronics Firearms Household …" at bounding box center [550, 64] width 115 height 21
click at [621, 62] on icon "submit" at bounding box center [621, 64] width 8 height 8
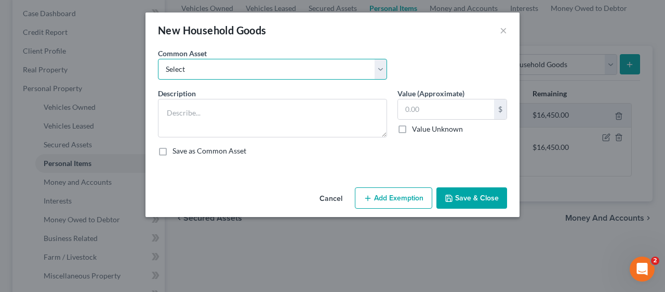
click at [379, 67] on select "Select Miscellaneous household goods Miscellaneous household goods and furnishi…" at bounding box center [272, 69] width 229 height 21
select select "1"
click at [158, 59] on select "Select Miscellaneous household goods Miscellaneous household goods and furnishi…" at bounding box center [272, 69] width 229 height 21
type textarea "Miscellaneous household goods and furnishings"
type input "3,500.00"
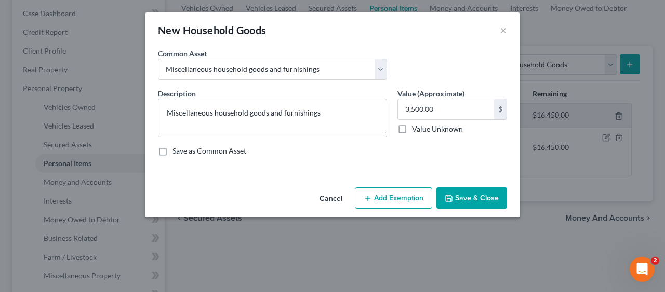
click at [401, 195] on button "Add Exemption" at bounding box center [393, 198] width 77 height 22
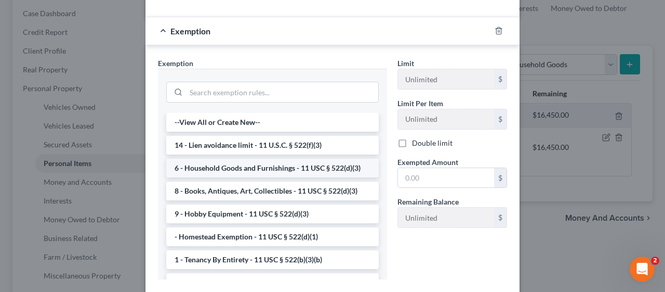
click at [315, 169] on li "6 - Household Goods and Furnishings - 11 USC § 522(d)(3)" at bounding box center [272, 168] width 213 height 19
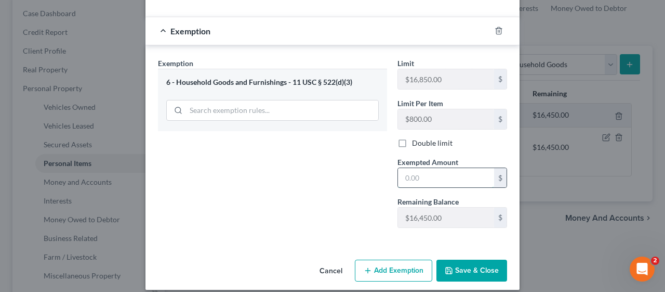
click at [400, 173] on input "text" at bounding box center [446, 178] width 96 height 20
type input "3,500.00"
click at [342, 176] on div "Exemption Set must be selected for CA. Exemption * 6 - Household Goods and Furn…" at bounding box center [273, 147] width 240 height 178
click at [466, 267] on button "Save & Close" at bounding box center [472, 270] width 71 height 22
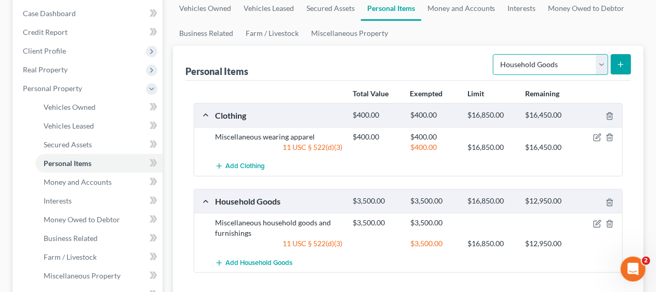
click at [600, 66] on select "Select Item Type Clothing Collectibles Of Value Electronics Firearms Household …" at bounding box center [550, 64] width 115 height 21
select select "jewelry"
click at [495, 54] on select "Select Item Type Clothing Collectibles Of Value Electronics Firearms Household …" at bounding box center [550, 64] width 115 height 21
click at [624, 64] on icon "submit" at bounding box center [621, 64] width 8 height 8
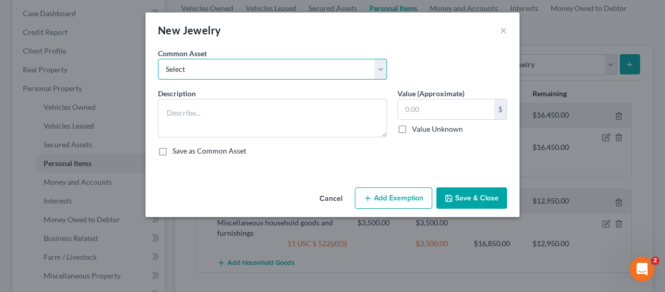
click at [380, 71] on select "Select Miscellaneous jewelry" at bounding box center [272, 69] width 229 height 21
select select "0"
click at [158, 59] on select "Select Miscellaneous jewelry" at bounding box center [272, 69] width 229 height 21
type textarea "Miscellaneous jewelry"
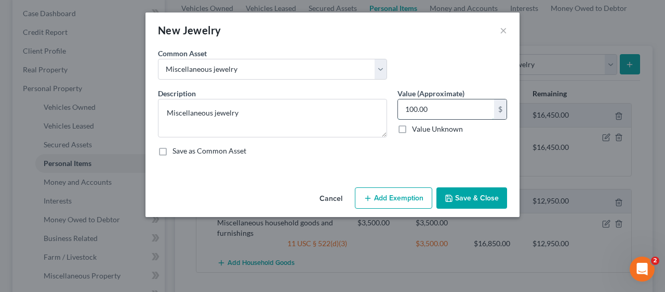
click at [405, 104] on input "100.00" at bounding box center [446, 109] width 96 height 20
type input "1,500.00"
click at [428, 163] on div "Description * Miscellaneous jewelry Value (Approximate) 1,500.00 $ Value Unknow…" at bounding box center [333, 126] width 360 height 76
click at [388, 197] on button "Add Exemption" at bounding box center [393, 198] width 77 height 22
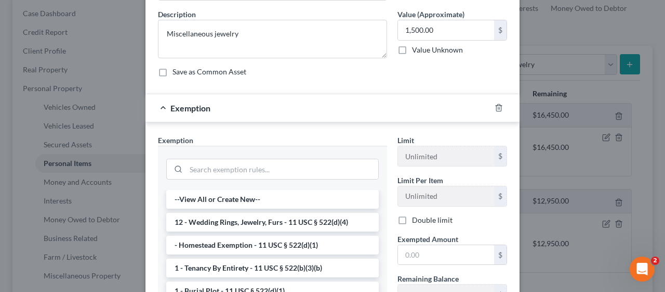
scroll to position [104, 0]
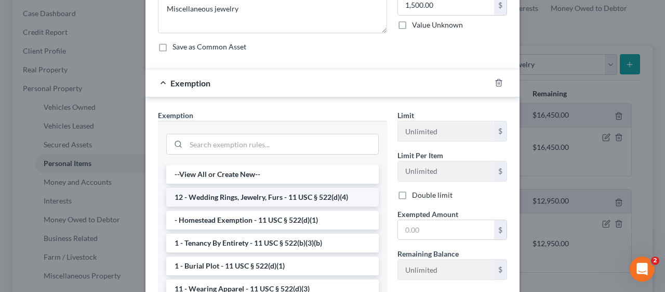
click at [309, 195] on li "12 - Wedding Rings, Jewelry, Furs - 11 USC § 522(d)(4)" at bounding box center [272, 197] width 213 height 19
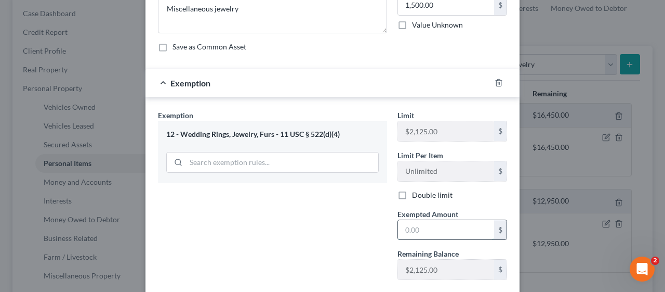
click at [398, 225] on input "text" at bounding box center [446, 230] width 96 height 20
type input "1,500.00"
click at [358, 225] on div "Exemption Set must be selected for CA. Exemption * 12 - Wedding Rings, Jewelry,…" at bounding box center [273, 199] width 240 height 178
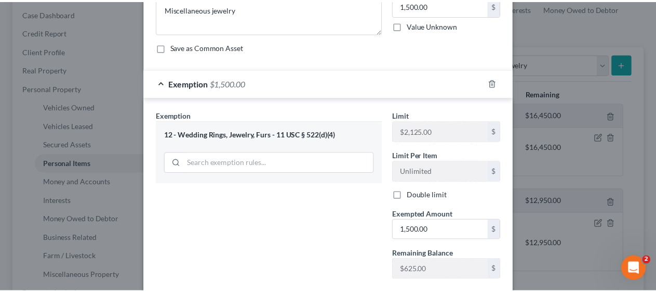
scroll to position [163, 0]
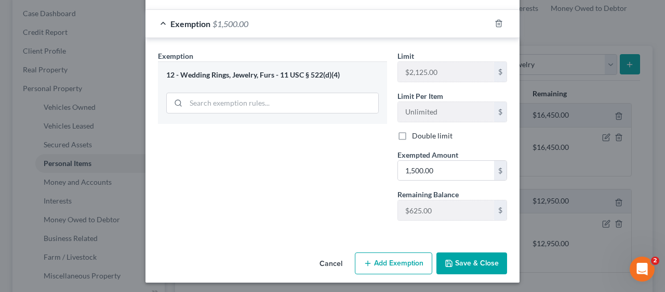
click at [468, 259] on button "Save & Close" at bounding box center [472, 263] width 71 height 22
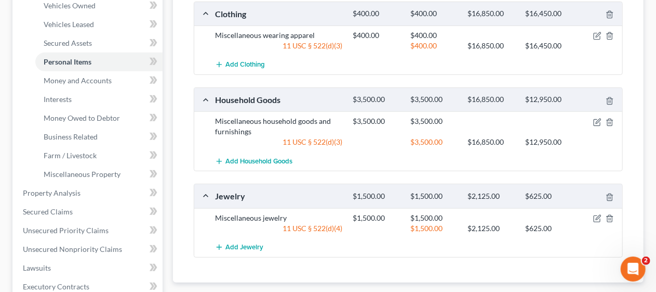
scroll to position [208, 0]
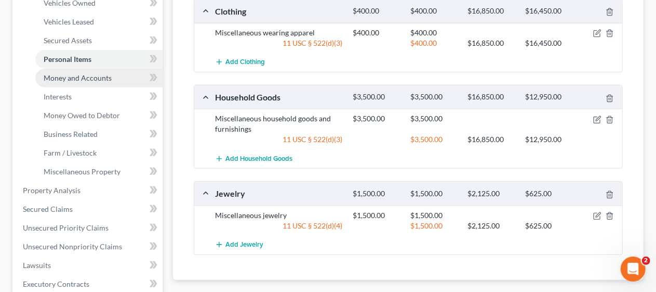
click at [108, 75] on span "Money and Accounts" at bounding box center [78, 77] width 68 height 9
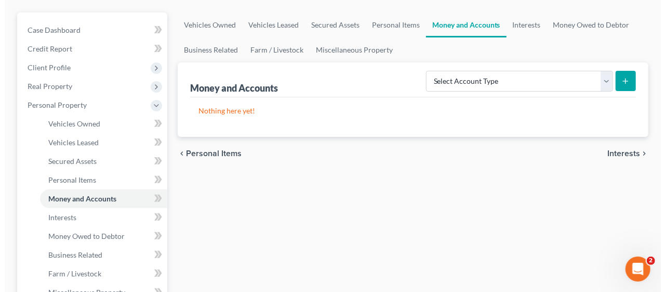
scroll to position [104, 0]
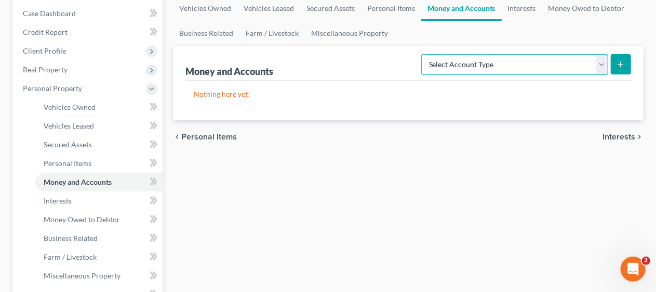
click at [601, 66] on select "Select Account Type Brokerage Cash on Hand Certificates of Deposit Checking Acc…" at bounding box center [515, 64] width 187 height 21
click at [599, 65] on select "Select Account Type Brokerage Cash on Hand Certificates of Deposit Checking Acc…" at bounding box center [515, 64] width 187 height 21
select select "checking"
click at [424, 54] on select "Select Account Type Brokerage Cash on Hand Certificates of Deposit Checking Acc…" at bounding box center [515, 64] width 187 height 21
click at [620, 61] on icon "submit" at bounding box center [621, 64] width 8 height 8
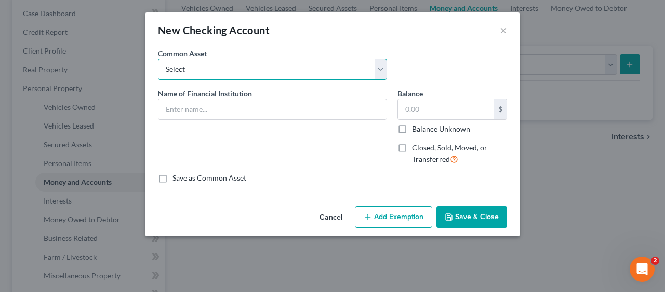
click at [379, 72] on select "Select Bank of America [GEOGRAPHIC_DATA] Manasquan Bank PNC TD Bank Chase Bank …" at bounding box center [272, 69] width 229 height 21
select select "5"
click at [158, 59] on select "Select Bank of America [GEOGRAPHIC_DATA] Manasquan Bank PNC TD Bank Chase Bank …" at bounding box center [272, 69] width 229 height 21
type input "Chase"
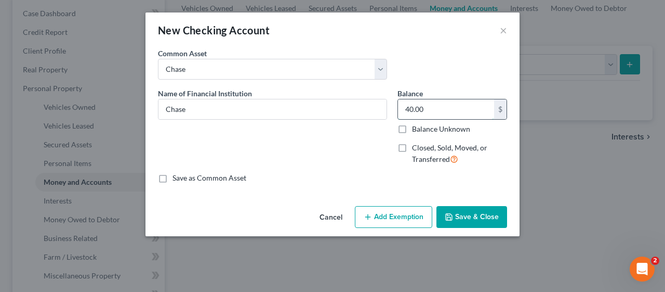
click at [430, 102] on input "40.00" at bounding box center [446, 109] width 96 height 20
type input "762.90"
click at [332, 167] on div "Name of Financial Institution * Chase" at bounding box center [273, 130] width 240 height 85
click at [384, 214] on button "Add Exemption" at bounding box center [393, 217] width 77 height 22
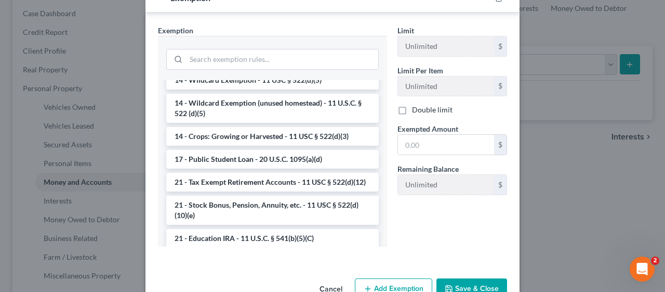
scroll to position [223, 0]
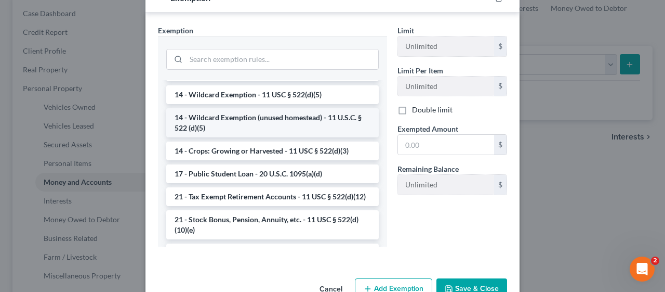
click at [261, 117] on li "14 - Wildcard Exemption (unused homestead) - 11 U.S.C. § 522 (d)(5)" at bounding box center [272, 122] width 213 height 29
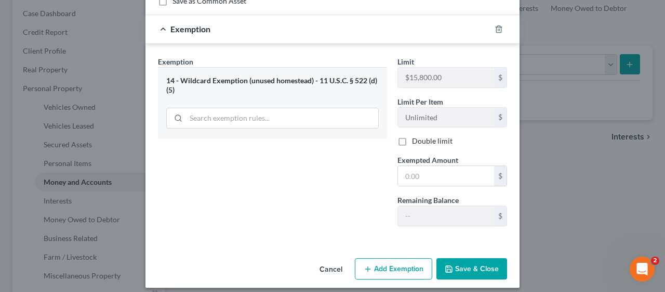
scroll to position [182, 0]
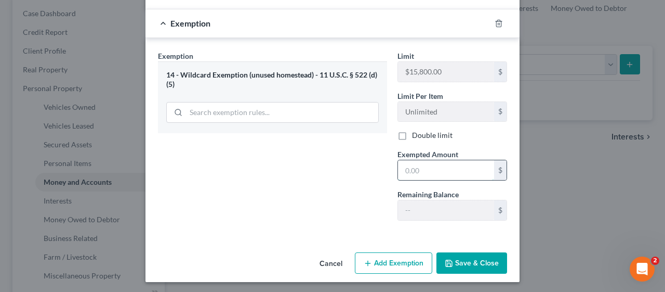
click at [398, 168] on input "text" at bounding box center [446, 170] width 96 height 20
type input "762.90"
click at [330, 172] on div "Exemption Set must be selected for CA. Exemption * 14 - Wildcard Exemption (unu…" at bounding box center [273, 139] width 240 height 178
click at [475, 257] on button "Save & Close" at bounding box center [472, 263] width 71 height 22
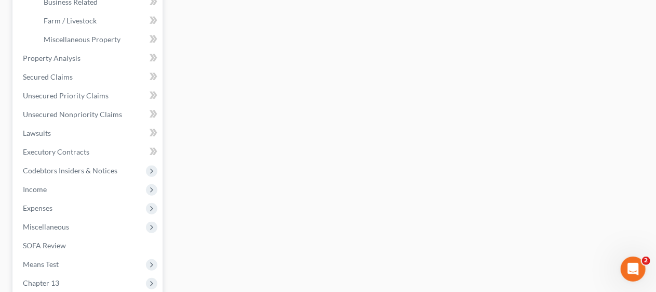
scroll to position [364, 0]
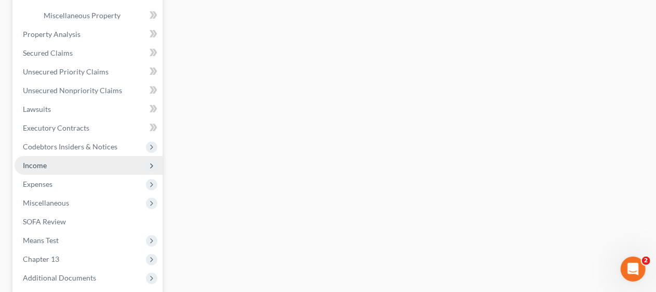
click at [107, 164] on span "Income" at bounding box center [89, 165] width 148 height 19
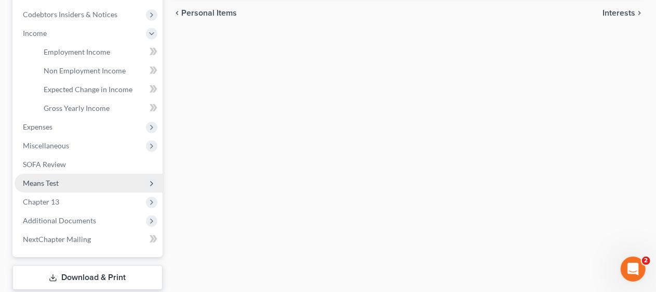
scroll to position [260, 0]
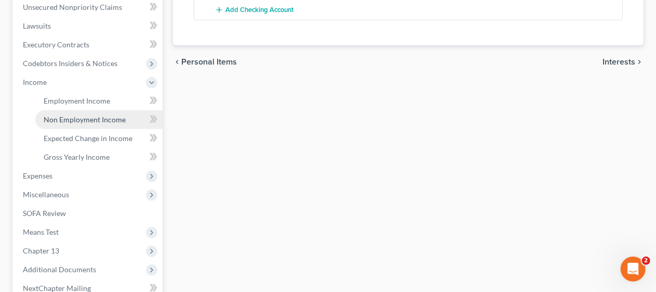
click at [121, 117] on span "Non Employment Income" at bounding box center [85, 119] width 82 height 9
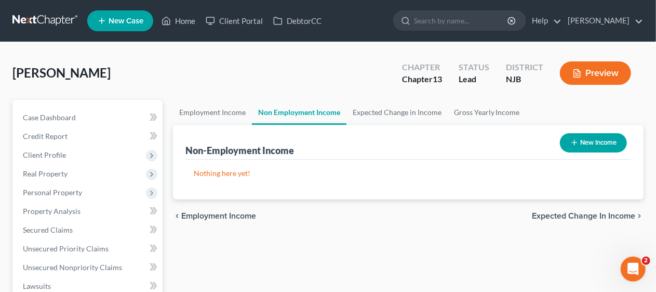
click at [598, 144] on button "New Income" at bounding box center [593, 142] width 67 height 19
select select "0"
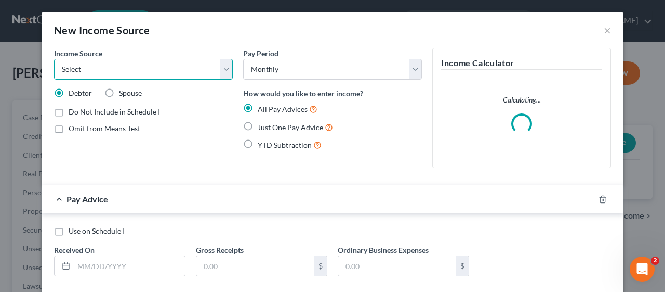
click at [221, 73] on select "Select Unemployment Disability (from employer) Pension Retirement Social Securi…" at bounding box center [143, 69] width 179 height 21
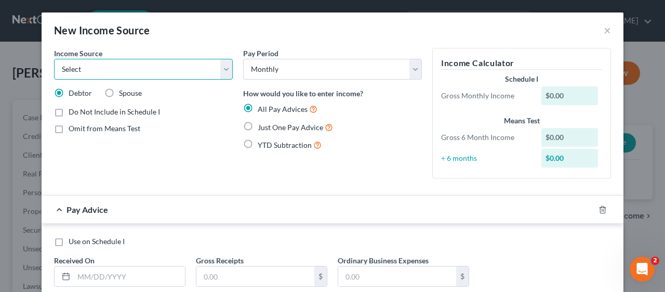
select select "4"
click at [54, 59] on select "Select Unemployment Disability (from employer) Pension Retirement Social Securi…" at bounding box center [143, 69] width 179 height 21
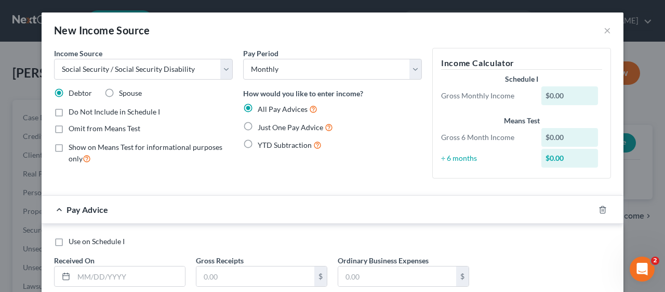
click at [258, 125] on label "Just One Pay Advice" at bounding box center [295, 127] width 75 height 12
click at [262, 125] on input "Just One Pay Advice" at bounding box center [265, 124] width 7 height 7
radio input "true"
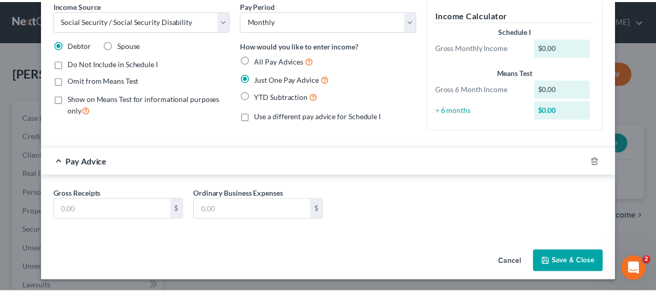
scroll to position [40, 0]
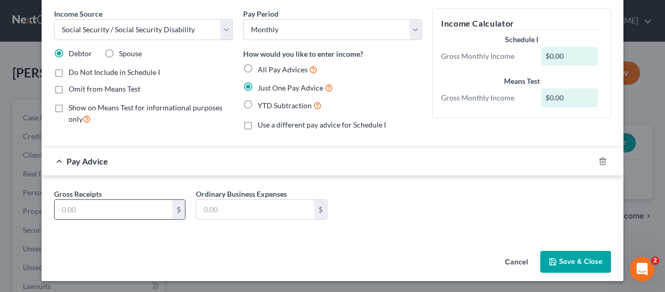
click at [55, 206] on input "text" at bounding box center [114, 210] width 118 height 20
type input "1,986.00"
click at [353, 241] on div "Income Source * Select Unemployment Disability (from employer) Pension Retireme…" at bounding box center [333, 127] width 582 height 238
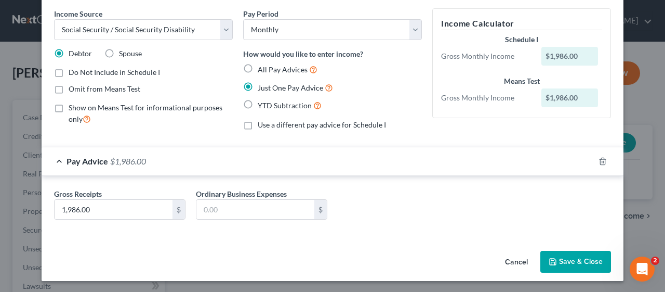
click at [571, 257] on button "Save & Close" at bounding box center [576, 262] width 71 height 22
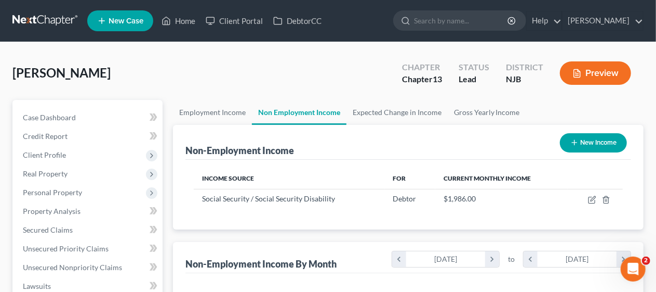
scroll to position [185, 262]
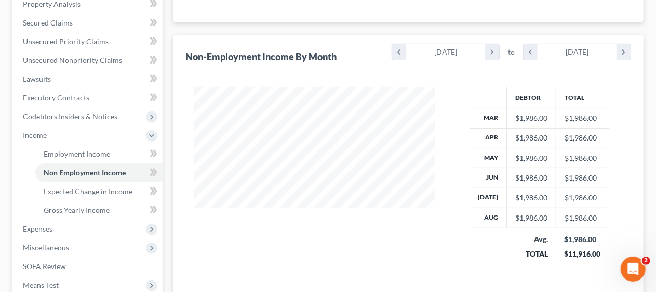
scroll to position [208, 0]
click at [172, 203] on div "Employment Income Non Employment Income Expected Change in Income Gross Yearly …" at bounding box center [408, 154] width 481 height 525
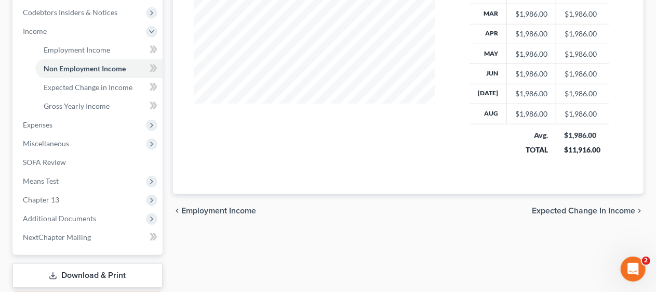
scroll to position [312, 0]
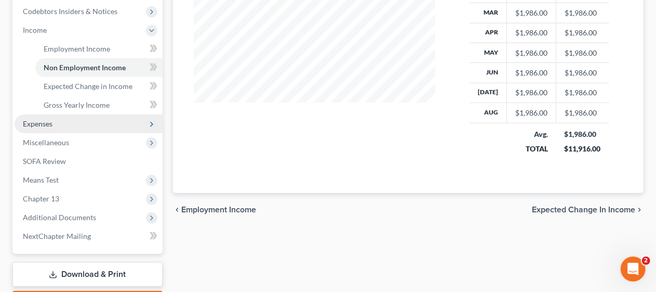
click at [118, 125] on span "Expenses" at bounding box center [89, 123] width 148 height 19
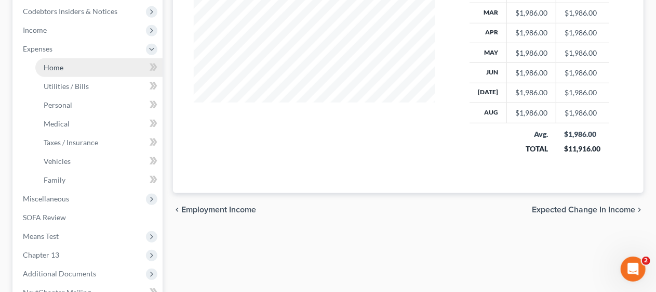
click at [103, 65] on link "Home" at bounding box center [98, 67] width 127 height 19
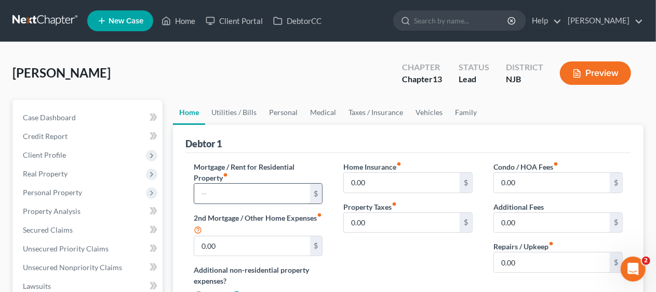
click at [205, 193] on input "text" at bounding box center [252, 193] width 116 height 20
type input "2,000"
click at [388, 253] on div "Home Insurance fiber_manual_record 0.00 $ Property Taxes fiber_manual_record 0.…" at bounding box center [408, 235] width 150 height 148
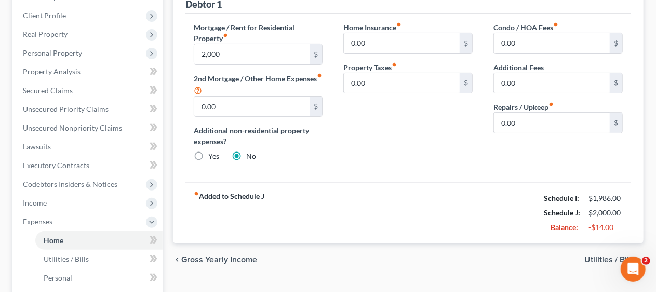
scroll to position [156, 0]
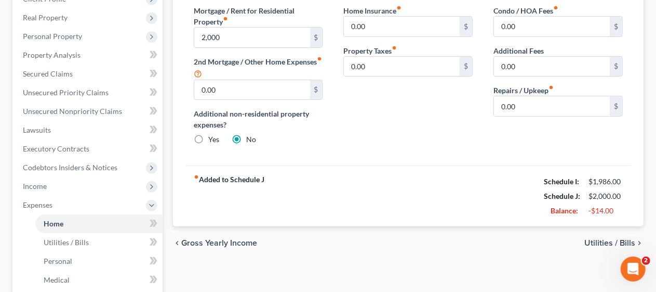
click at [597, 241] on span "Utilities / Bills" at bounding box center [610, 243] width 51 height 8
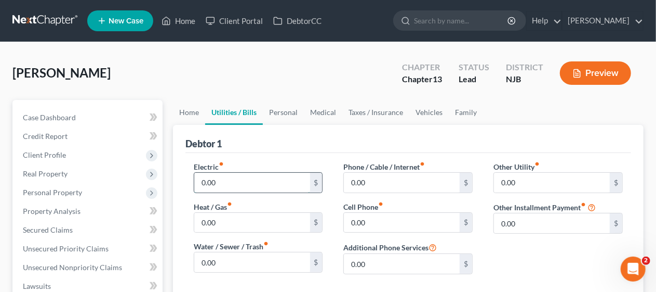
click at [209, 179] on input "0.00" at bounding box center [252, 183] width 116 height 20
type input "80"
click at [203, 221] on input "0.00" at bounding box center [252, 223] width 116 height 20
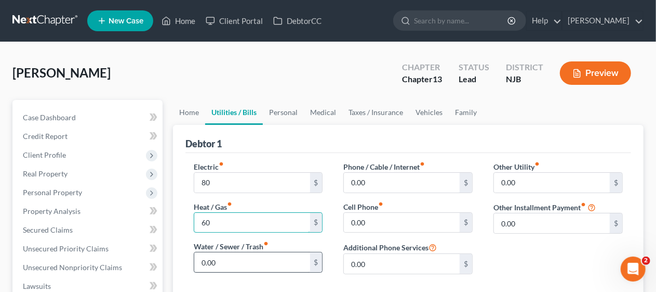
type input "60"
click at [210, 258] on input "0.00" at bounding box center [252, 262] width 116 height 20
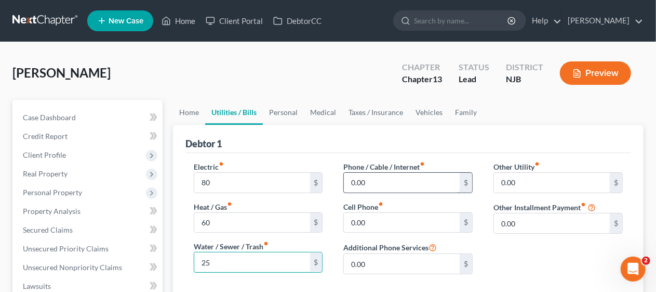
type input "25"
click at [354, 182] on input "0.00" at bounding box center [402, 183] width 116 height 20
type input "60"
click at [352, 218] on input "0.00" at bounding box center [402, 223] width 116 height 20
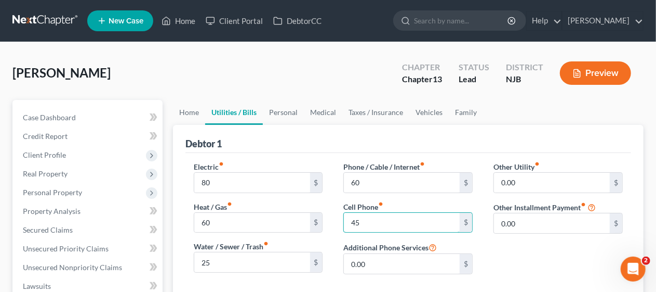
type input "45"
click at [503, 252] on div "Other Utility fiber_manual_record 0.00 $ Other Installment Payment fiber_manual…" at bounding box center [558, 221] width 150 height 121
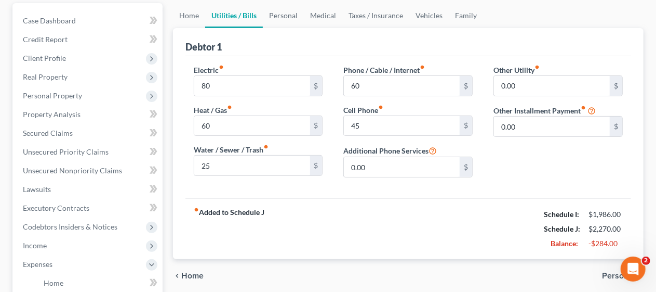
scroll to position [156, 0]
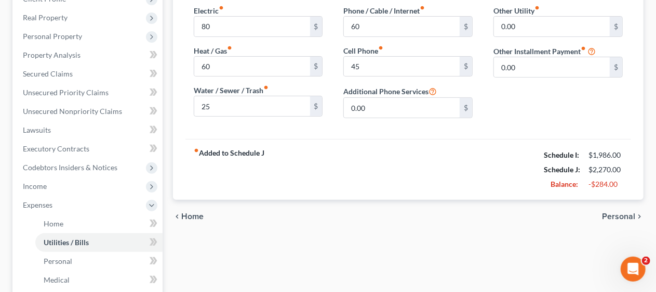
click at [615, 212] on span "Personal" at bounding box center [618, 216] width 33 height 8
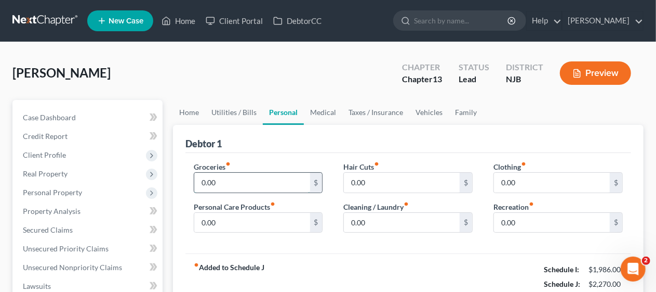
click at [218, 181] on input "0.00" at bounding box center [252, 183] width 116 height 20
type input "200"
click at [212, 216] on input "0.00" at bounding box center [252, 223] width 116 height 20
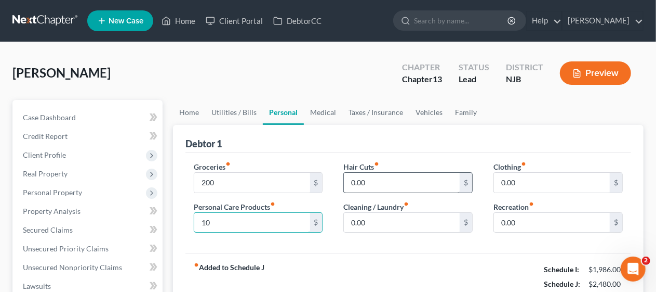
type input "10"
click at [349, 181] on input "0.00" at bounding box center [402, 183] width 116 height 20
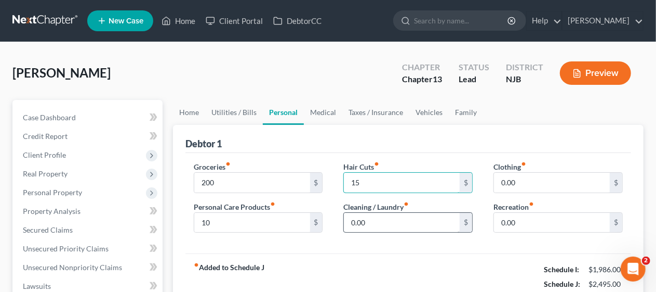
type input "15"
click at [358, 221] on input "0.00" at bounding box center [402, 223] width 116 height 20
type input "10"
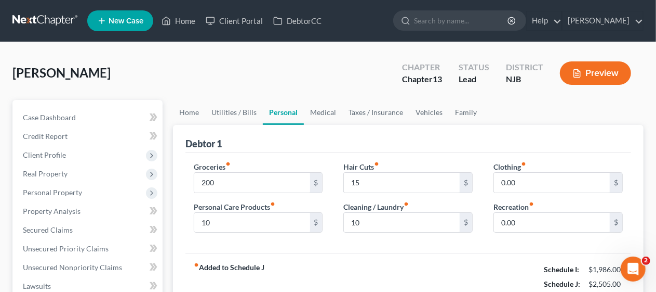
click at [480, 244] on div "Groceries fiber_manual_record 200 $ Personal Care Products fiber_manual_record …" at bounding box center [409, 203] width 446 height 101
click at [507, 174] on input "0.00" at bounding box center [552, 183] width 116 height 20
type input "20"
click at [481, 240] on div "Groceries fiber_manual_record 200 $ Personal Care Products fiber_manual_record …" at bounding box center [409, 203] width 446 height 101
click at [506, 219] on input "0.00" at bounding box center [552, 223] width 116 height 20
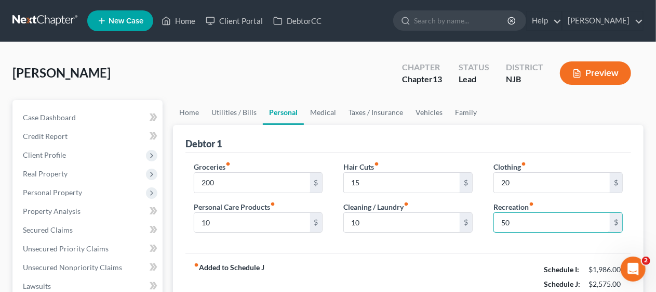
type input "50"
click at [451, 245] on div "Groceries fiber_manual_record 200 $ Personal Care Products fiber_manual_record …" at bounding box center [409, 203] width 446 height 101
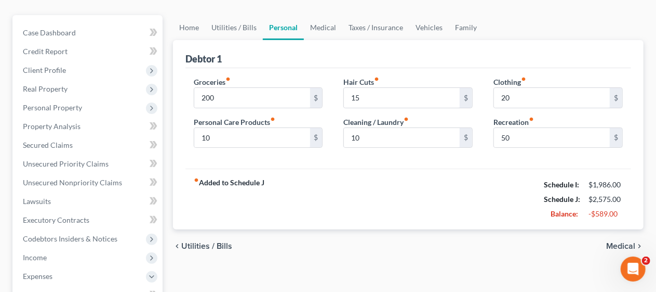
scroll to position [104, 0]
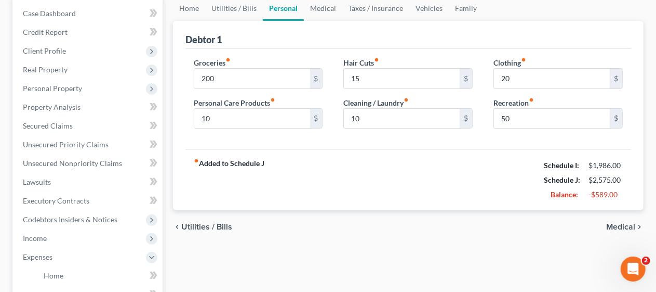
click at [614, 223] on span "Medical" at bounding box center [621, 226] width 29 height 8
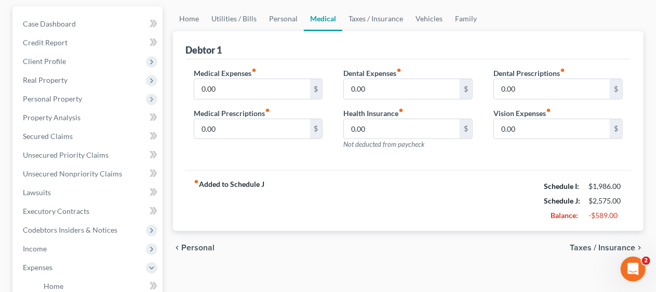
scroll to position [104, 0]
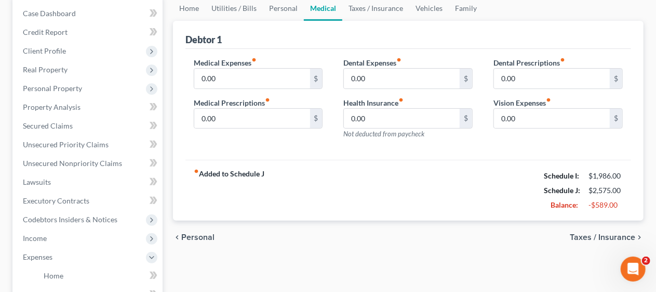
click at [593, 235] on span "Taxes / Insurance" at bounding box center [602, 237] width 65 height 8
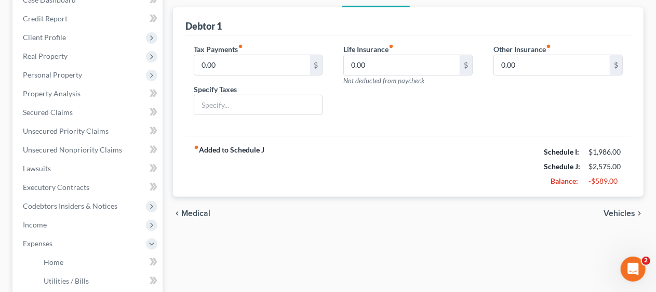
scroll to position [156, 0]
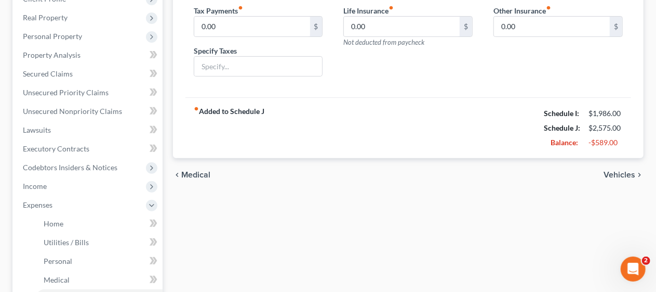
click at [615, 172] on span "Vehicles" at bounding box center [620, 174] width 32 height 8
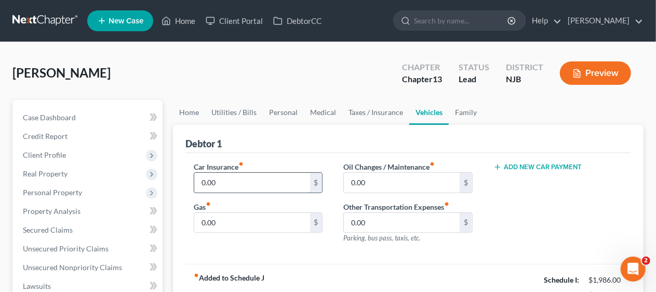
click at [203, 175] on input "0.00" at bounding box center [252, 183] width 116 height 20
type input "148.50"
click at [209, 223] on input "0.00" at bounding box center [252, 223] width 116 height 20
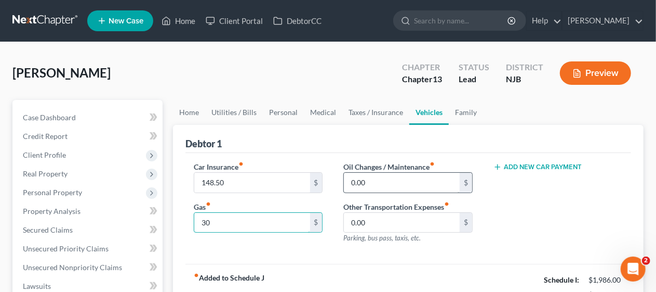
type input "30"
click at [358, 180] on input "0.00" at bounding box center [402, 183] width 116 height 20
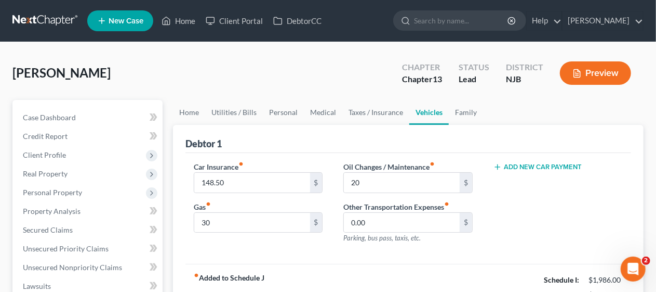
click at [496, 214] on div "Add New Car Payment" at bounding box center [558, 206] width 150 height 90
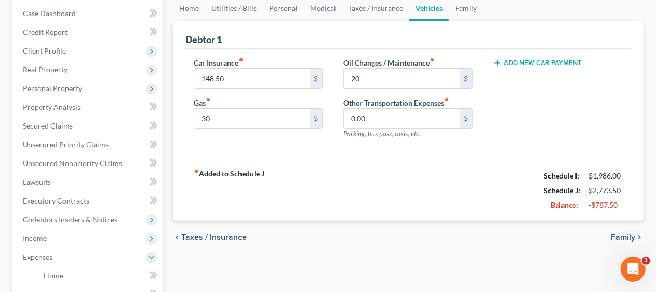
click at [619, 234] on span "Family" at bounding box center [623, 237] width 24 height 8
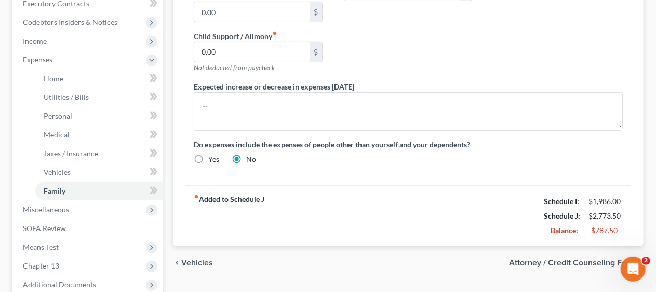
scroll to position [312, 0]
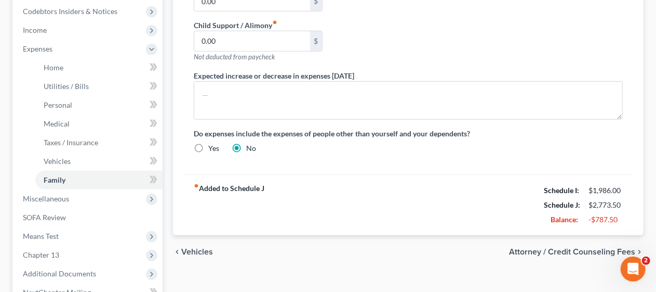
click at [302, 250] on div "chevron_left Vehicles Attorney / Credit Counseling Fees chevron_right" at bounding box center [408, 251] width 471 height 33
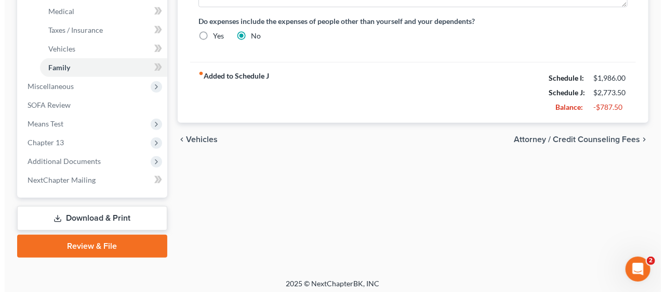
scroll to position [428, 0]
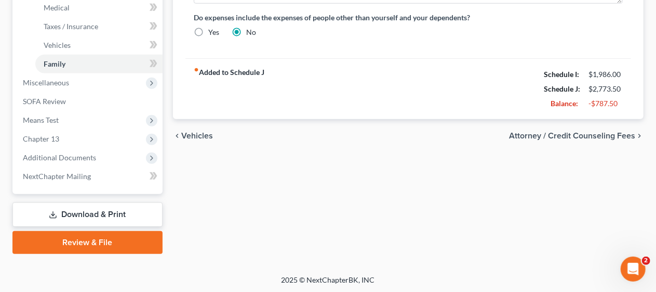
click at [117, 207] on link "Download & Print" at bounding box center [87, 214] width 150 height 24
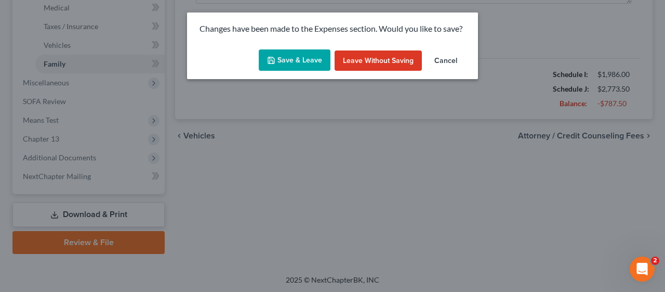
click at [287, 58] on button "Save & Leave" at bounding box center [295, 60] width 72 height 22
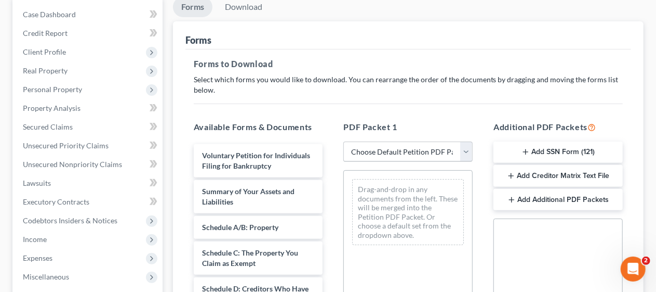
scroll to position [104, 0]
click at [465, 148] on select "Choose Default Petition PDF Packet Complete Bankruptcy Petition (all forms and …" at bounding box center [408, 150] width 129 height 21
click at [344, 140] on select "Choose Default Petition PDF Packet Complete Bankruptcy Petition (all forms and …" at bounding box center [408, 150] width 129 height 21
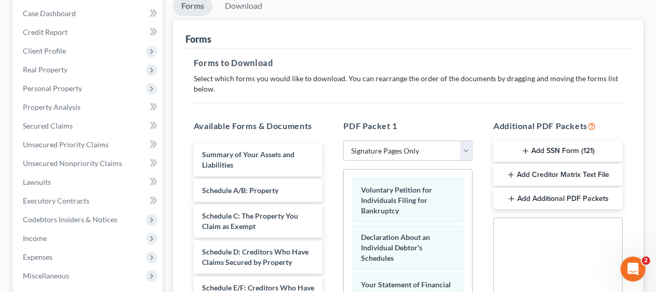
click at [339, 210] on div "PDF Packet 1 Choose Default Petition PDF Packet Complete Bankruptcy Petition (a…" at bounding box center [408, 287] width 150 height 352
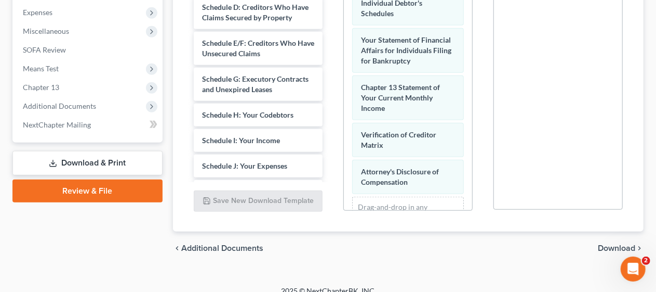
scroll to position [360, 0]
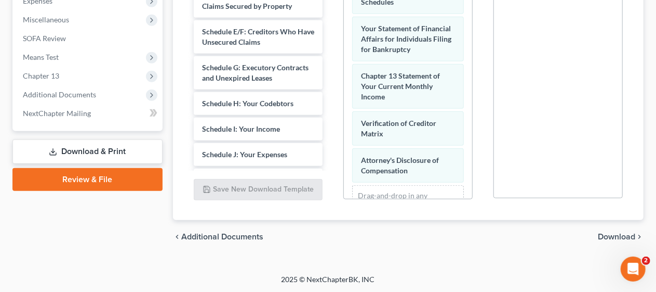
click at [607, 234] on span "Download" at bounding box center [616, 236] width 37 height 8
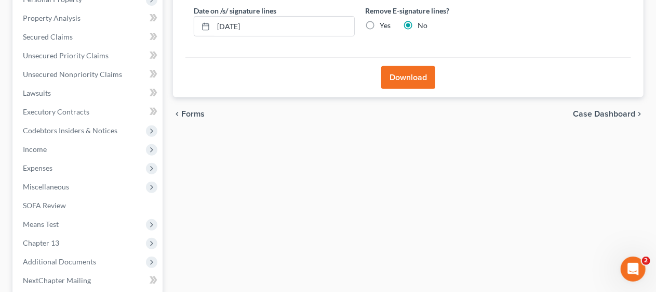
scroll to position [89, 0]
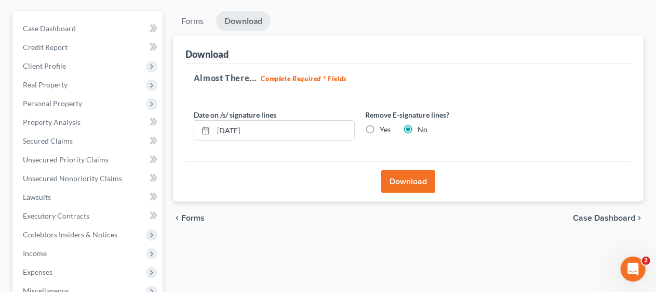
click at [410, 179] on button "Download" at bounding box center [408, 181] width 54 height 23
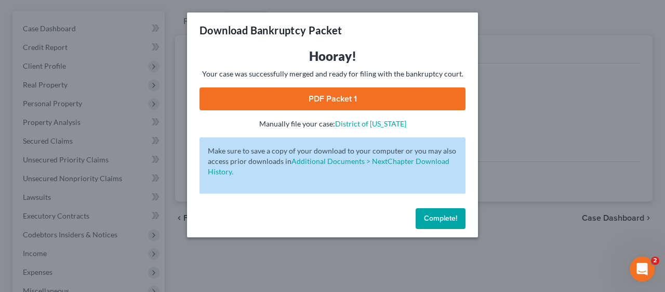
click at [338, 97] on link "PDF Packet 1" at bounding box center [333, 98] width 266 height 23
click at [452, 218] on span "Complete!" at bounding box center [440, 218] width 33 height 9
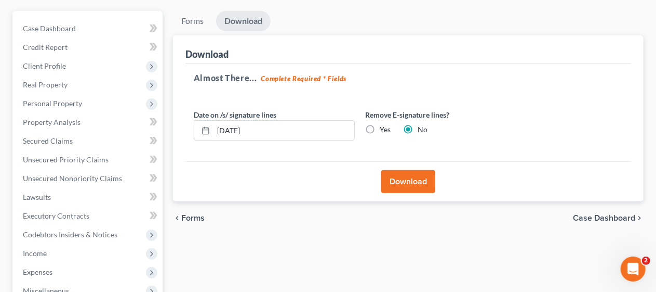
click at [168, 159] on div "Forms Download Forms Forms to Download Select which forms you would like to dow…" at bounding box center [408, 236] width 481 height 451
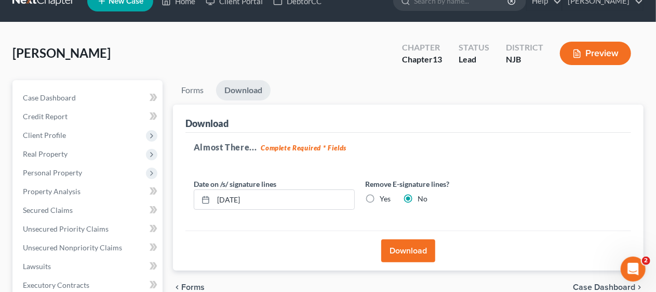
scroll to position [0, 0]
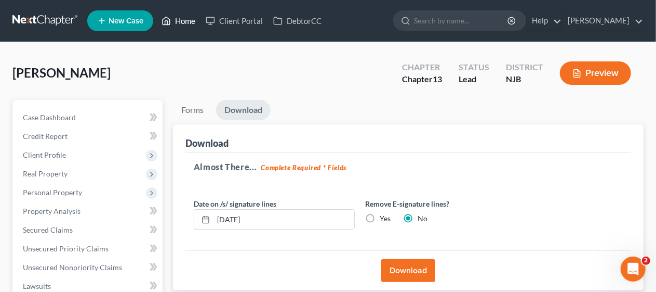
click at [187, 19] on link "Home" at bounding box center [178, 20] width 44 height 19
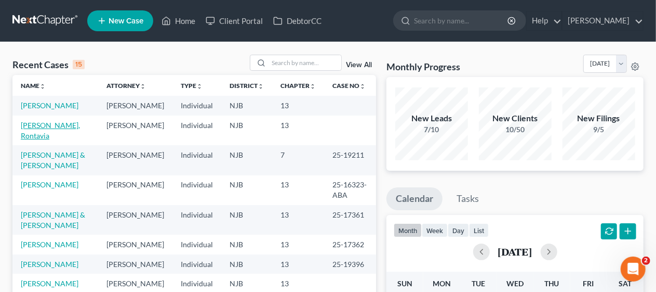
click at [68, 136] on link "[PERSON_NAME], Rontavia" at bounding box center [50, 130] width 59 height 19
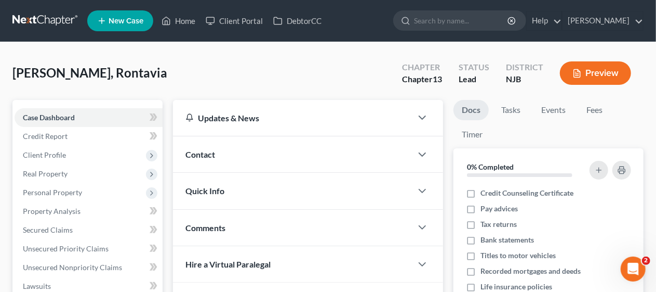
click at [168, 157] on div "Updates & News × [US_STATE][GEOGRAPHIC_DATA] Notes Take a look at NextChapter's…" at bounding box center [308, 291] width 281 height 382
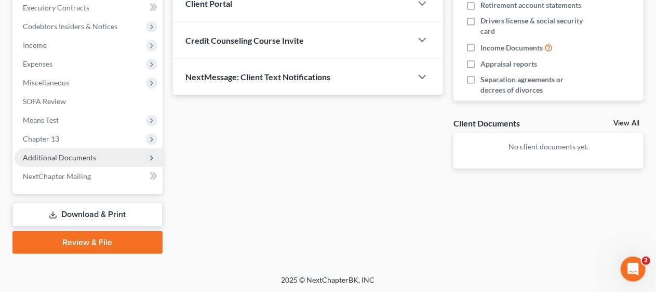
click at [105, 156] on span "Additional Documents" at bounding box center [89, 157] width 148 height 19
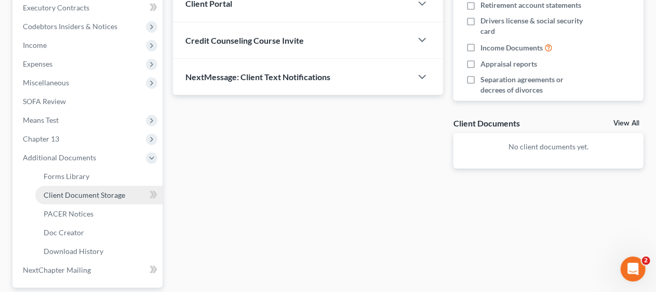
click at [115, 192] on span "Client Document Storage" at bounding box center [85, 194] width 82 height 9
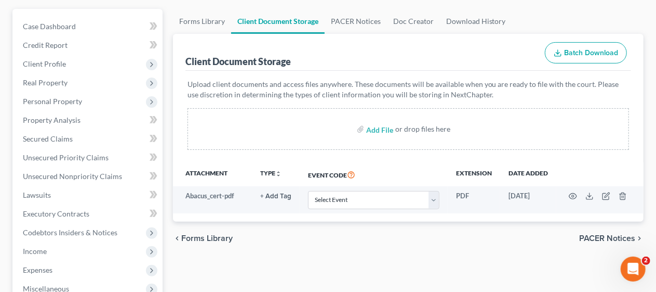
scroll to position [104, 0]
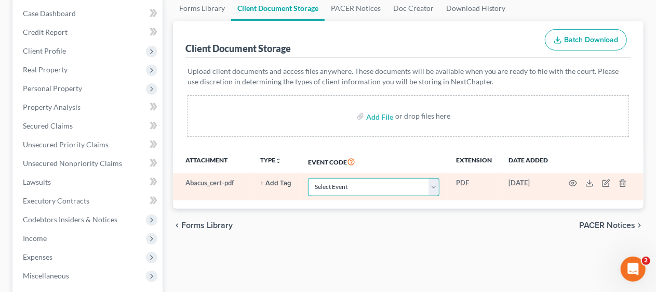
click at [435, 187] on select "Select Event 20 Largest Unsecured Creditors Amended Attorney Compensation State…" at bounding box center [373, 187] width 131 height 18
click at [308, 178] on select "Select Event 20 Largest Unsecured Creditors Amended Attorney Compensation State…" at bounding box center [373, 187] width 131 height 18
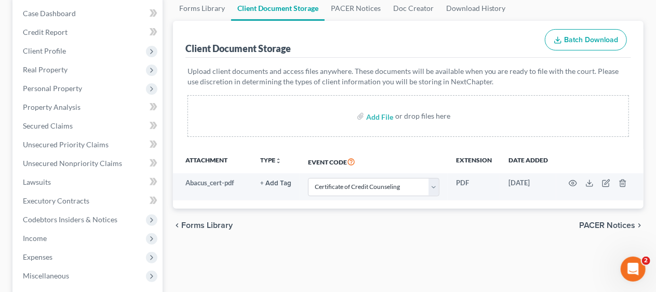
click at [319, 246] on div "Forms Library Client Document Storage PACER Notices Doc Creator Download Histor…" at bounding box center [408, 268] width 481 height 544
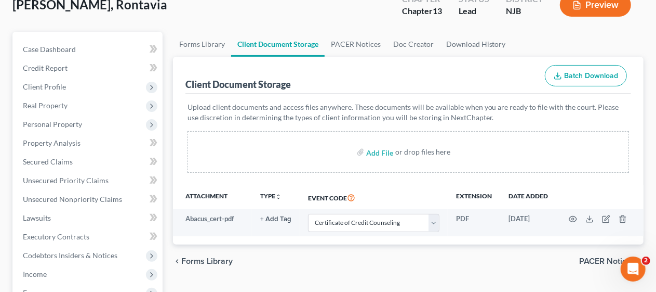
scroll to position [0, 0]
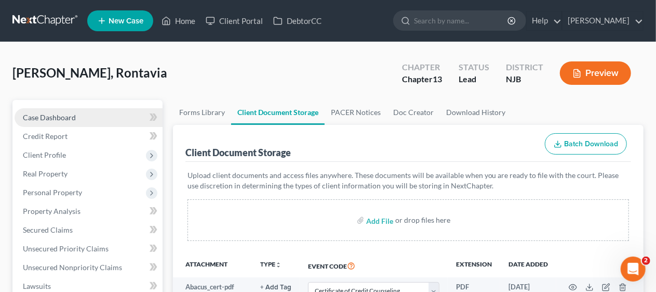
click at [98, 115] on link "Case Dashboard" at bounding box center [89, 117] width 148 height 19
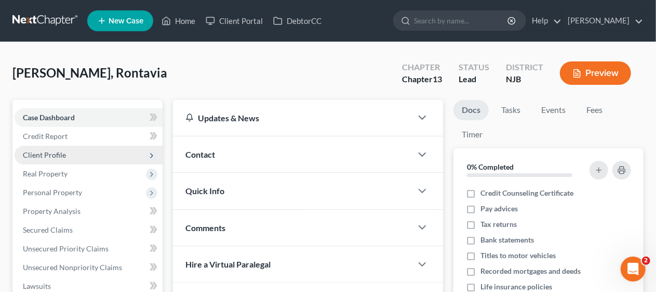
click at [123, 155] on span "Client Profile" at bounding box center [89, 155] width 148 height 19
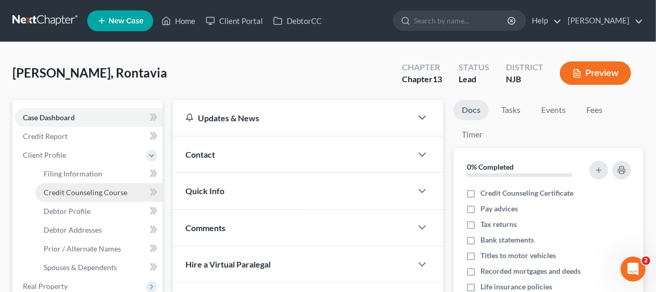
click at [131, 192] on link "Credit Counseling Course" at bounding box center [98, 192] width 127 height 19
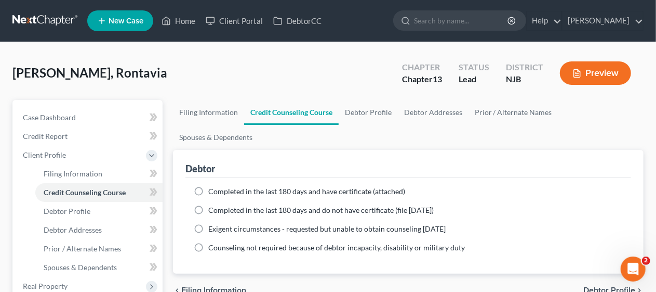
click at [208, 186] on label "Completed in the last 180 days and have certificate (attached)" at bounding box center [306, 191] width 197 height 10
click at [213, 186] on input "Completed in the last 180 days and have certificate (attached)" at bounding box center [216, 189] width 7 height 7
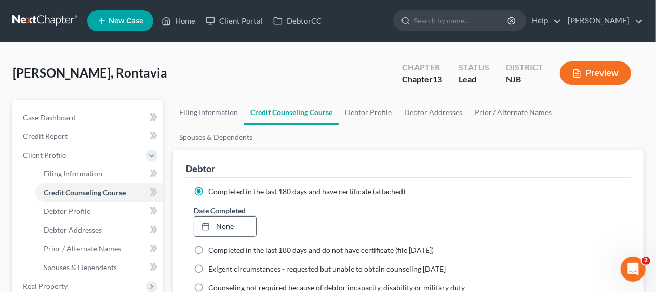
click at [222, 216] on link "None" at bounding box center [225, 226] width 62 height 20
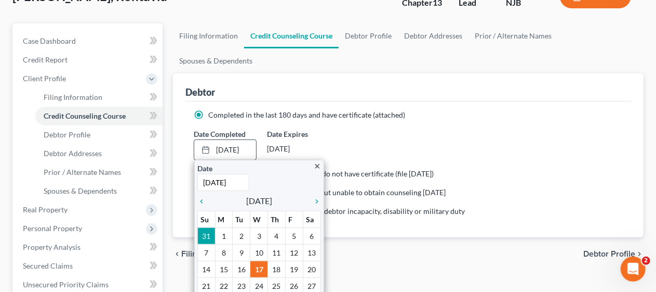
scroll to position [104, 0]
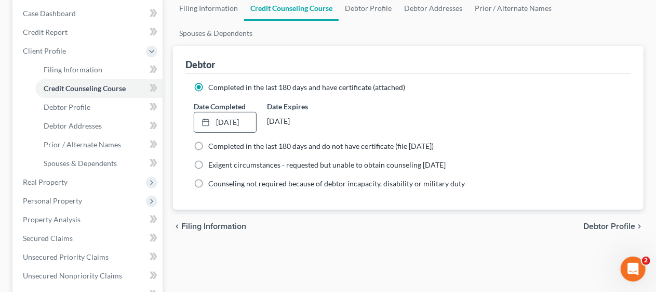
click at [333, 212] on div "chevron_left Filing Information Debtor Profile chevron_right" at bounding box center [408, 225] width 471 height 33
click at [610, 222] on span "Debtor Profile" at bounding box center [610, 226] width 52 height 8
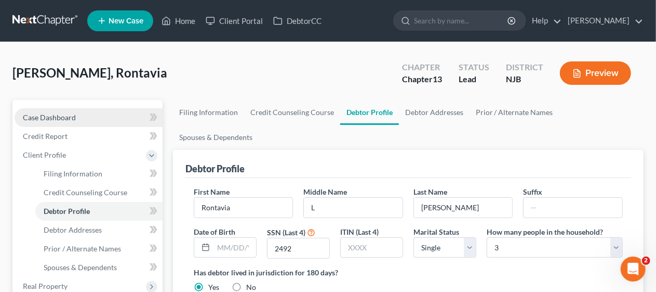
click at [75, 116] on span "Case Dashboard" at bounding box center [49, 117] width 53 height 9
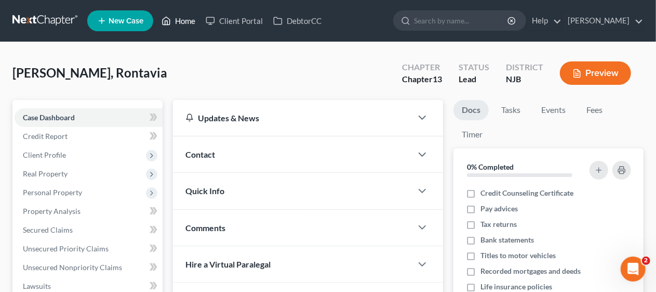
click at [187, 17] on link "Home" at bounding box center [178, 20] width 44 height 19
